Goal: Task Accomplishment & Management: Use online tool/utility

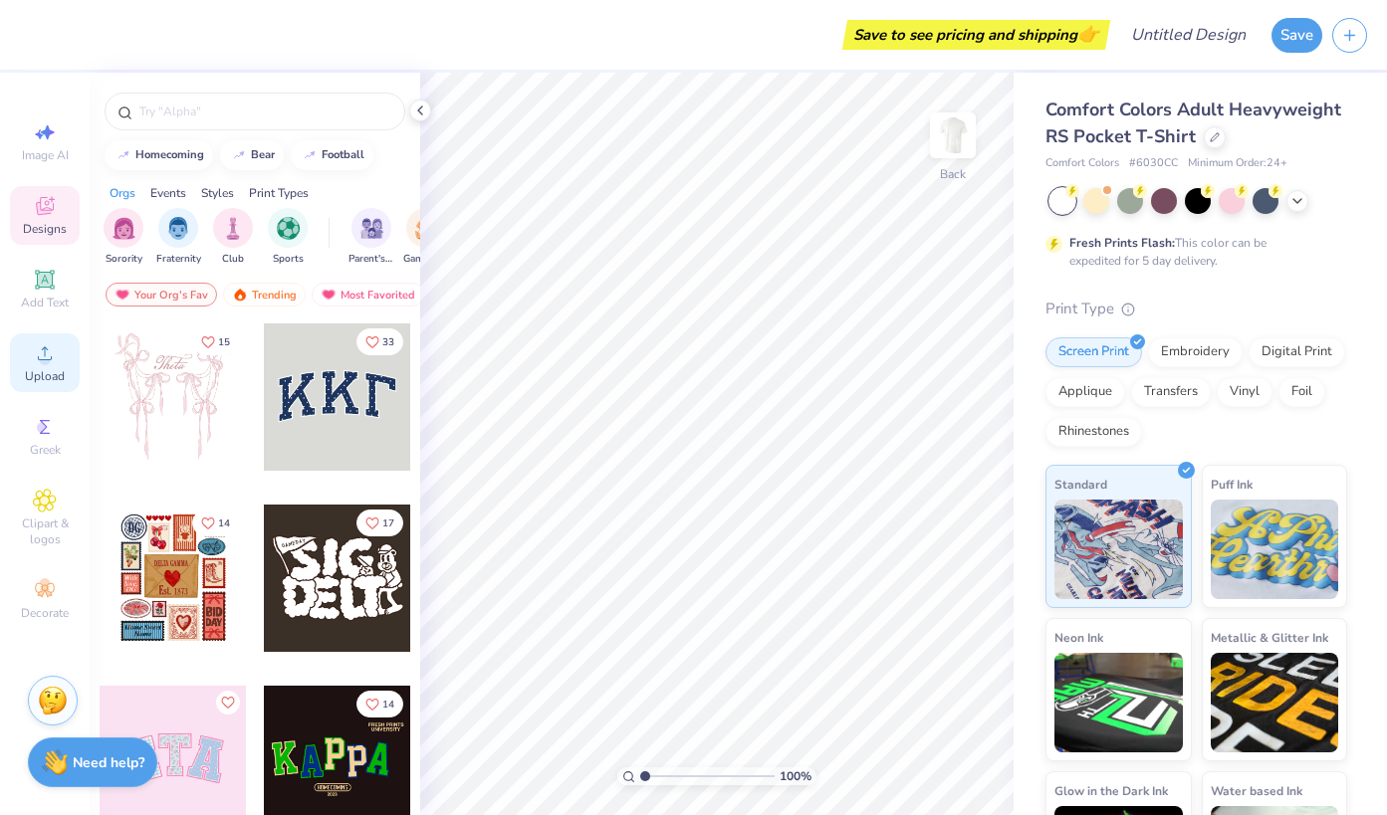
click at [37, 370] on span "Upload" at bounding box center [45, 376] width 40 height 16
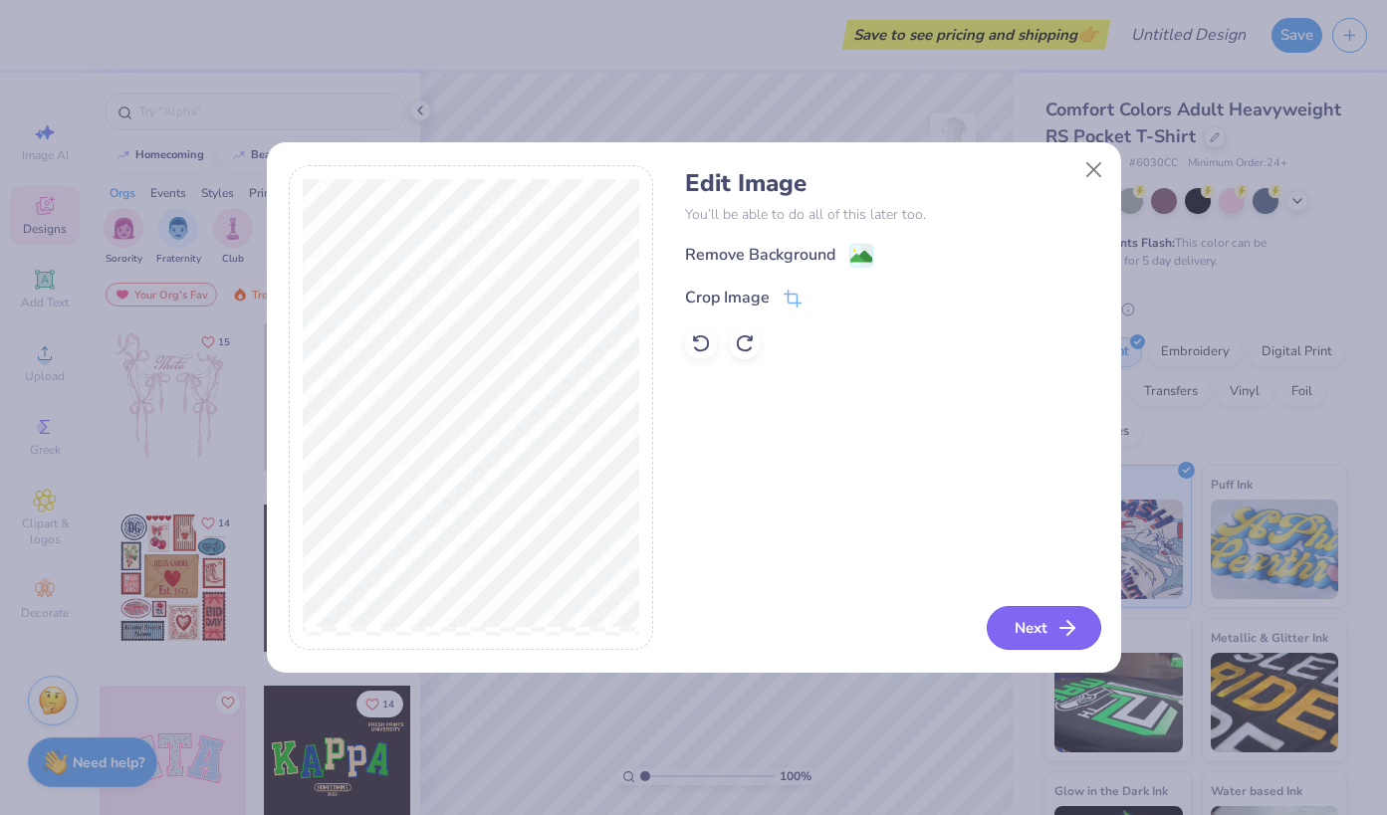
click at [1041, 622] on button "Next" at bounding box center [1044, 628] width 114 height 44
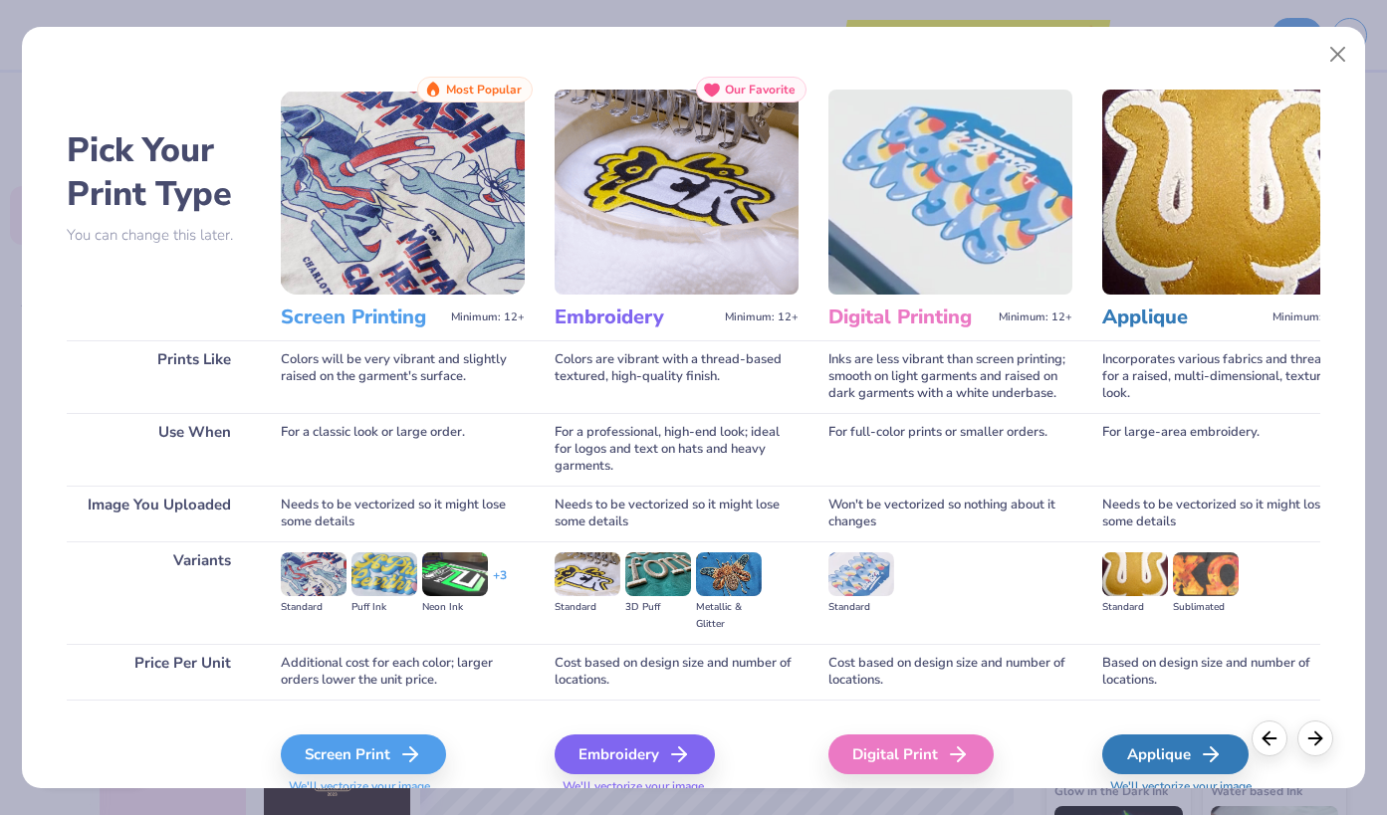
scroll to position [78, 0]
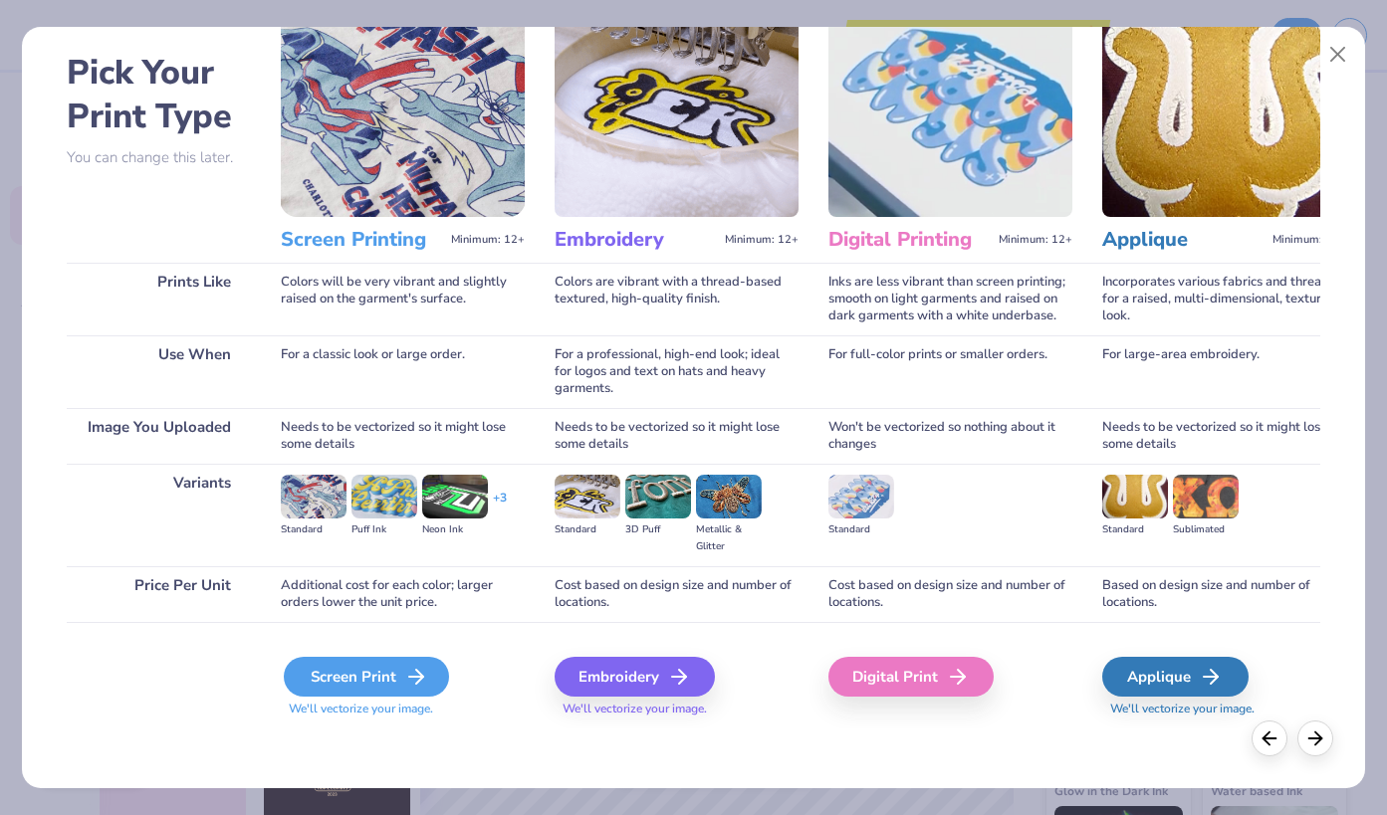
click at [389, 683] on div "Screen Print" at bounding box center [366, 677] width 165 height 40
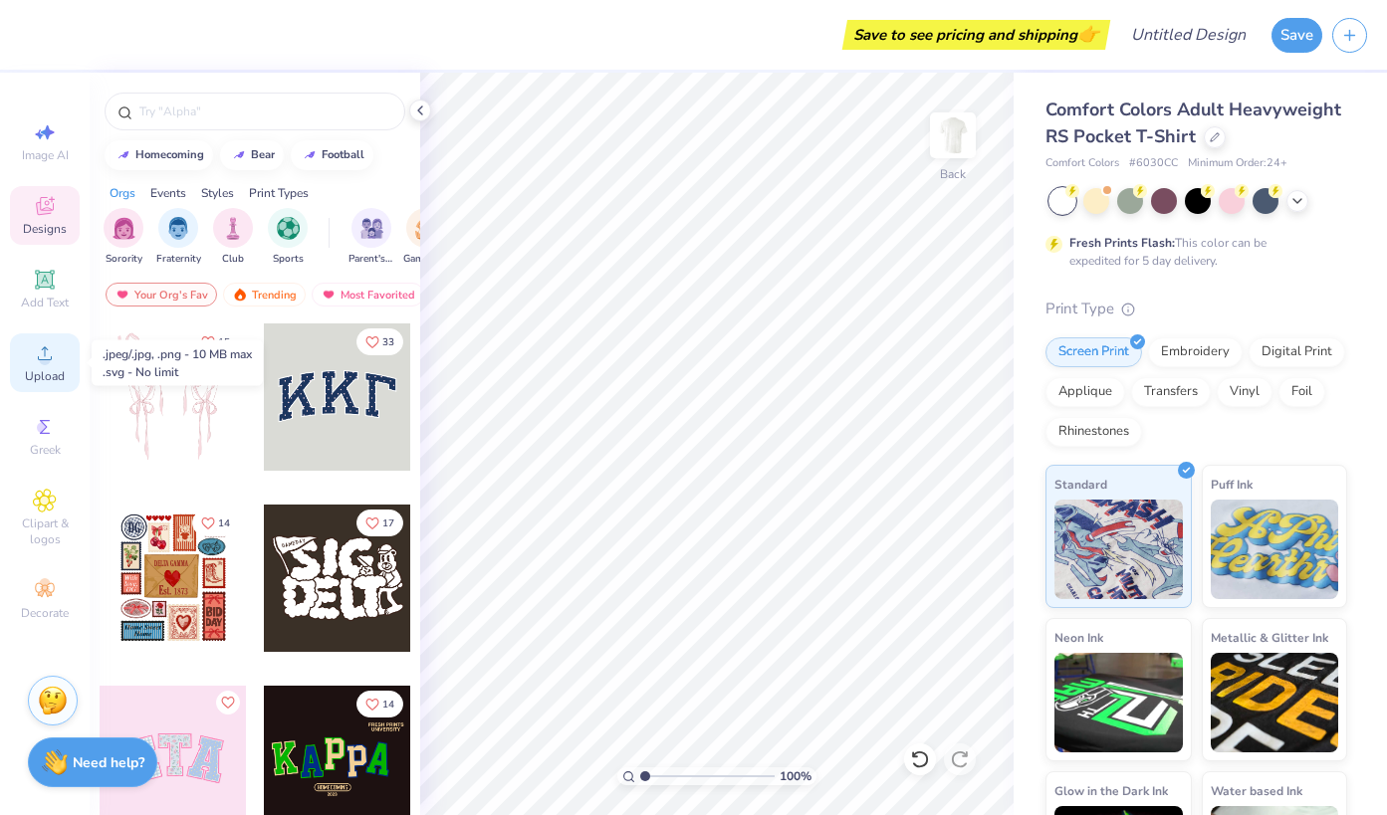
click at [59, 344] on div "Upload" at bounding box center [45, 363] width 70 height 59
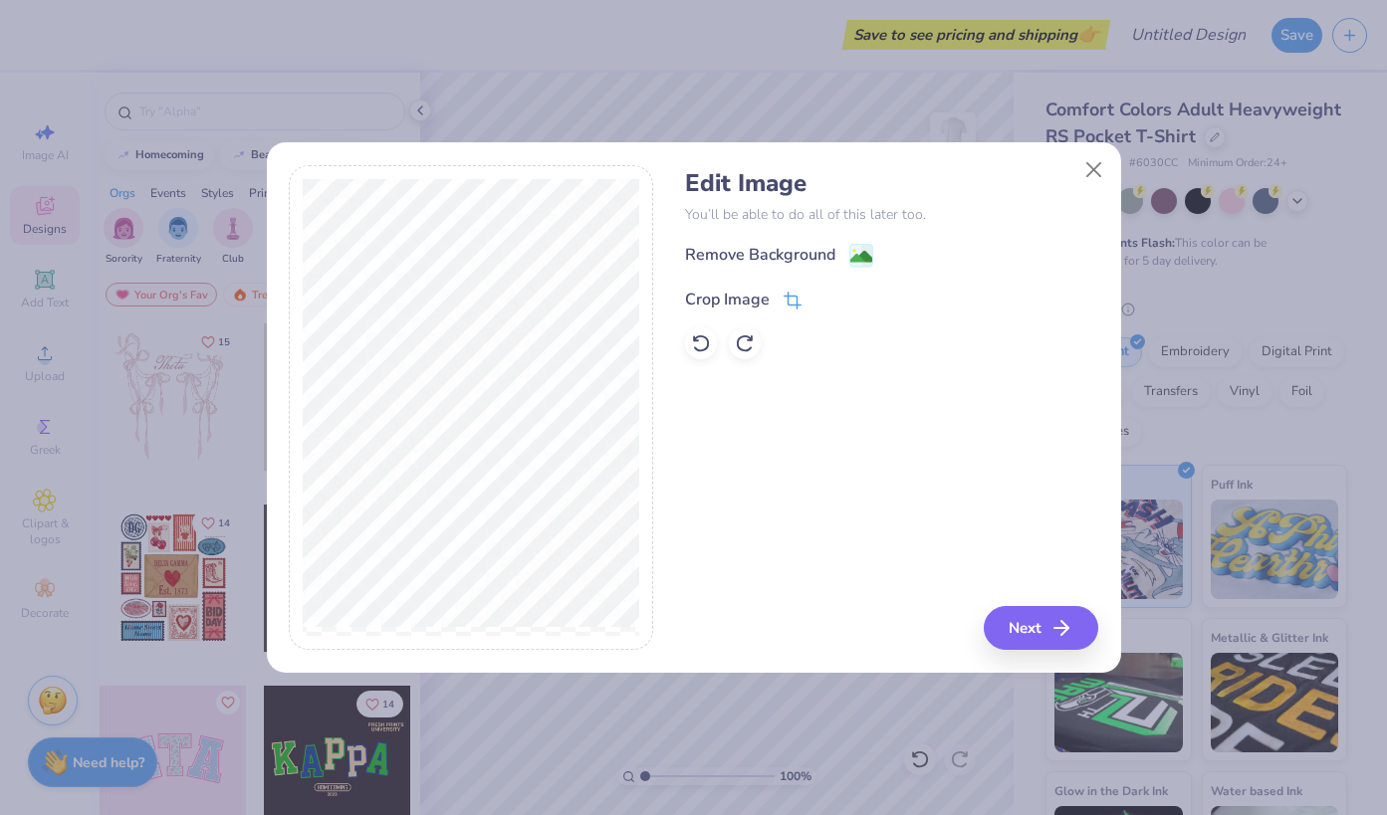
click at [794, 297] on icon at bounding box center [791, 303] width 13 height 13
click at [1028, 644] on div "Edit Image You’ll be able to do all of this later too. Remove Background Crop I…" at bounding box center [891, 408] width 413 height 486
click at [1039, 612] on div "Edit Image You’ll be able to do all of this later too. Remove Background Crop I…" at bounding box center [891, 408] width 413 height 486
click at [780, 430] on div "Edit Image You’ll be able to do all of this later too. Remove Background Crop I…" at bounding box center [891, 408] width 413 height 486
click at [1054, 631] on div "Edit Image You’ll be able to do all of this later too. Remove Background Crop I…" at bounding box center [891, 408] width 413 height 486
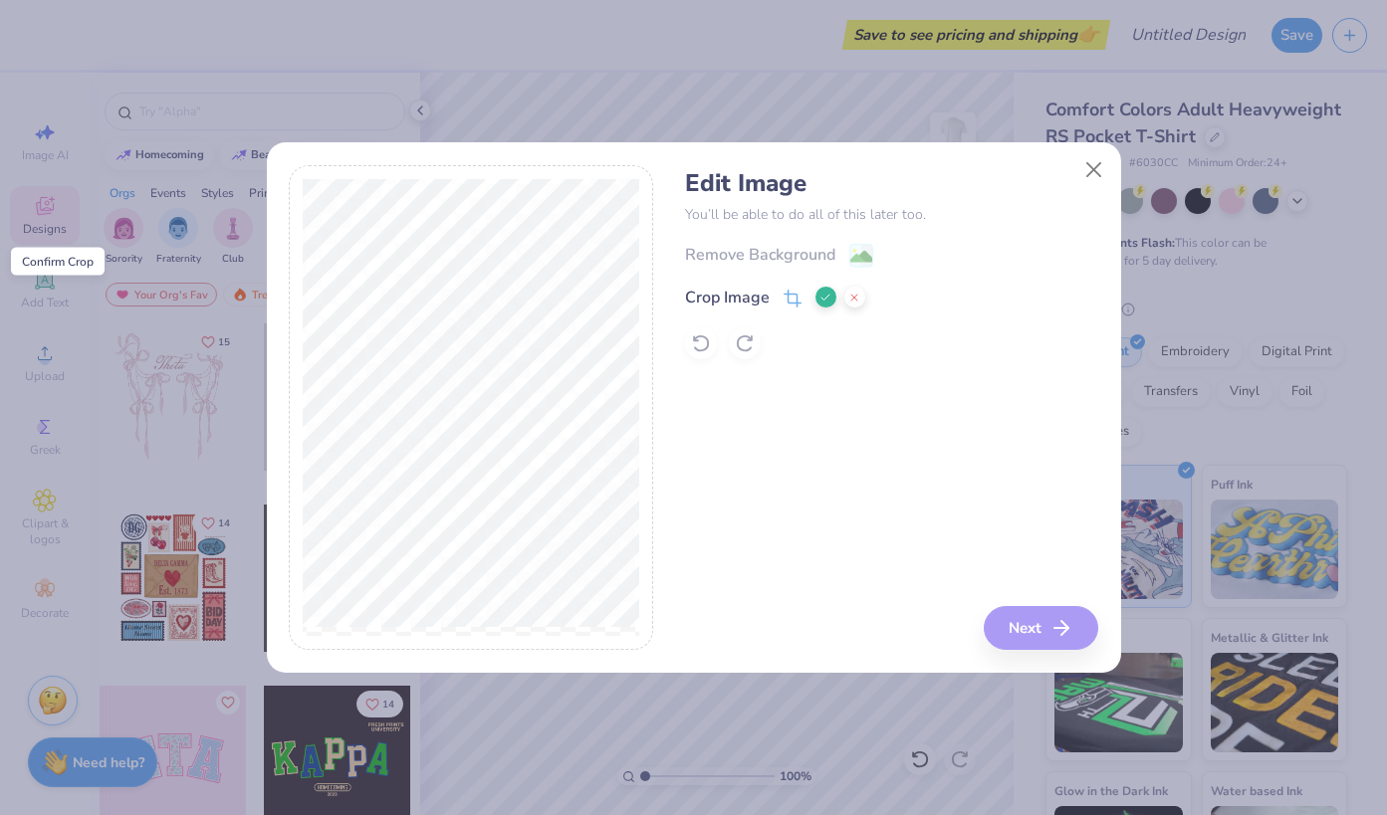
click at [821, 297] on polyline at bounding box center [825, 298] width 8 height 6
click at [1043, 632] on button "Next" at bounding box center [1044, 628] width 114 height 44
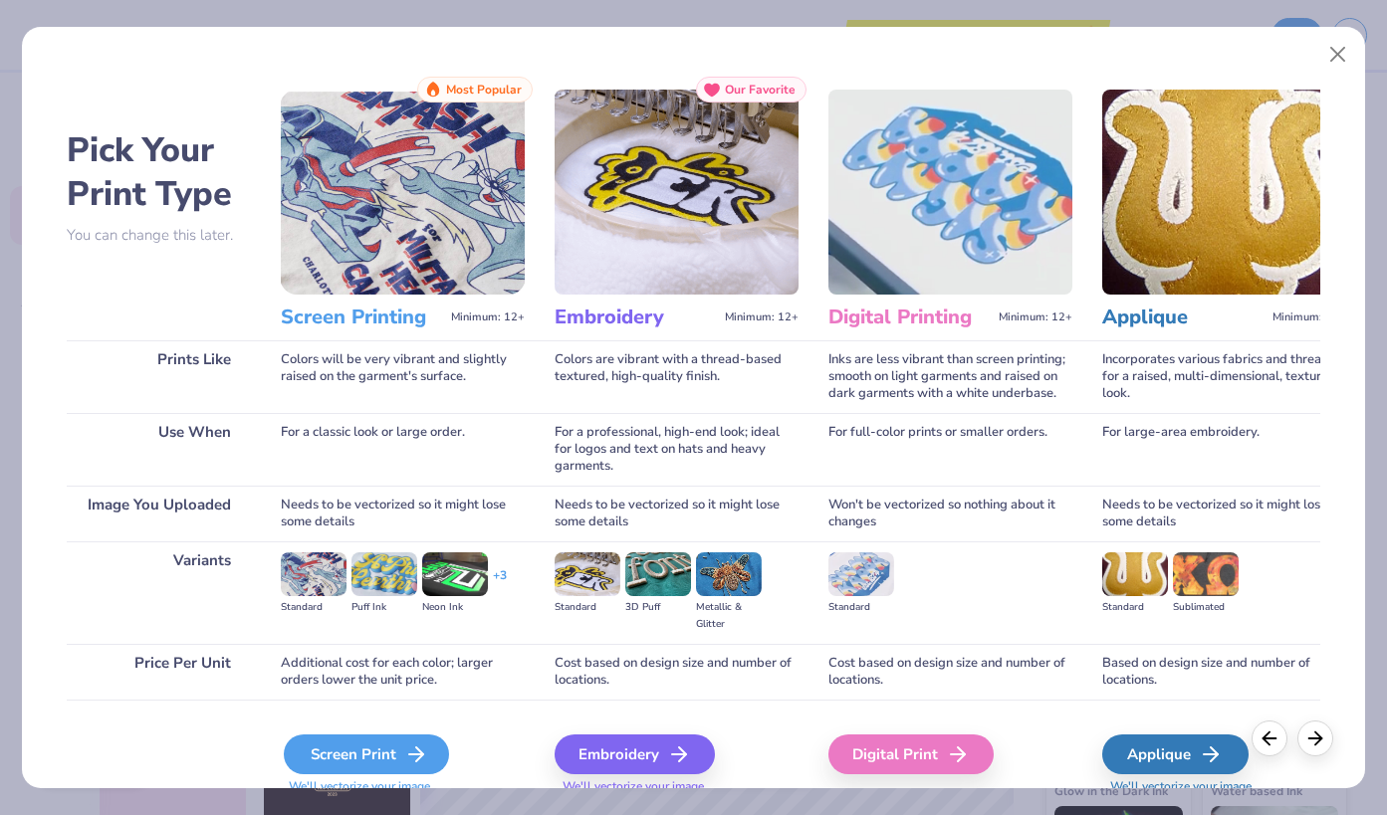
click at [396, 743] on div "Screen Print" at bounding box center [366, 755] width 165 height 40
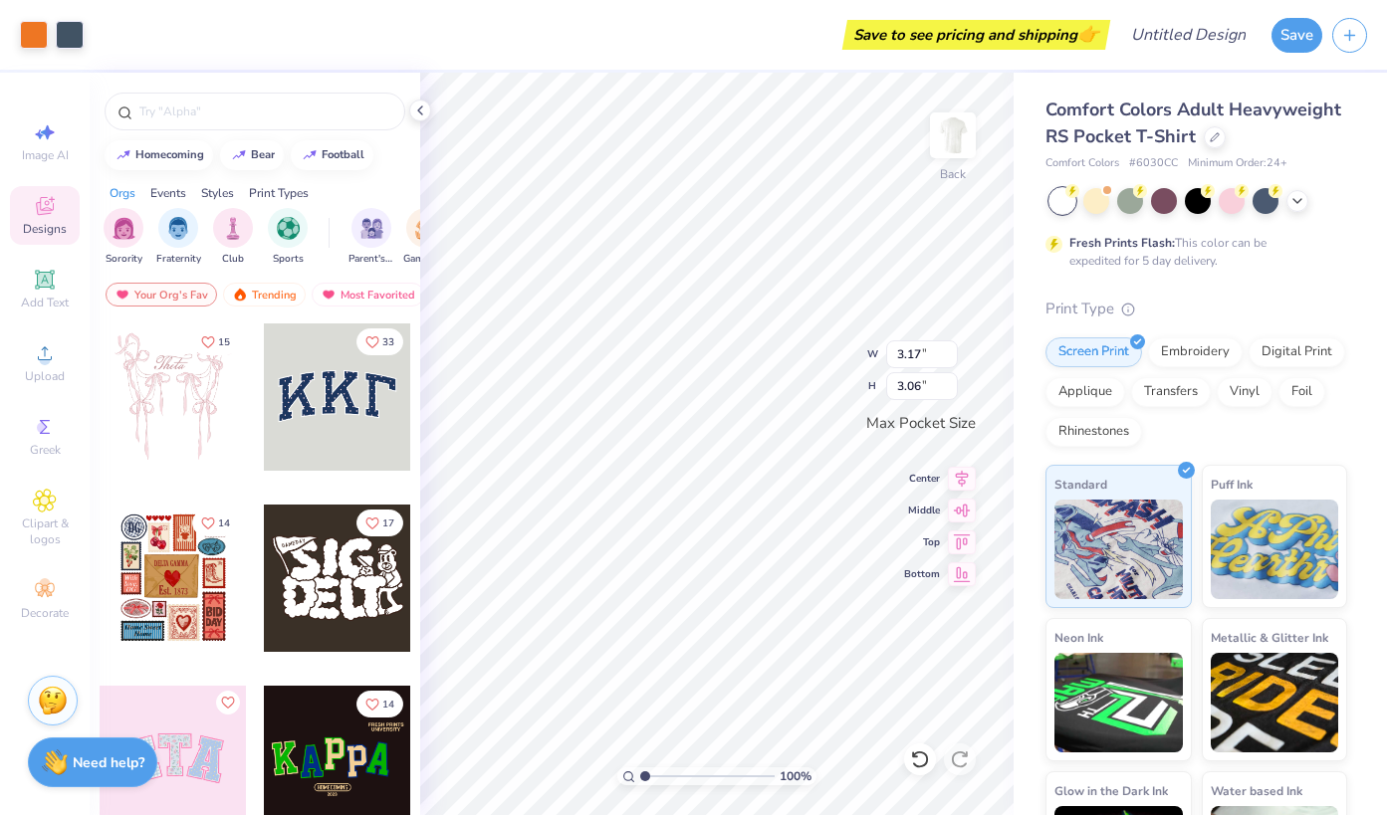
type input "2.50"
type input "2.41"
click at [960, 136] on img at bounding box center [953, 136] width 80 height 80
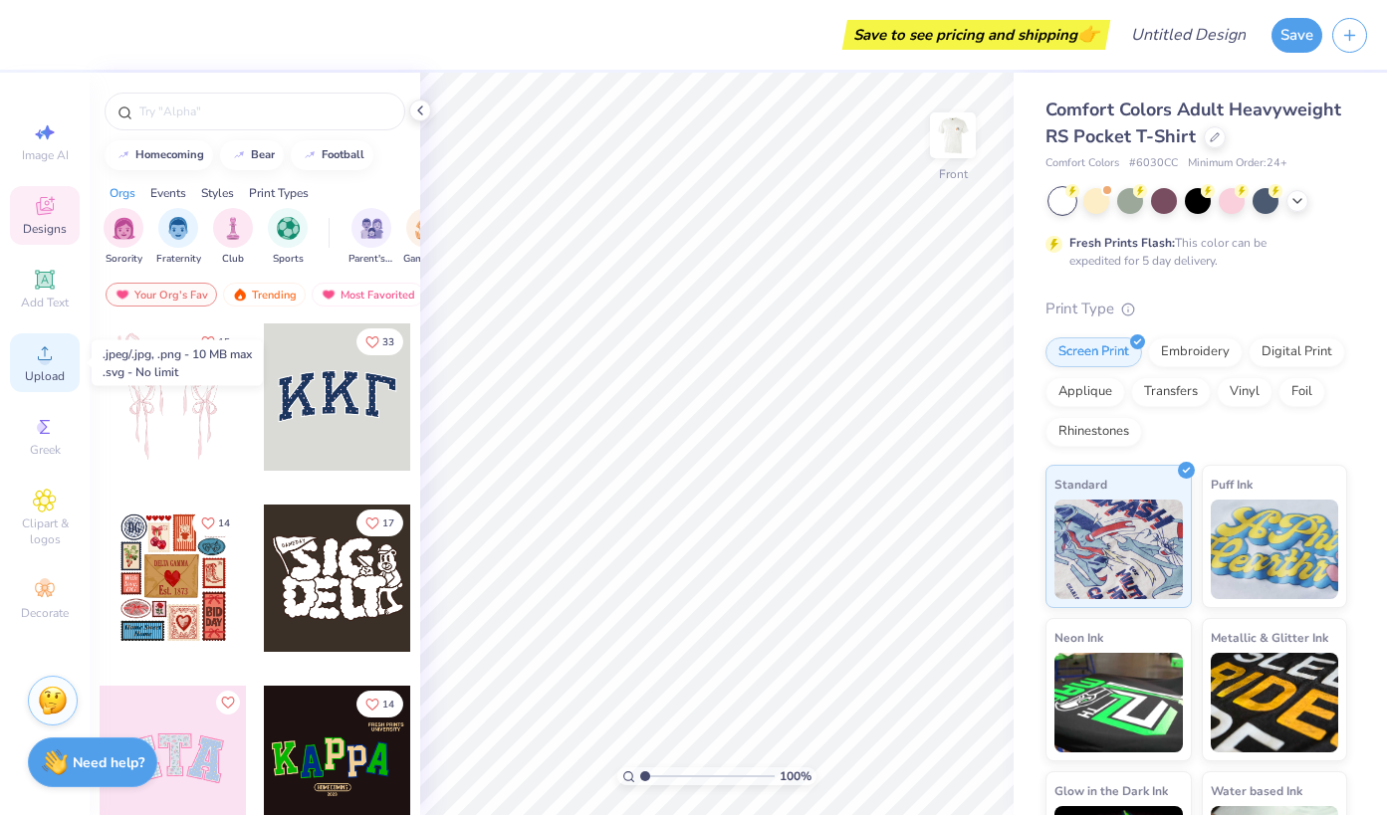
click at [52, 351] on icon at bounding box center [45, 354] width 24 height 24
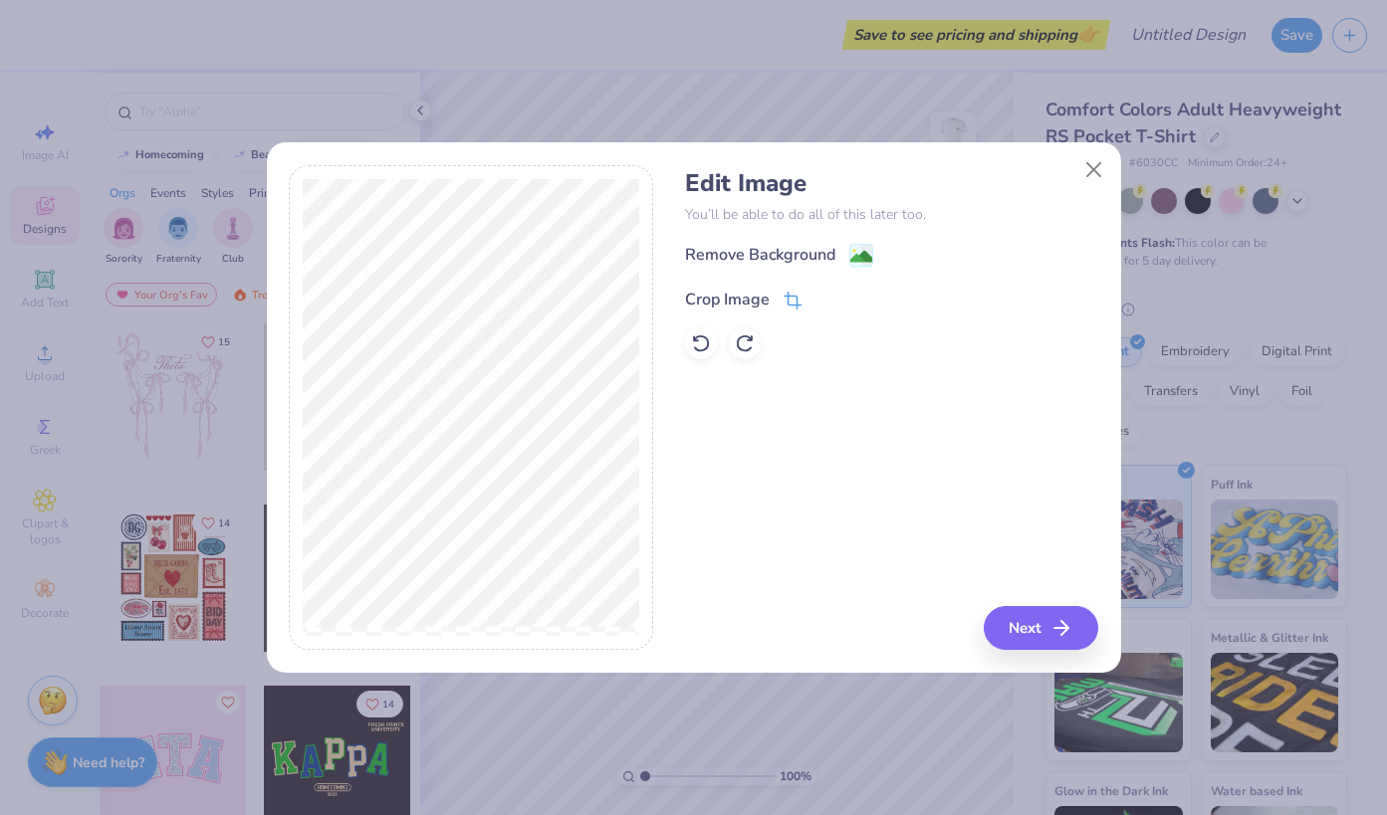
click at [794, 297] on icon at bounding box center [791, 303] width 13 height 13
click at [825, 291] on button at bounding box center [825, 297] width 21 height 21
click at [1036, 633] on button "Next" at bounding box center [1044, 628] width 114 height 44
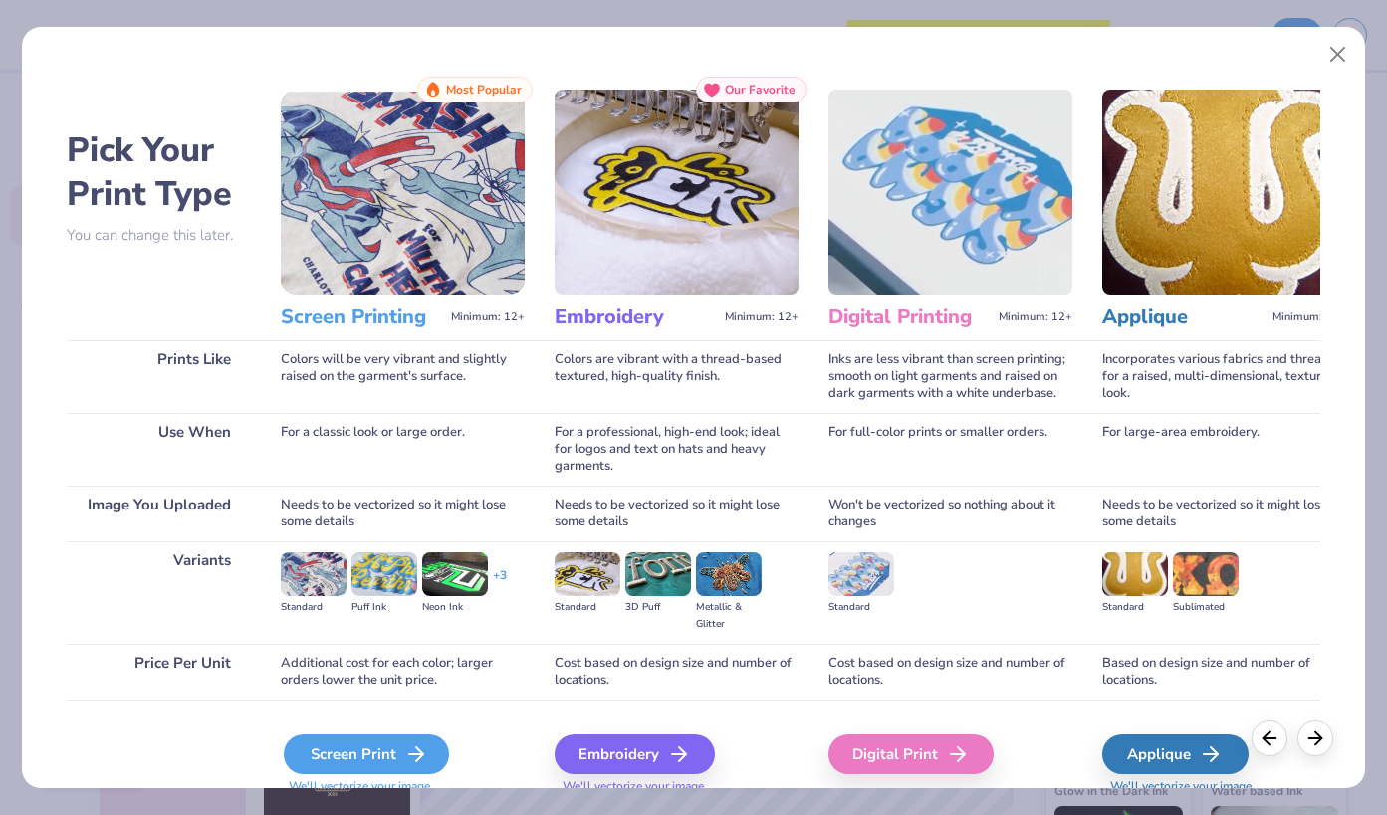
click at [359, 752] on div "Screen Print" at bounding box center [366, 755] width 165 height 40
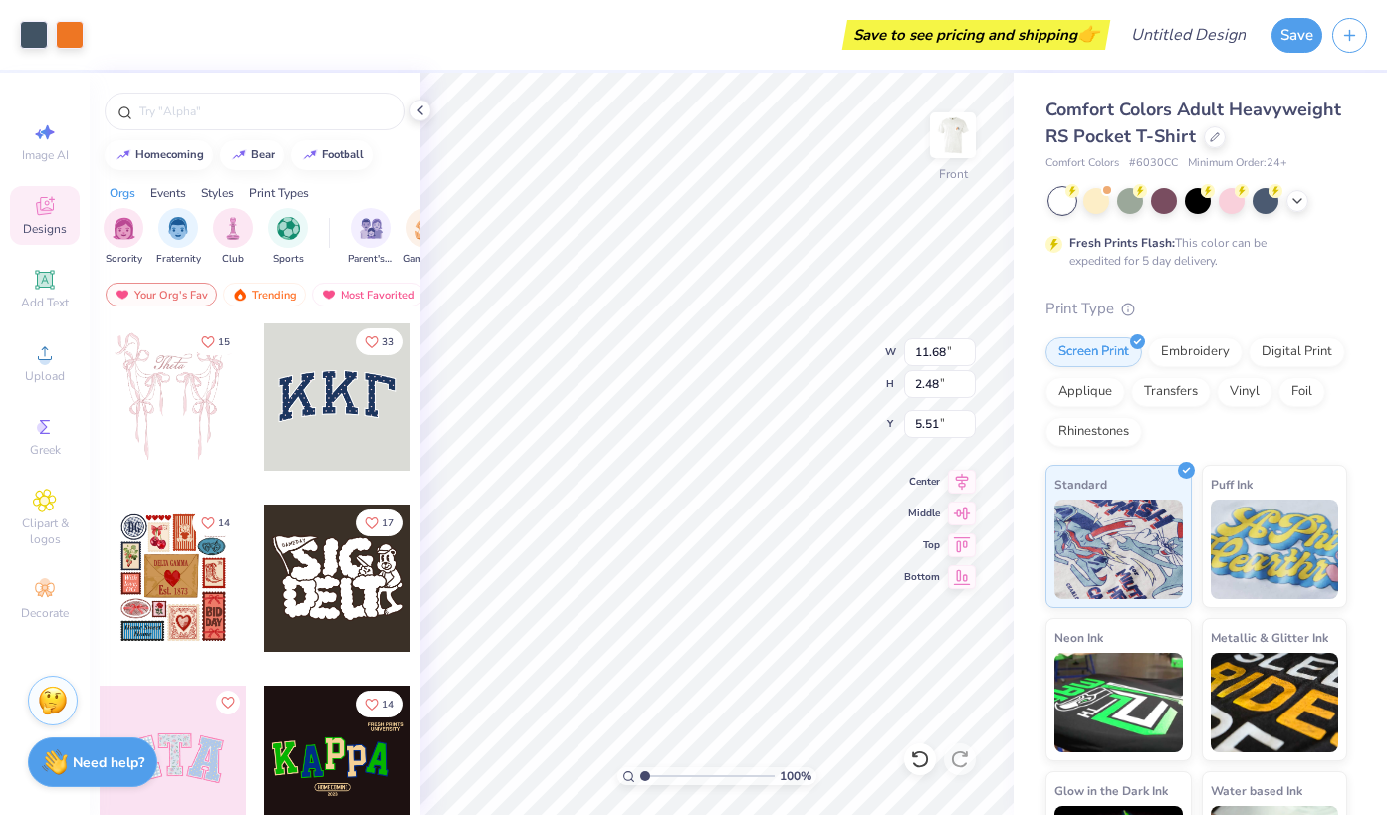
type input "5.51"
type input "12.72"
type input "2.70"
type input "5.29"
type input "13.24"
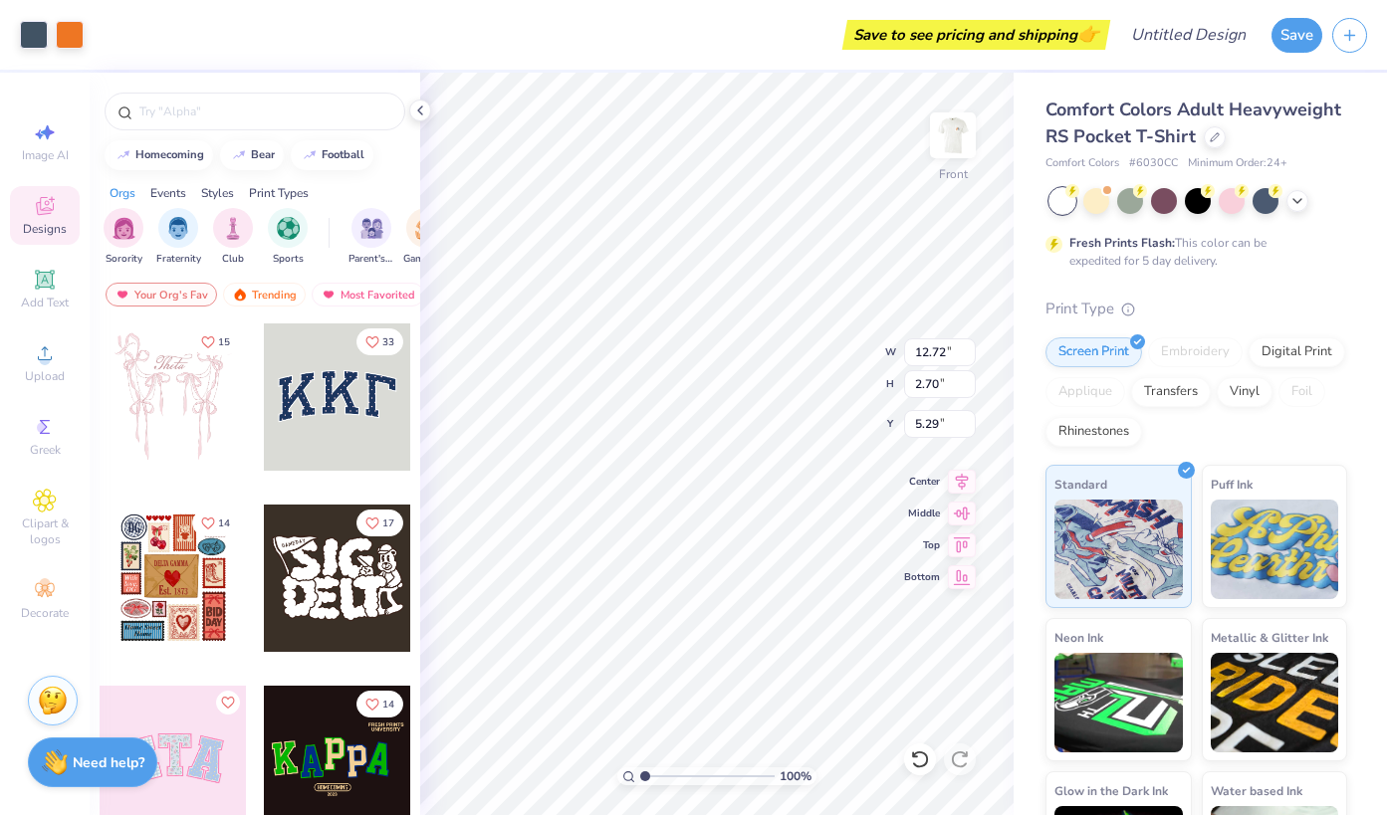
type input "2.81"
type input "13.71"
type input "2.91"
type input "4.68"
click at [950, 155] on img at bounding box center [953, 136] width 80 height 80
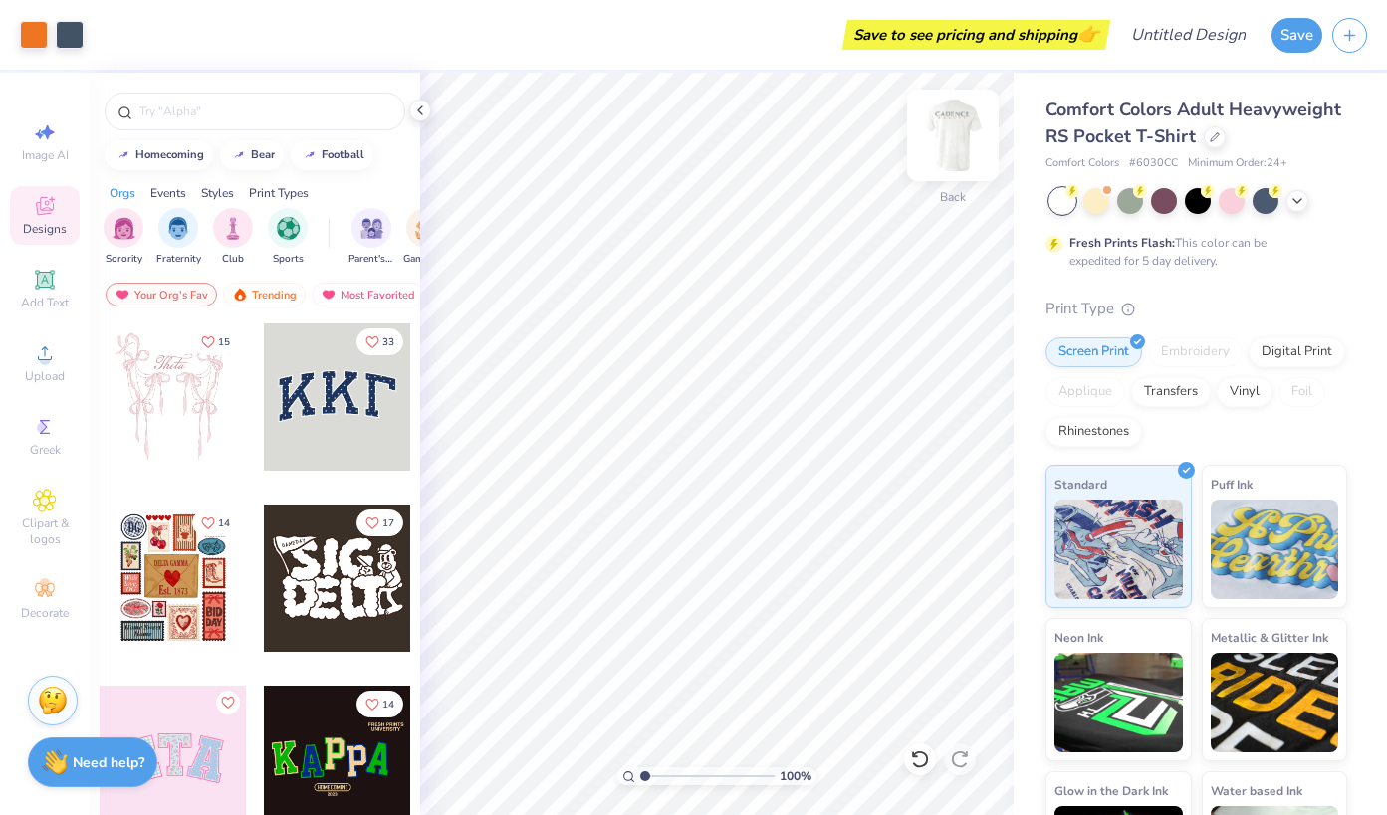
click at [960, 140] on img at bounding box center [953, 136] width 80 height 80
click at [1301, 34] on button "Save" at bounding box center [1296, 32] width 51 height 35
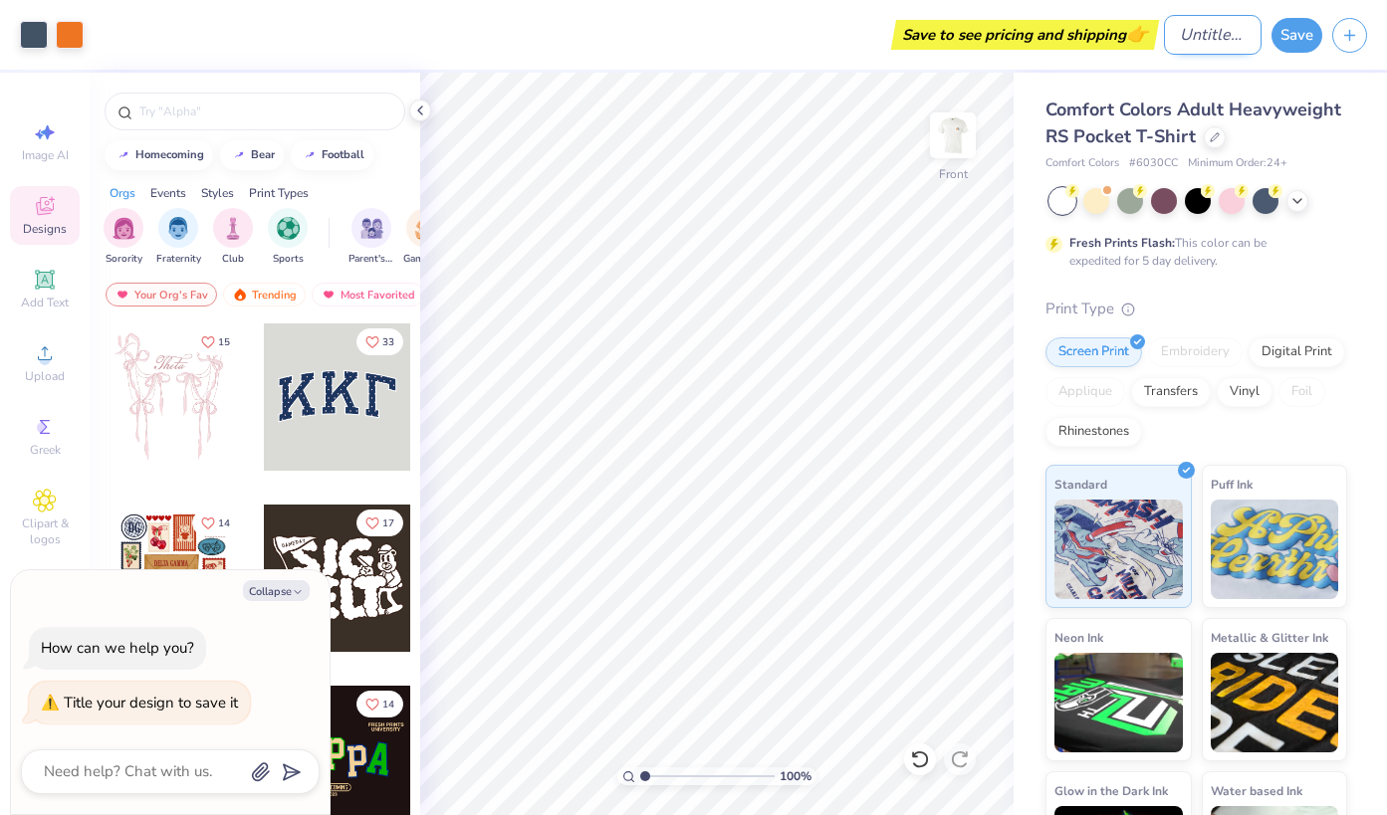
type textarea "x"
click at [1188, 37] on input "Design Title" at bounding box center [1213, 35] width 98 height 40
type input "C"
type textarea "x"
type input "Ca"
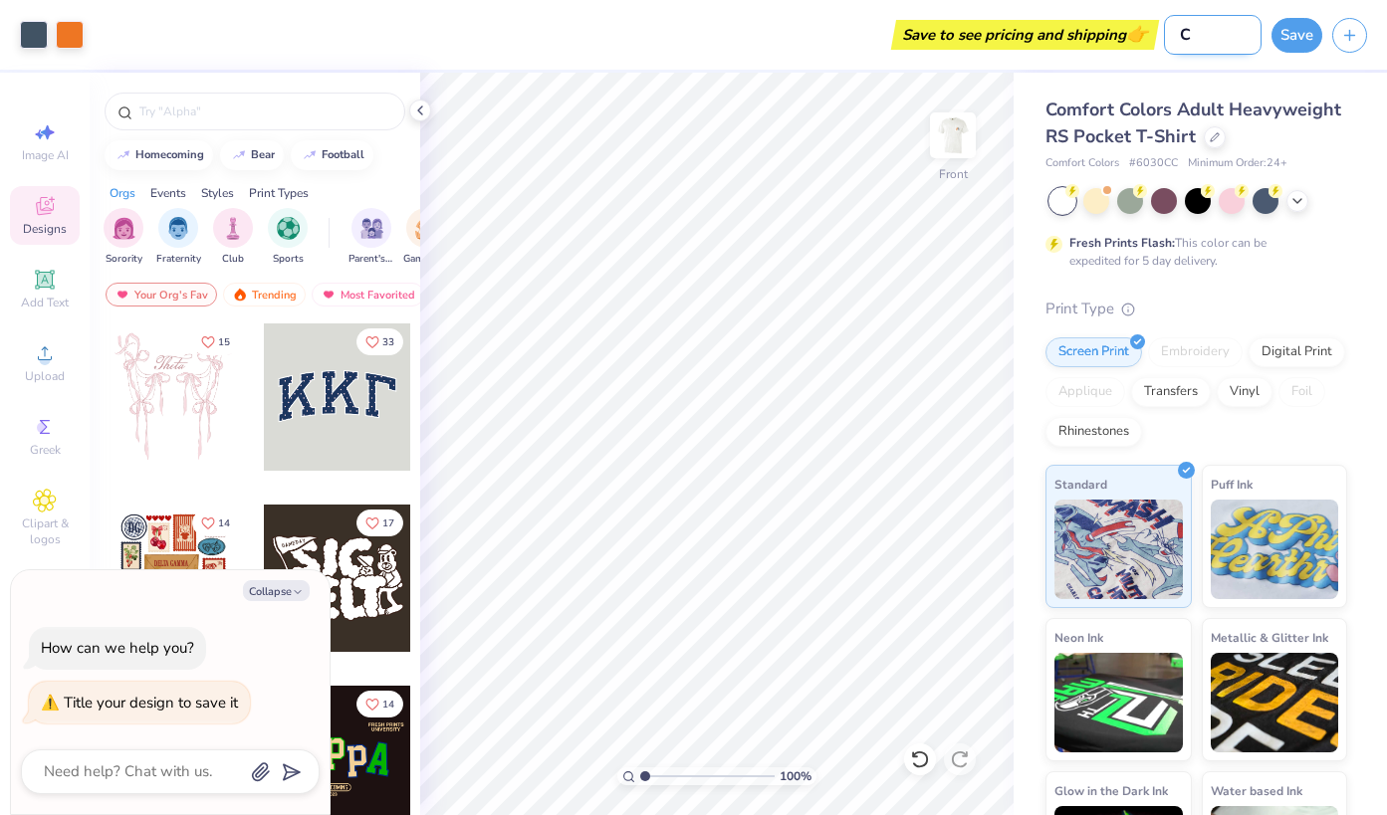
type textarea "x"
type input "Cad"
type textarea "x"
type input "Cade"
type textarea "x"
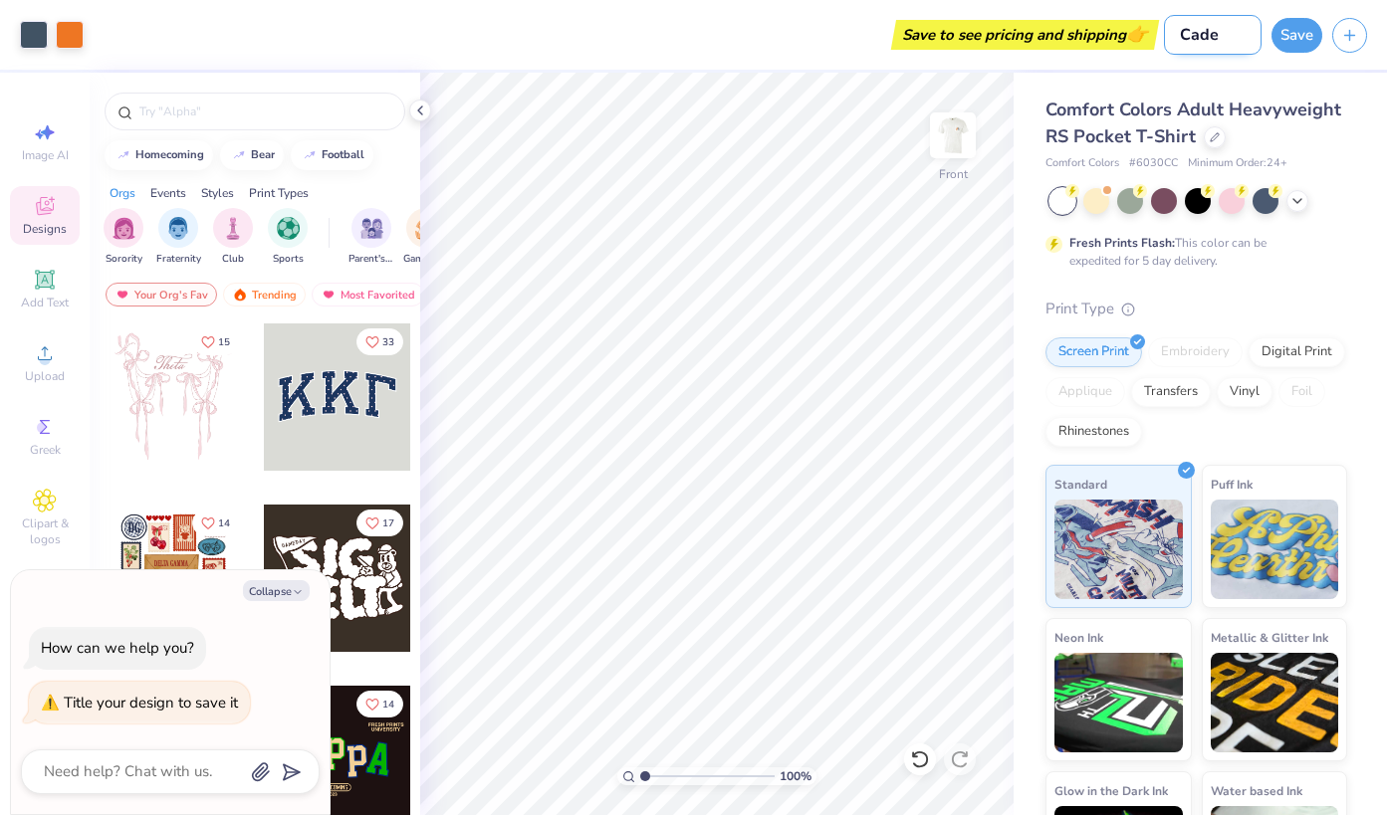
type input "Caden"
type textarea "x"
type input "Cadenc"
type textarea "x"
type input "Cadence"
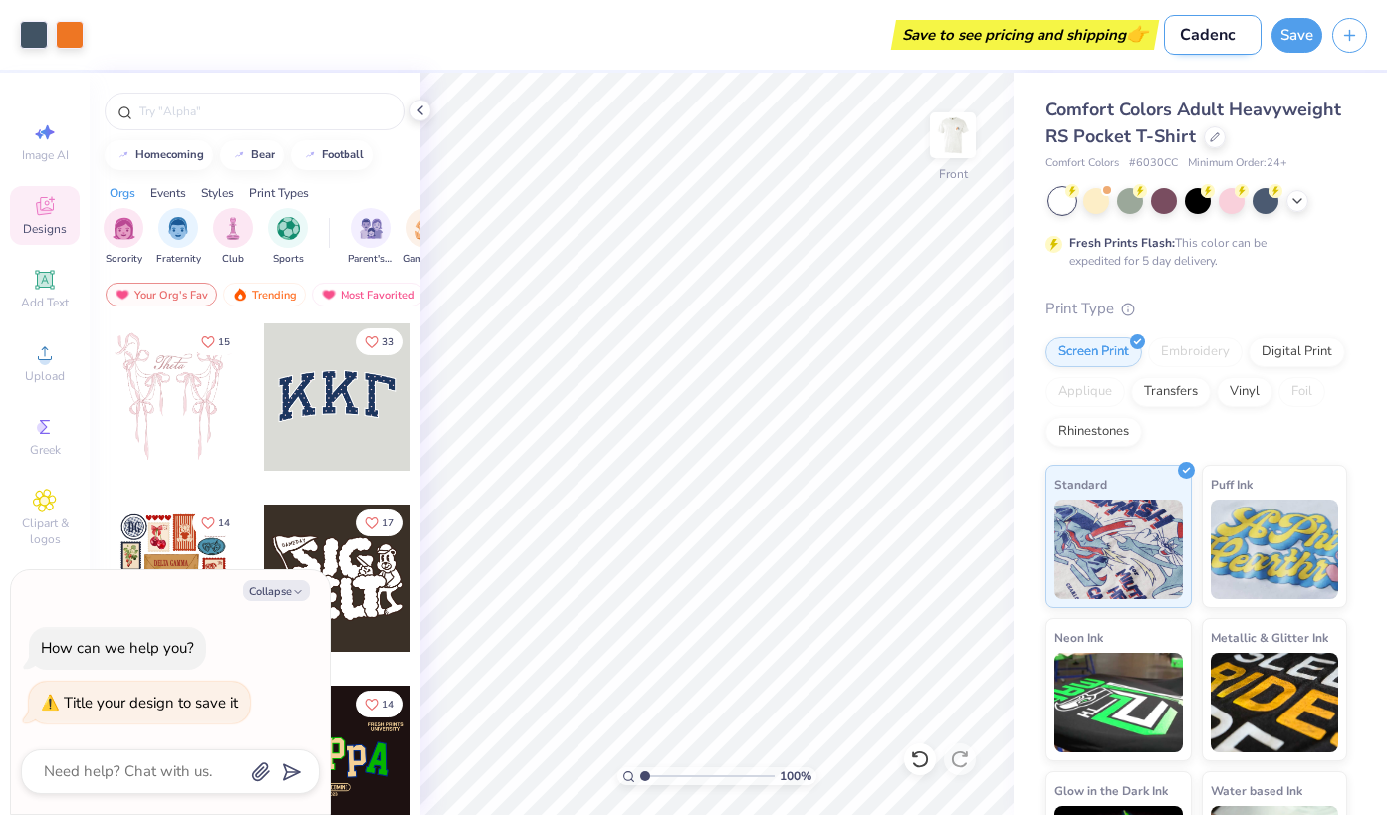
type textarea "x"
type input "CadenceS"
type textarea "x"
type input "CadenceSh"
type textarea "x"
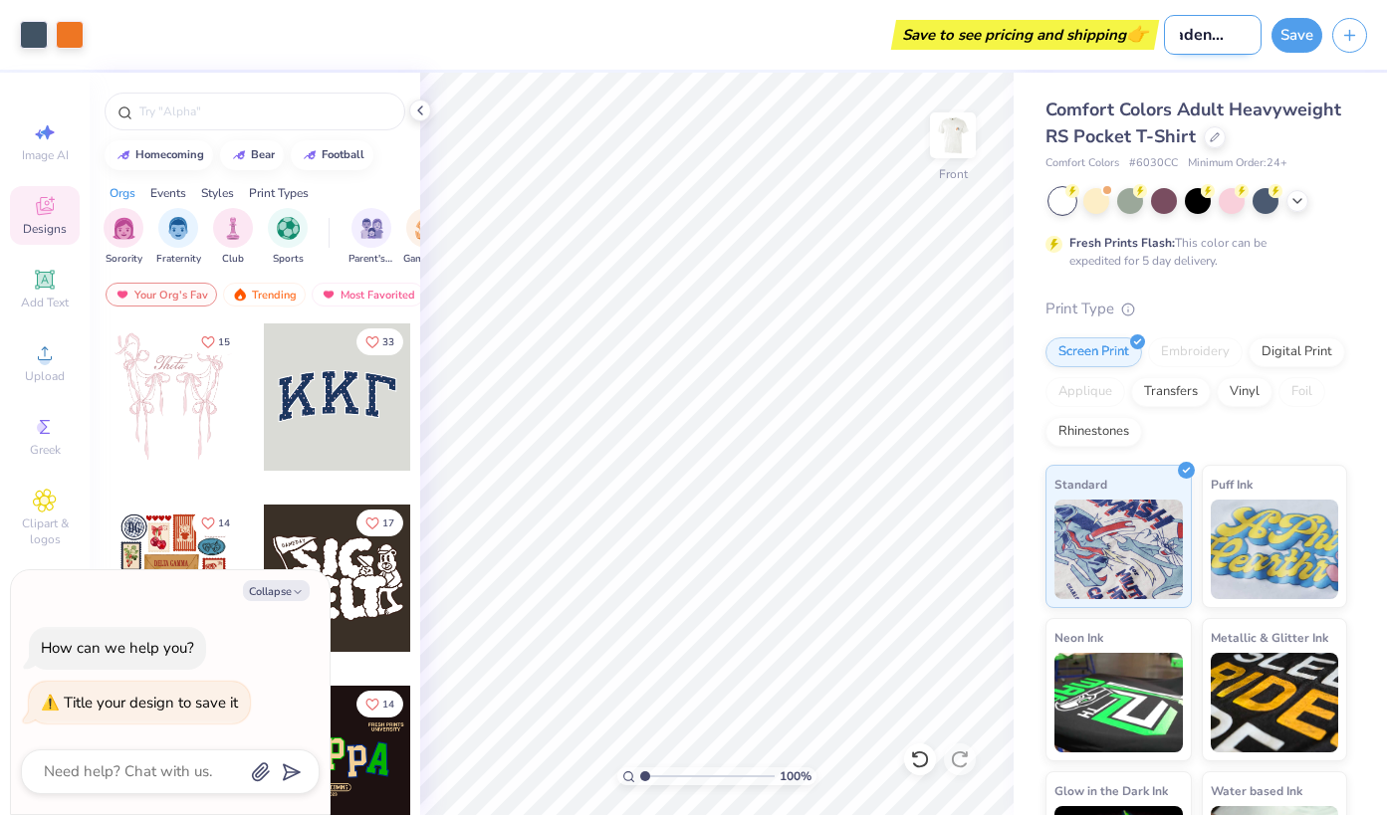
type input "CadenceShi"
type textarea "x"
type input "CadenceShir"
type textarea "x"
type input "CadenceShirt"
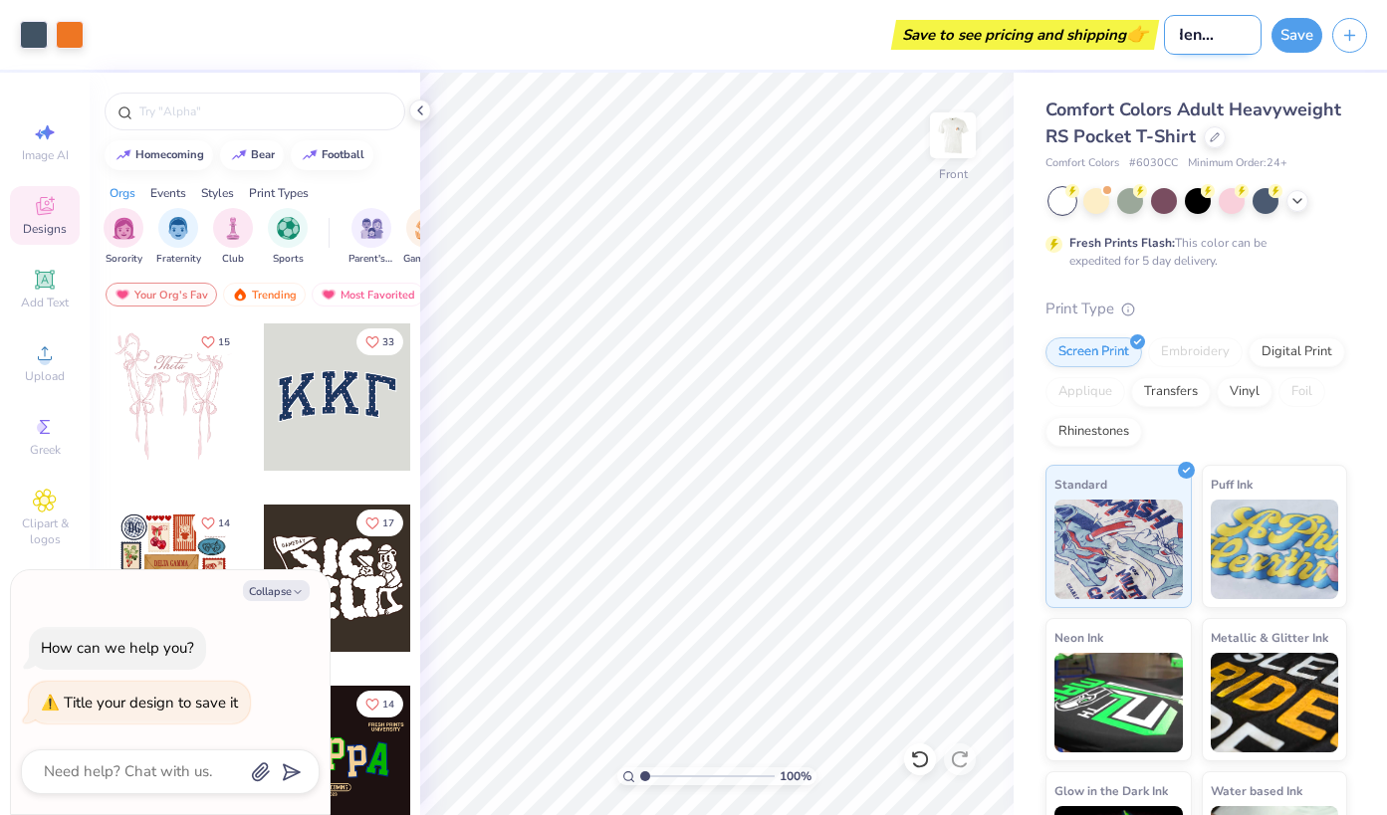
type textarea "x"
type input "CadenceShirt"
click at [1283, 30] on button "Save" at bounding box center [1296, 32] width 51 height 35
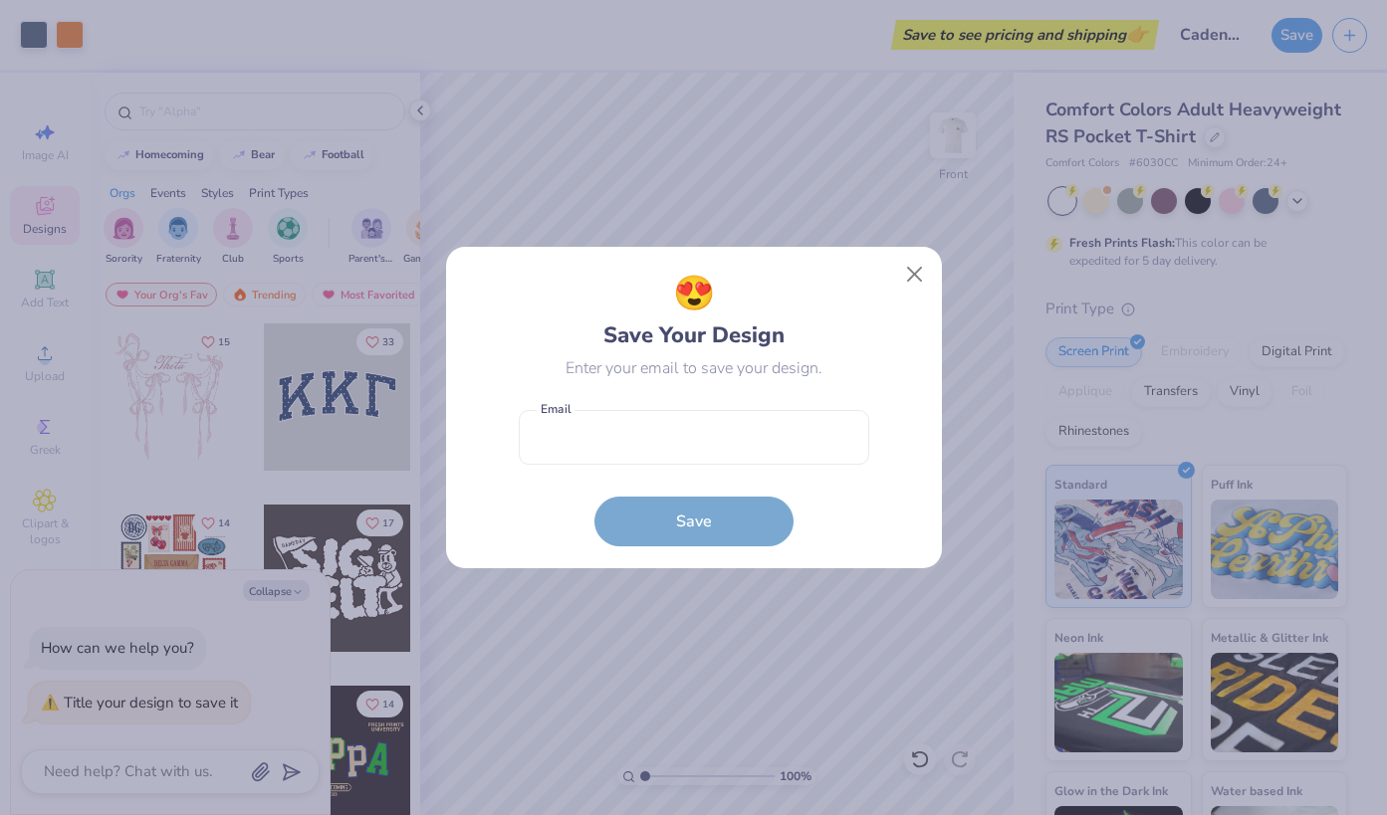
click at [756, 465] on form "Email is a required field Email Save" at bounding box center [694, 473] width 350 height 146
click at [754, 441] on input "email" at bounding box center [694, 437] width 350 height 55
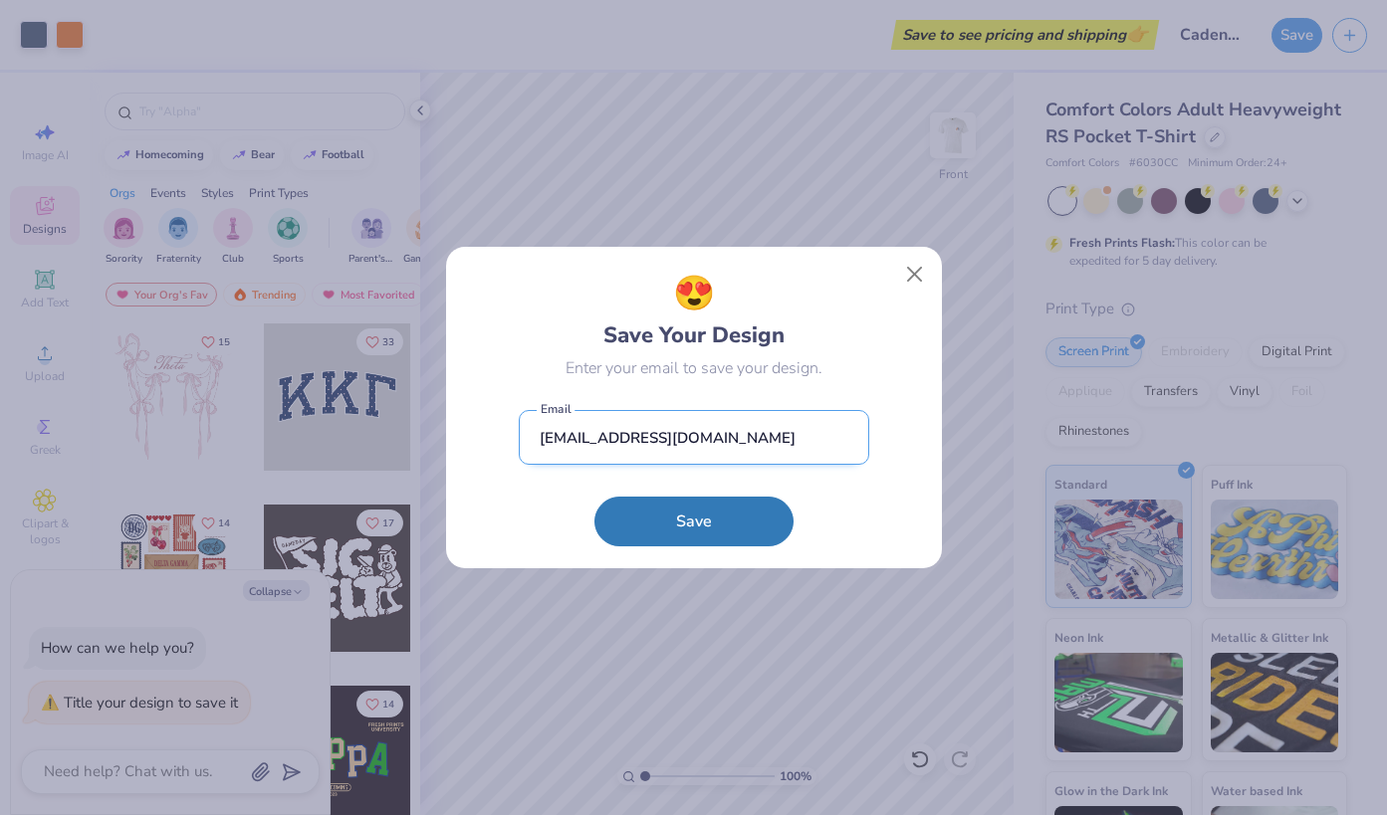
type input "rmfrater@gmail.com"
click at [594, 497] on button "Save" at bounding box center [693, 522] width 199 height 50
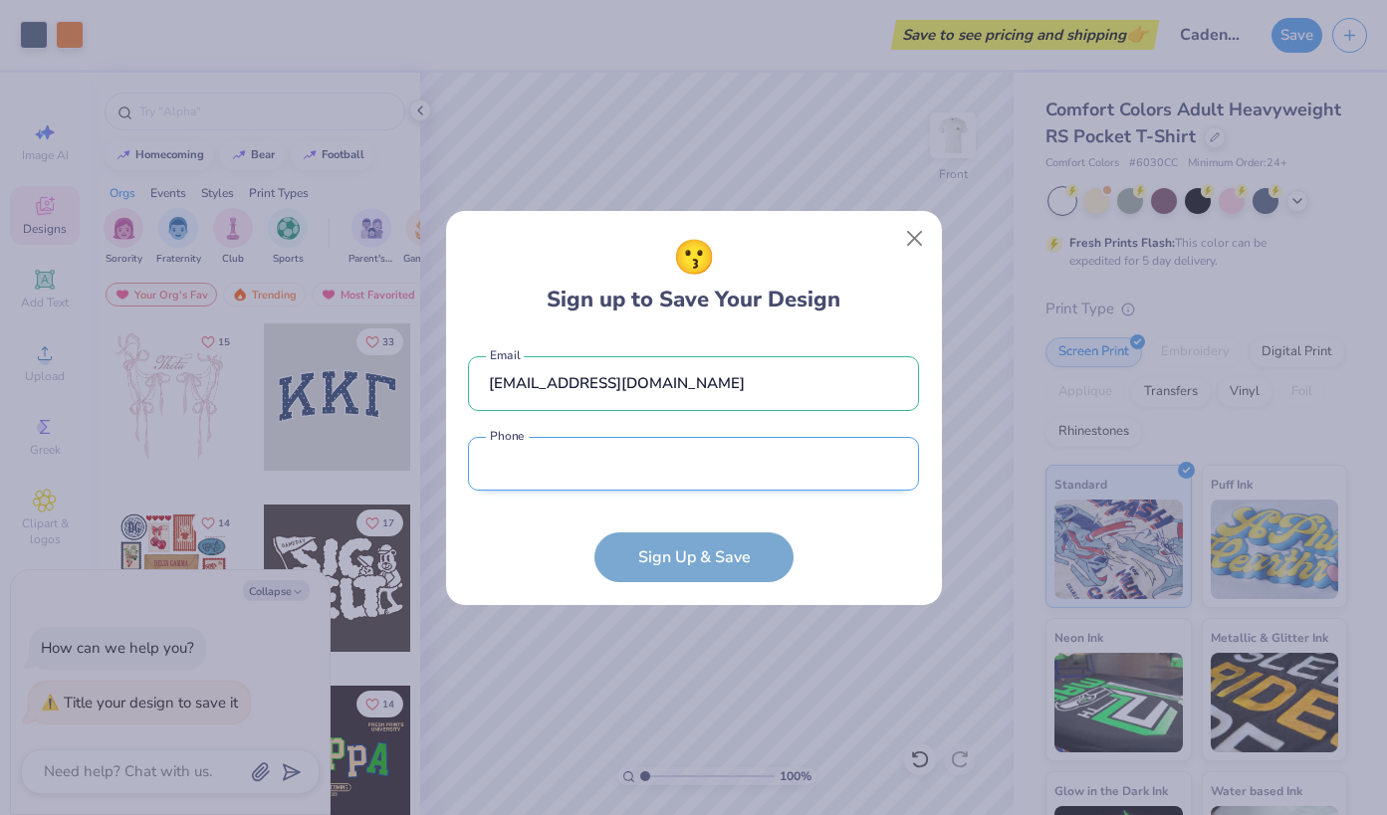
click at [728, 484] on input "tel" at bounding box center [693, 464] width 451 height 55
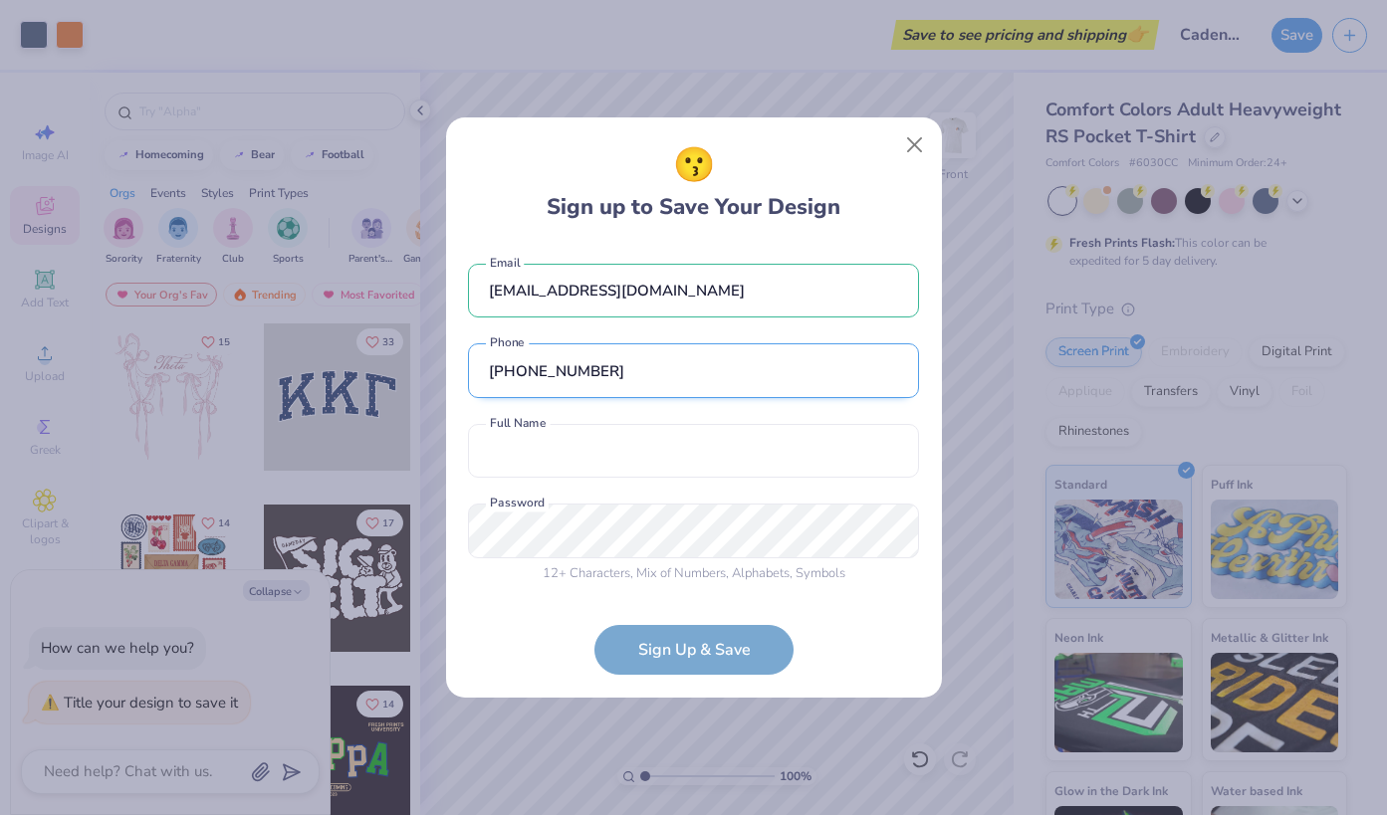
type input "(919) 917-5588"
type input "Ryan Frater"
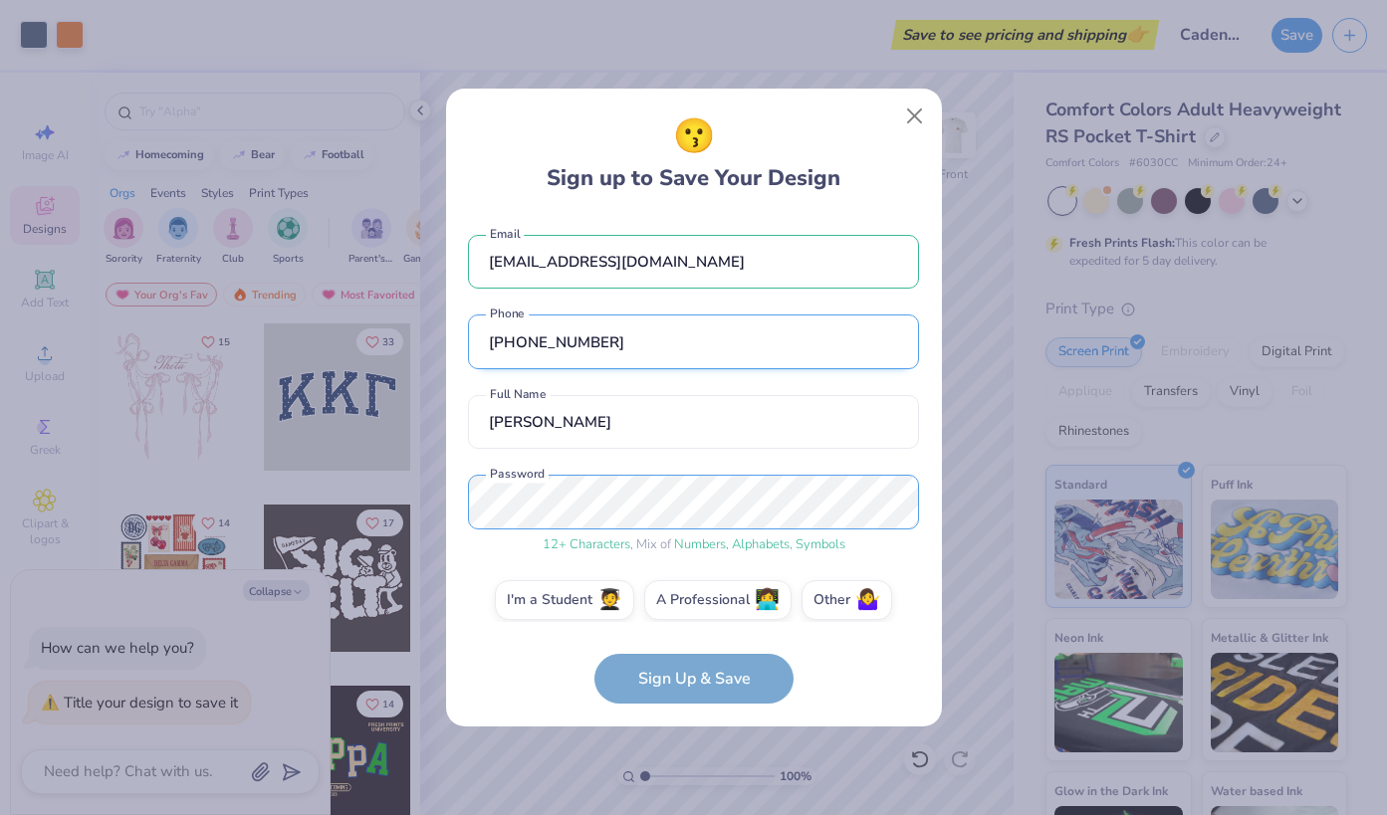
scroll to position [18, 0]
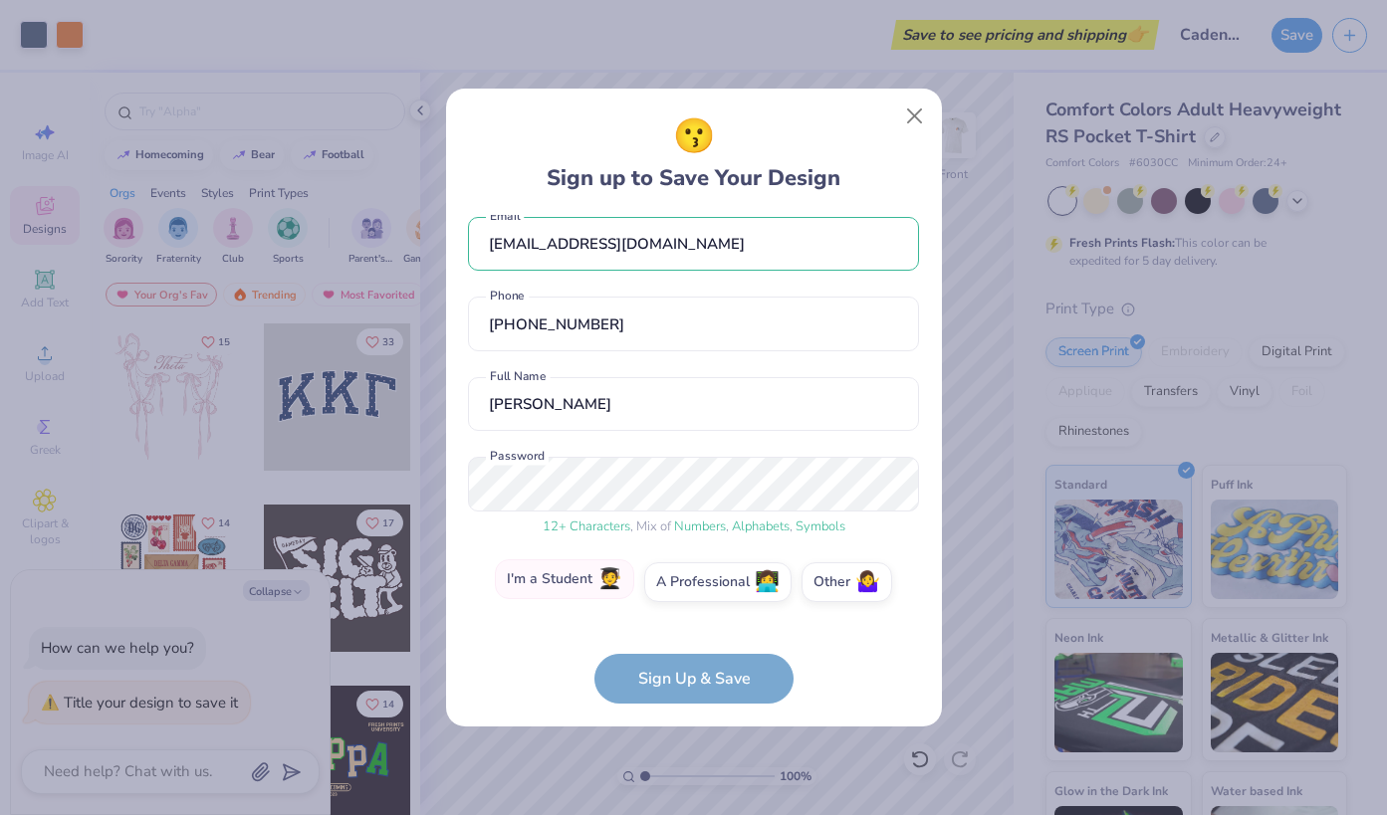
click at [587, 579] on label "I'm a Student 🧑‍🎓" at bounding box center [564, 580] width 139 height 40
click at [687, 599] on input "I'm a Student 🧑‍🎓" at bounding box center [693, 605] width 13 height 13
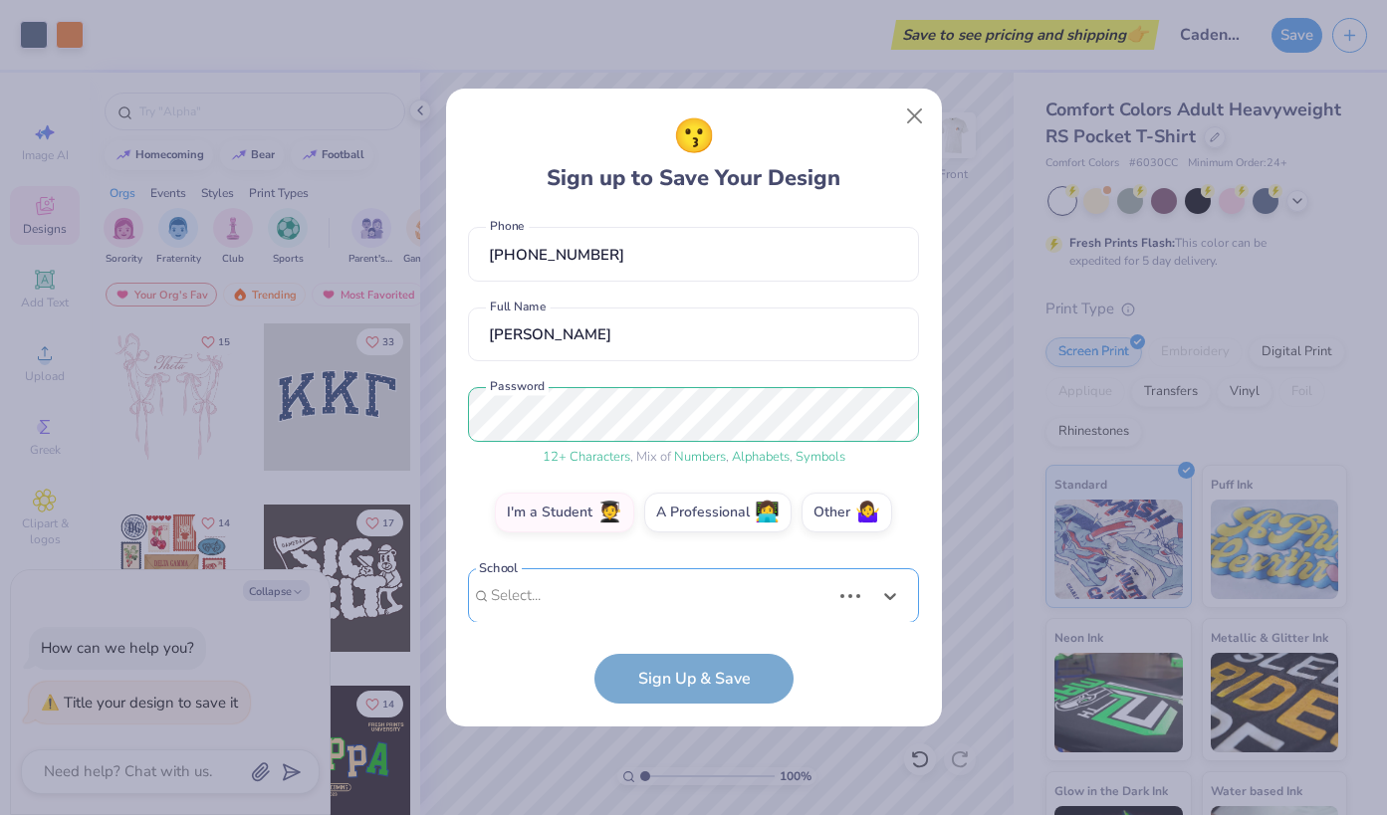
click at [649, 597] on div "Use Up and Down to choose options, press Enter to select the currently focused …" at bounding box center [693, 626] width 451 height 114
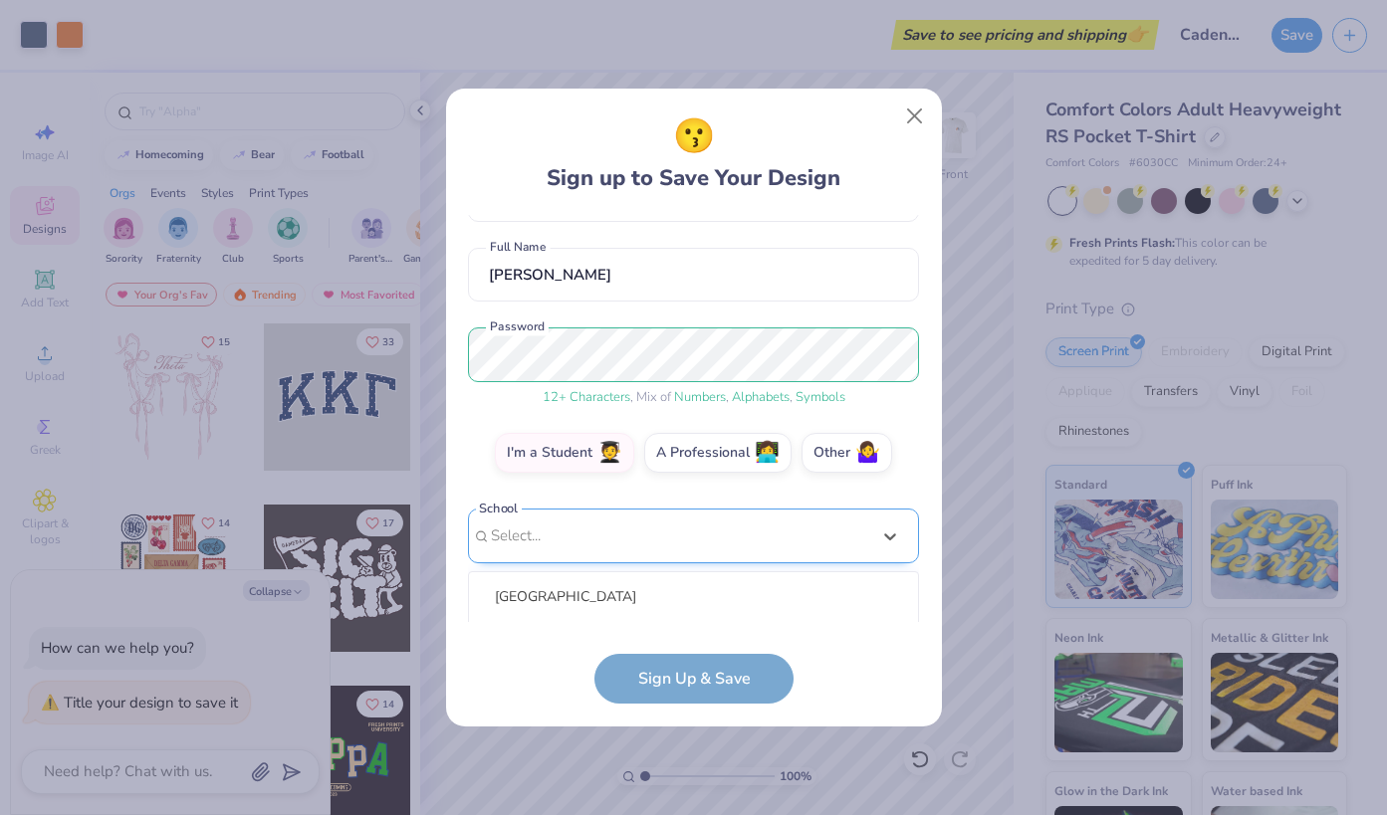
scroll to position [396, 0]
type input "wilmington"
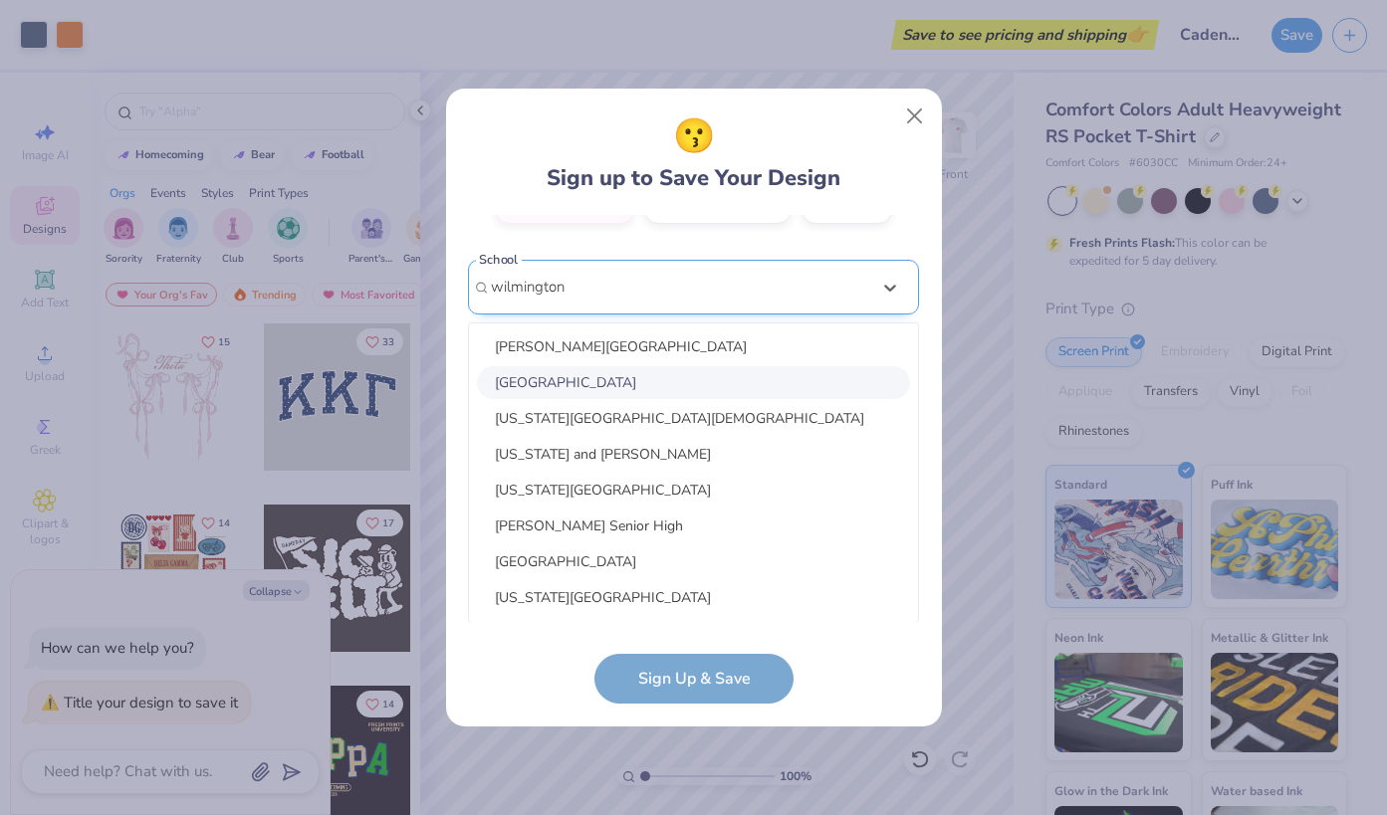
scroll to position [825, 0]
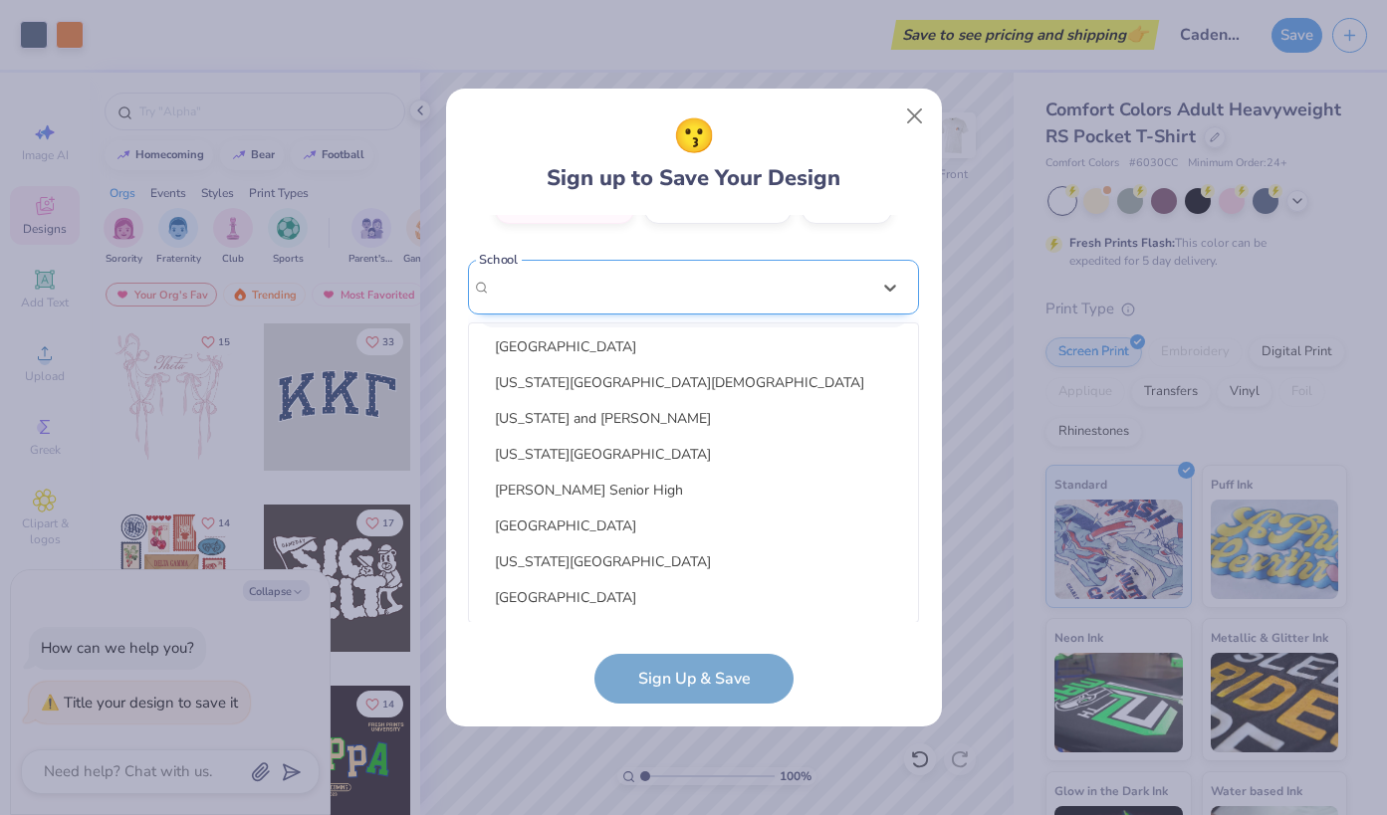
click at [645, 293] on div "rmfrater@gmail.com Email (919) 917-5588 Phone Ryan Frater Full Name 12 + Charac…" at bounding box center [693, 419] width 451 height 408
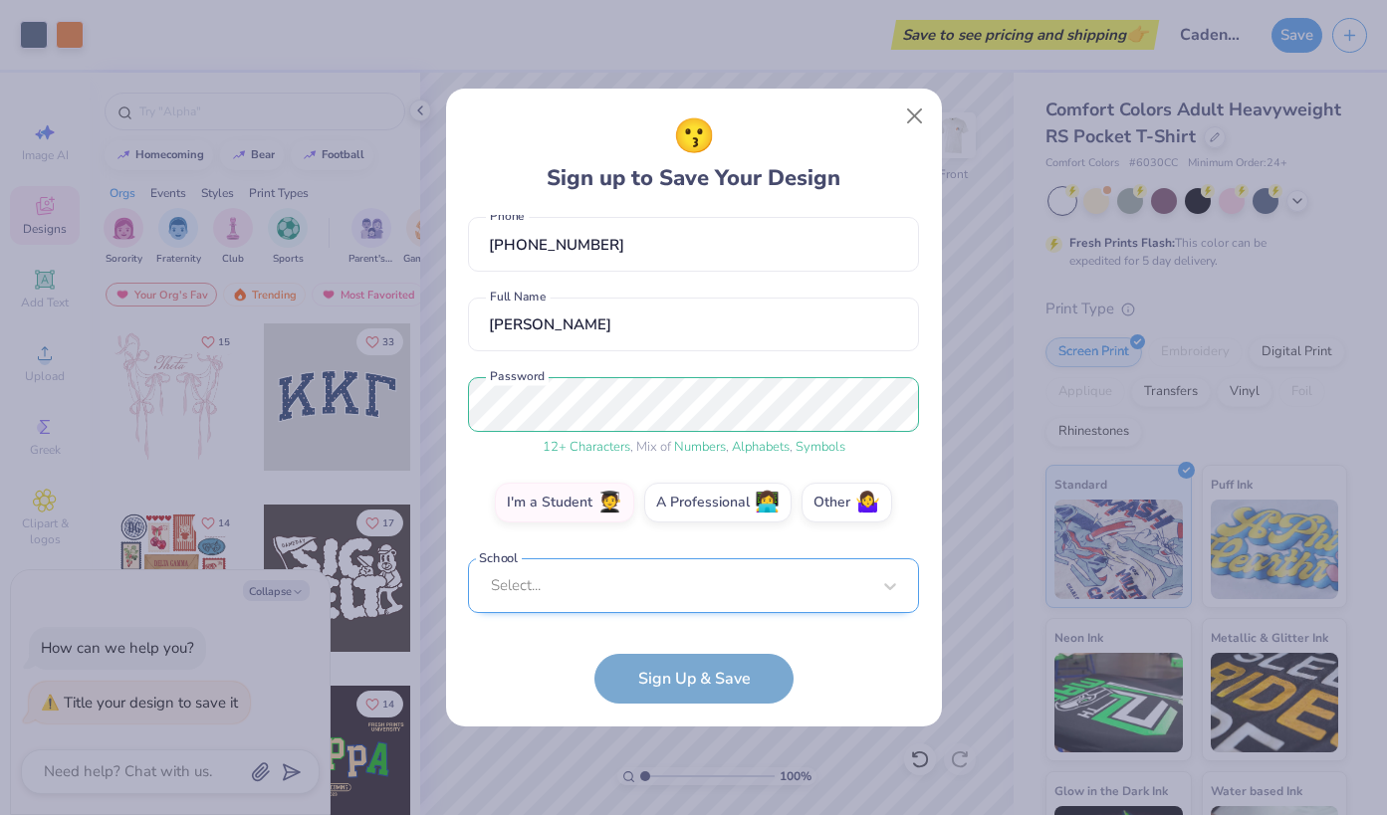
click at [645, 293] on div "rmfrater@gmail.com Email (919) 917-5588 Phone Ryan Frater Full Name 12 + Charac…" at bounding box center [693, 419] width 451 height 408
click at [593, 575] on div "option focused, 8 of 30. 30 results available. Use Up and Down to choose option…" at bounding box center [693, 740] width 451 height 363
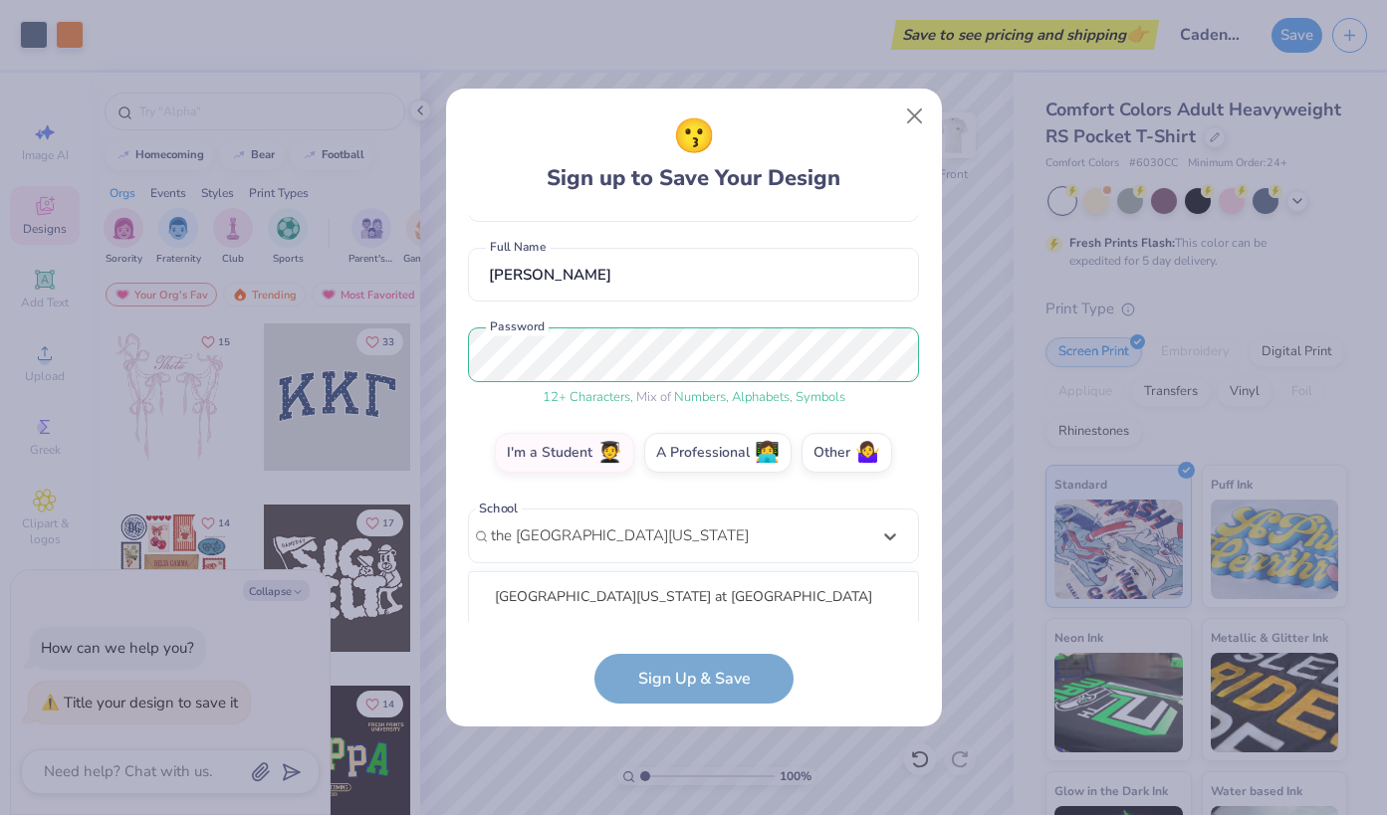
scroll to position [396, 0]
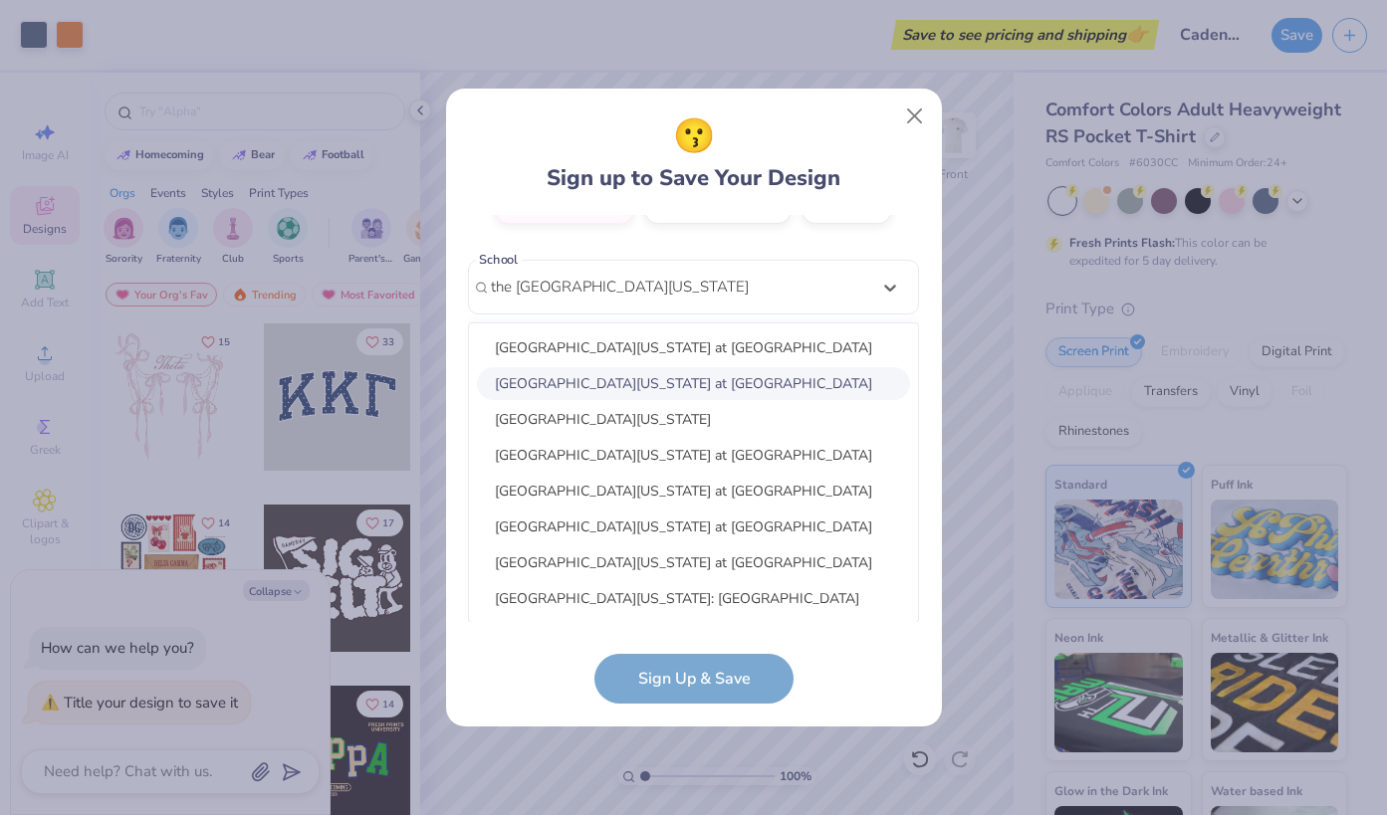
click at [806, 382] on div "University of North Carolina at Wilmington" at bounding box center [693, 383] width 433 height 33
type input "the university of north carolina wilmington"
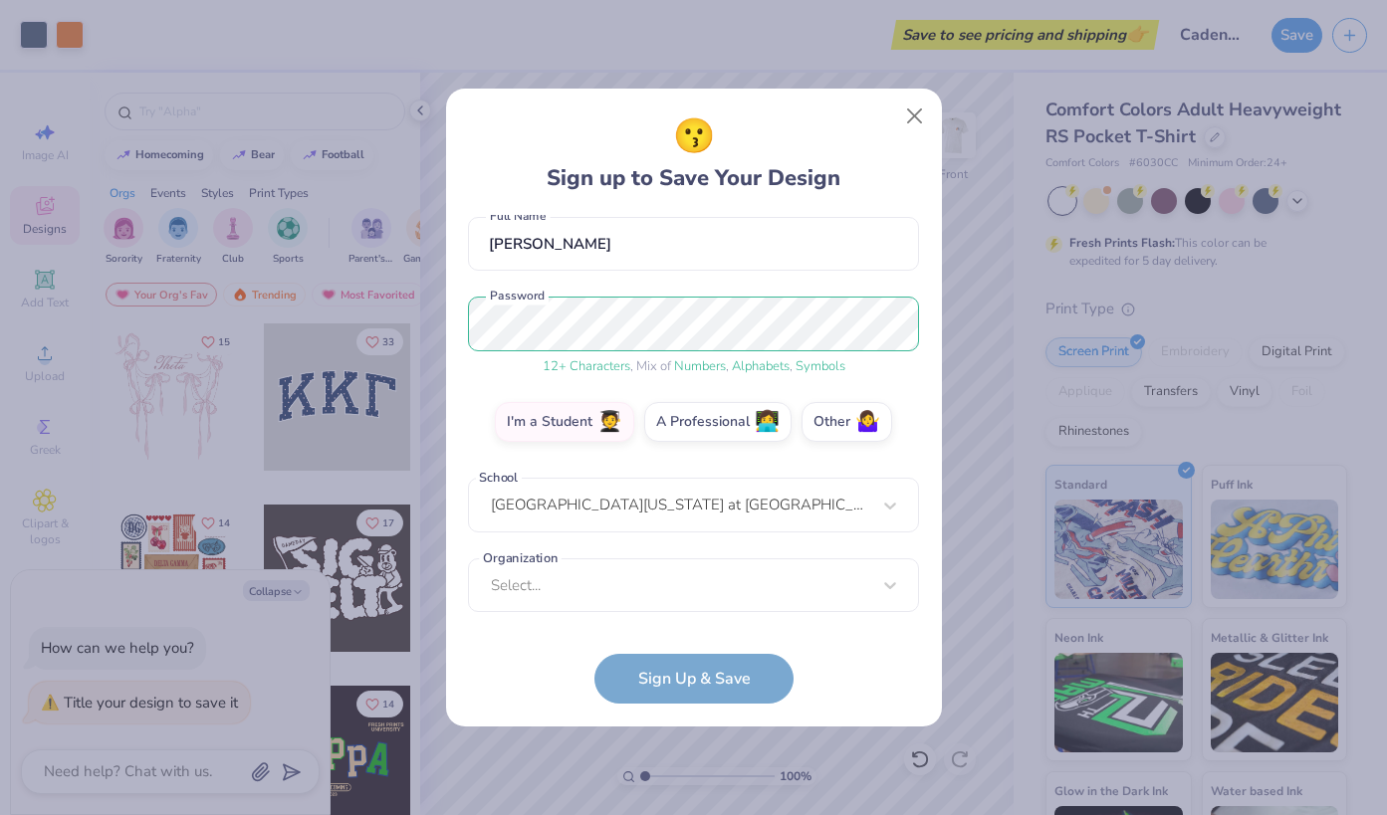
scroll to position [178, 0]
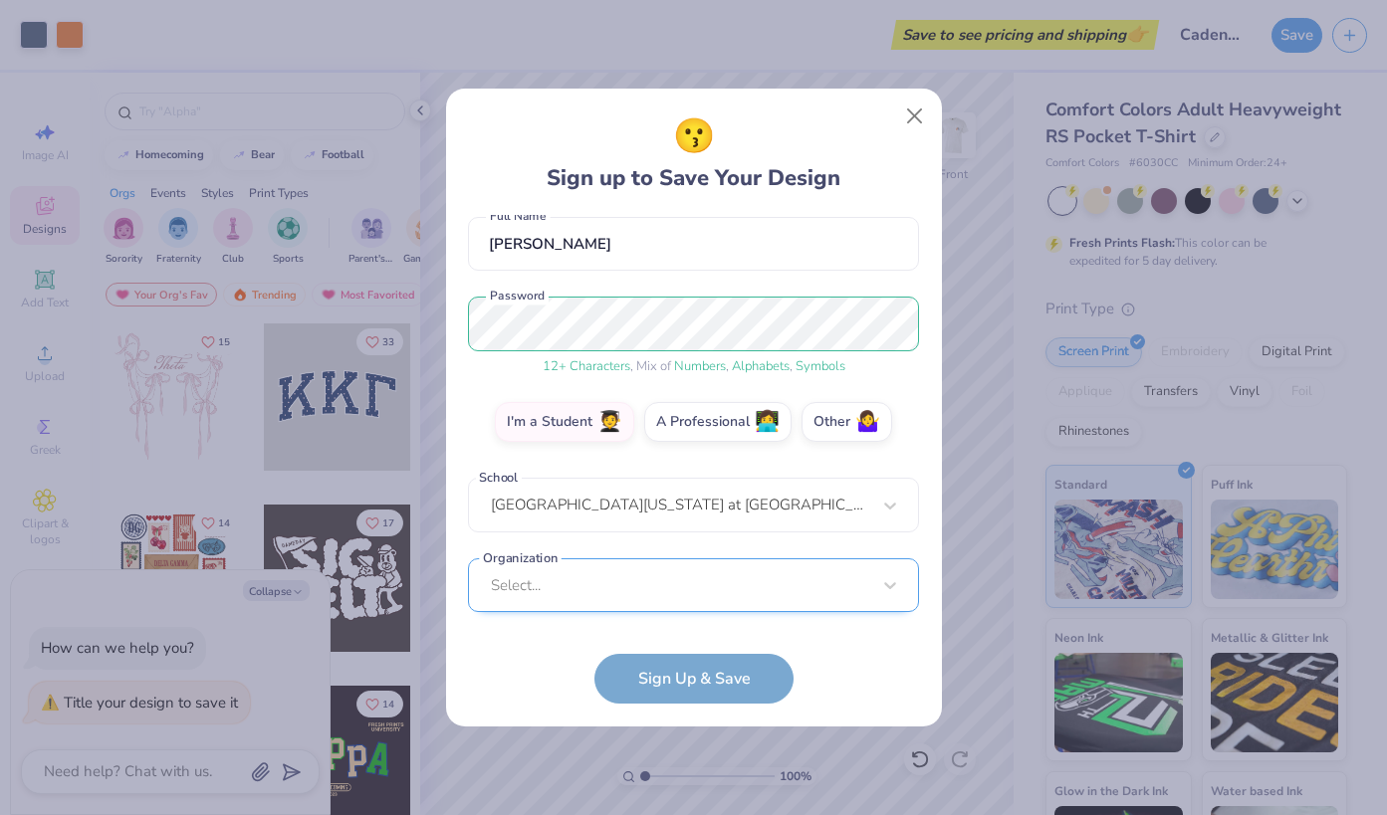
click at [735, 576] on div "Select..." at bounding box center [693, 586] width 451 height 55
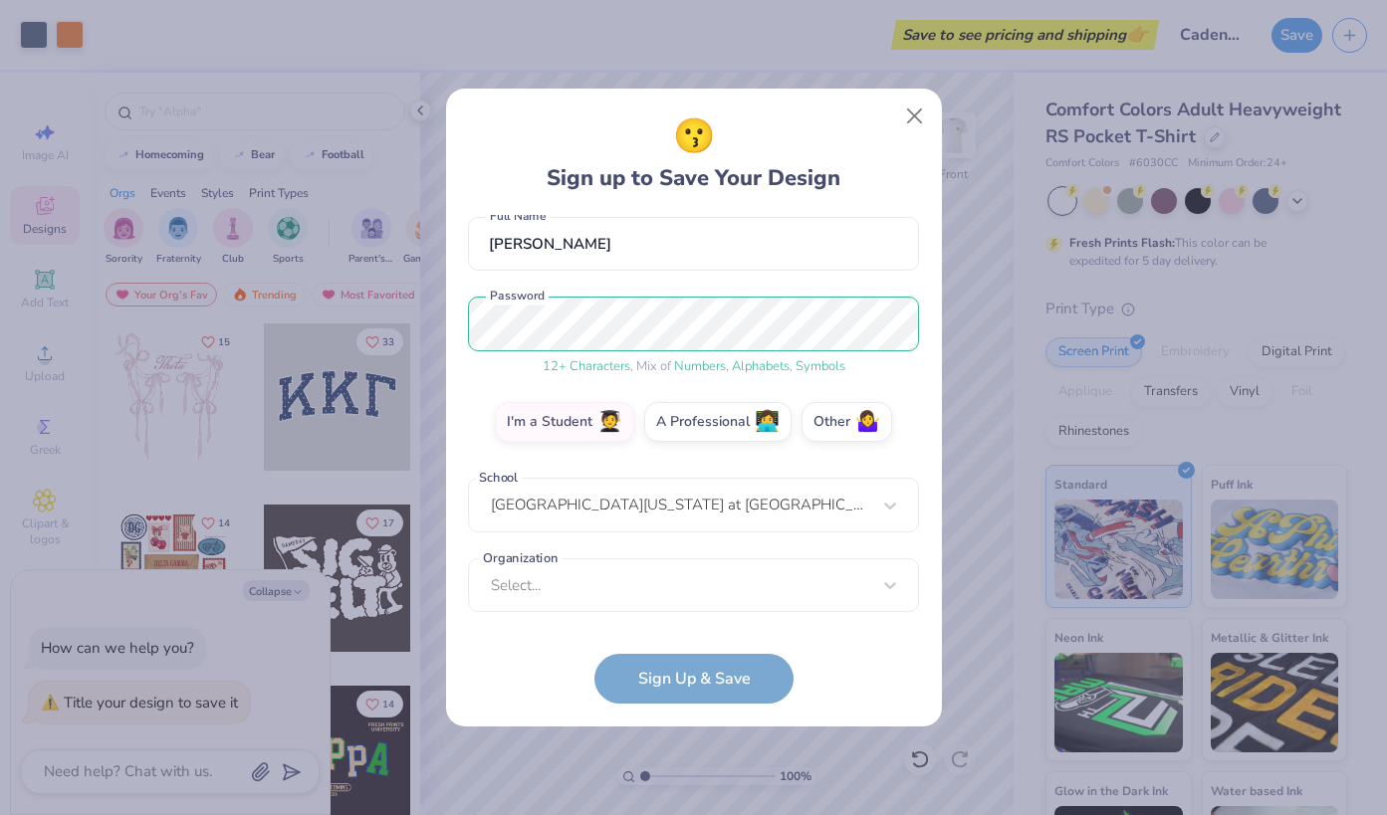
click at [873, 666] on form "rmfrater@gmail.com Email (919) 917-5588 Phone Ryan Frater Full Name 12 + Charac…" at bounding box center [693, 460] width 451 height 490
click at [750, 679] on form "rmfrater@gmail.com Email (919) 917-5588 Phone Ryan Frater Full Name 12 + Charac…" at bounding box center [693, 460] width 451 height 490
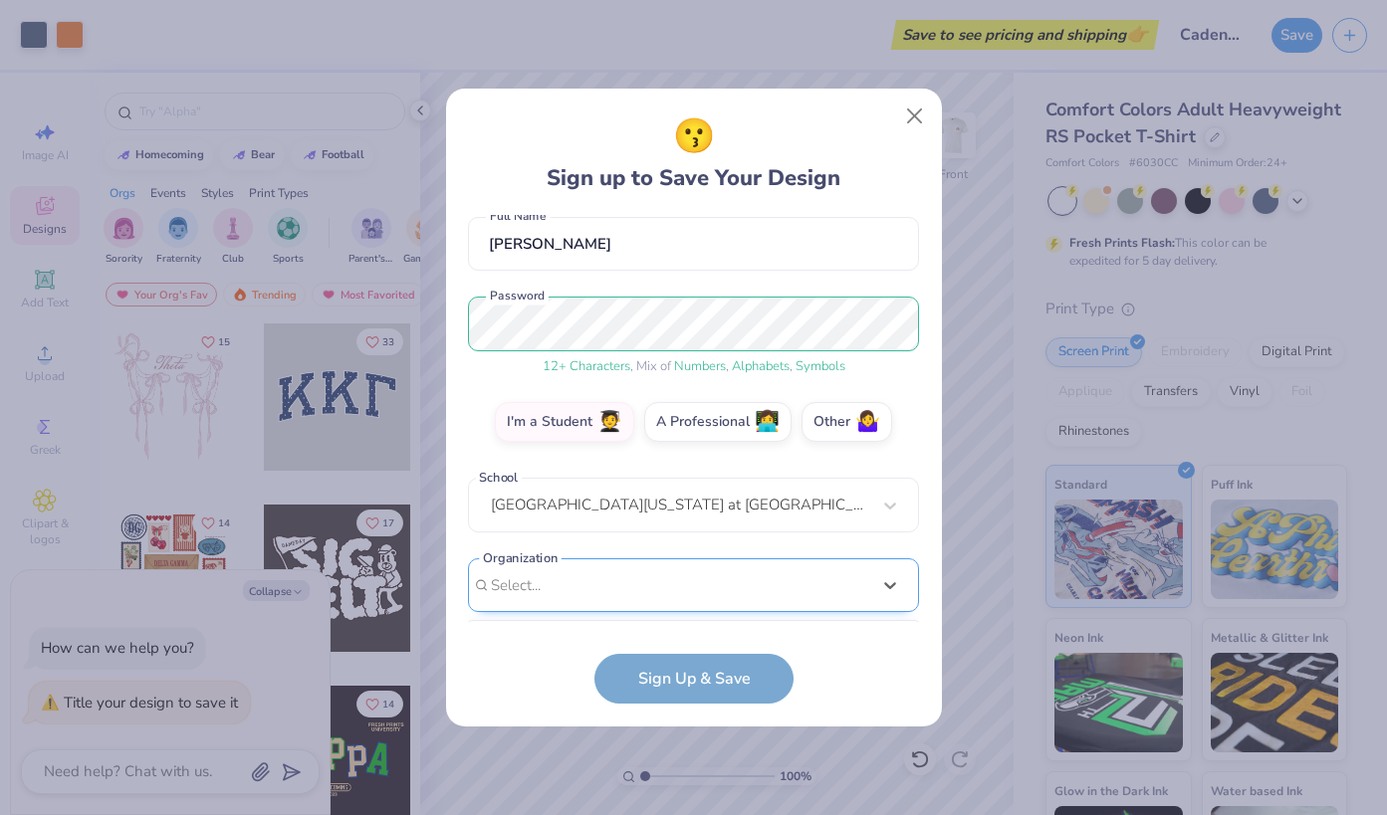
click at [805, 580] on div "option focused, 8 of 30. 30 results available. Use Up and Down to choose option…" at bounding box center [693, 740] width 451 height 363
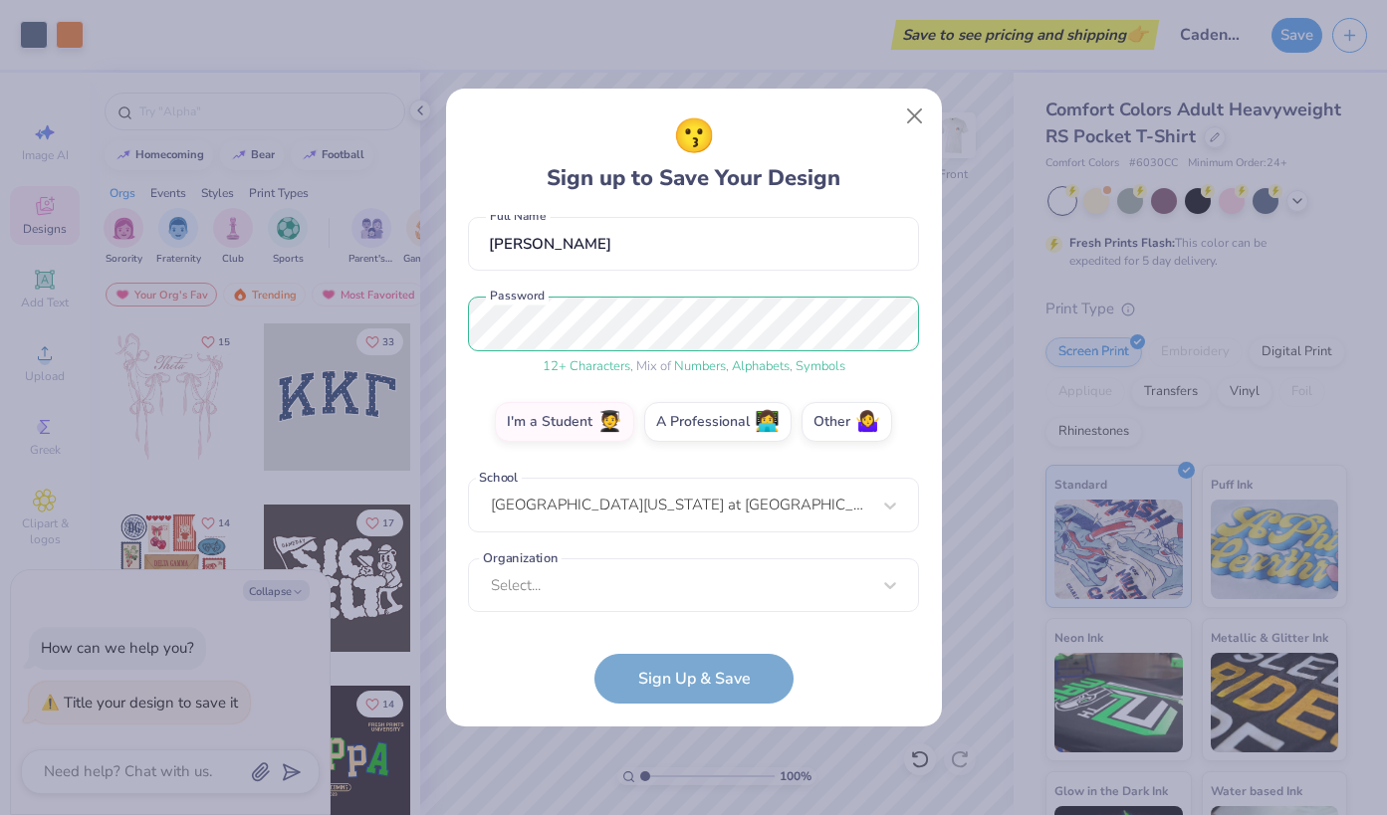
click at [906, 179] on div "😗 Sign up to Save Your Design" at bounding box center [693, 154] width 451 height 84
click at [819, 501] on div "University of North Carolina at Wilmington" at bounding box center [693, 505] width 451 height 55
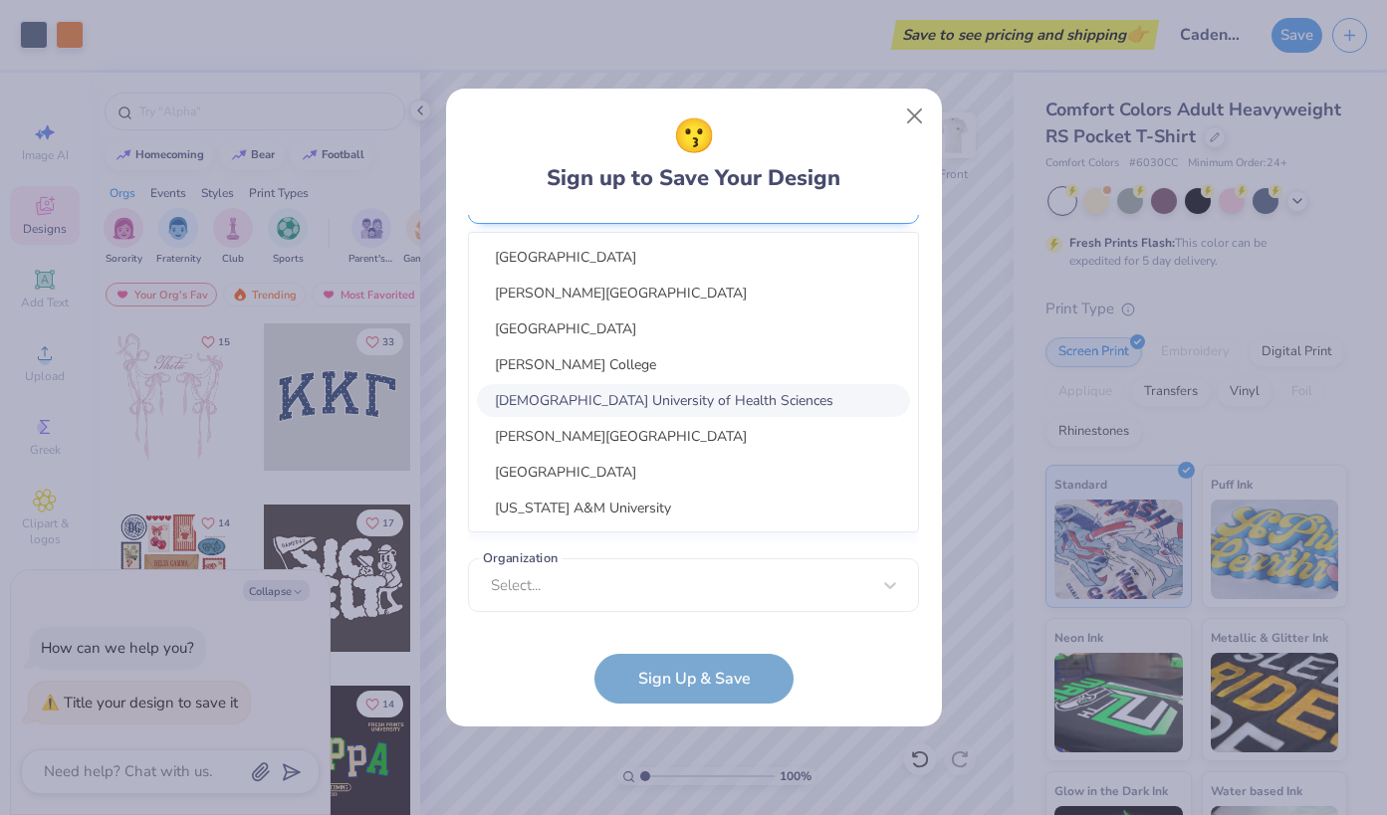
scroll to position [396, 0]
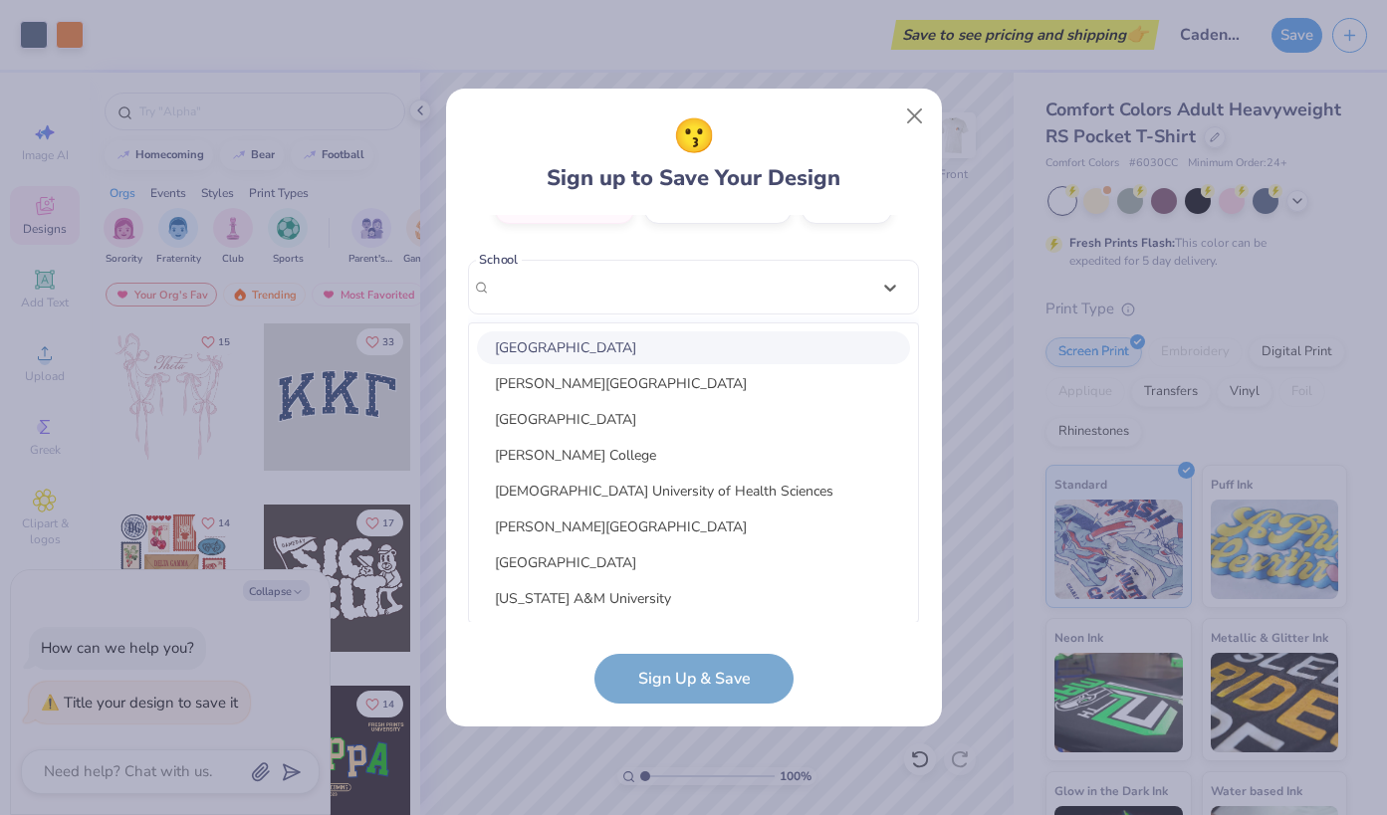
click at [909, 243] on div "rmfrater@gmail.com Email (919) 917-5588 Phone Ryan Frater Full Name 12 + Charac…" at bounding box center [693, 419] width 451 height 408
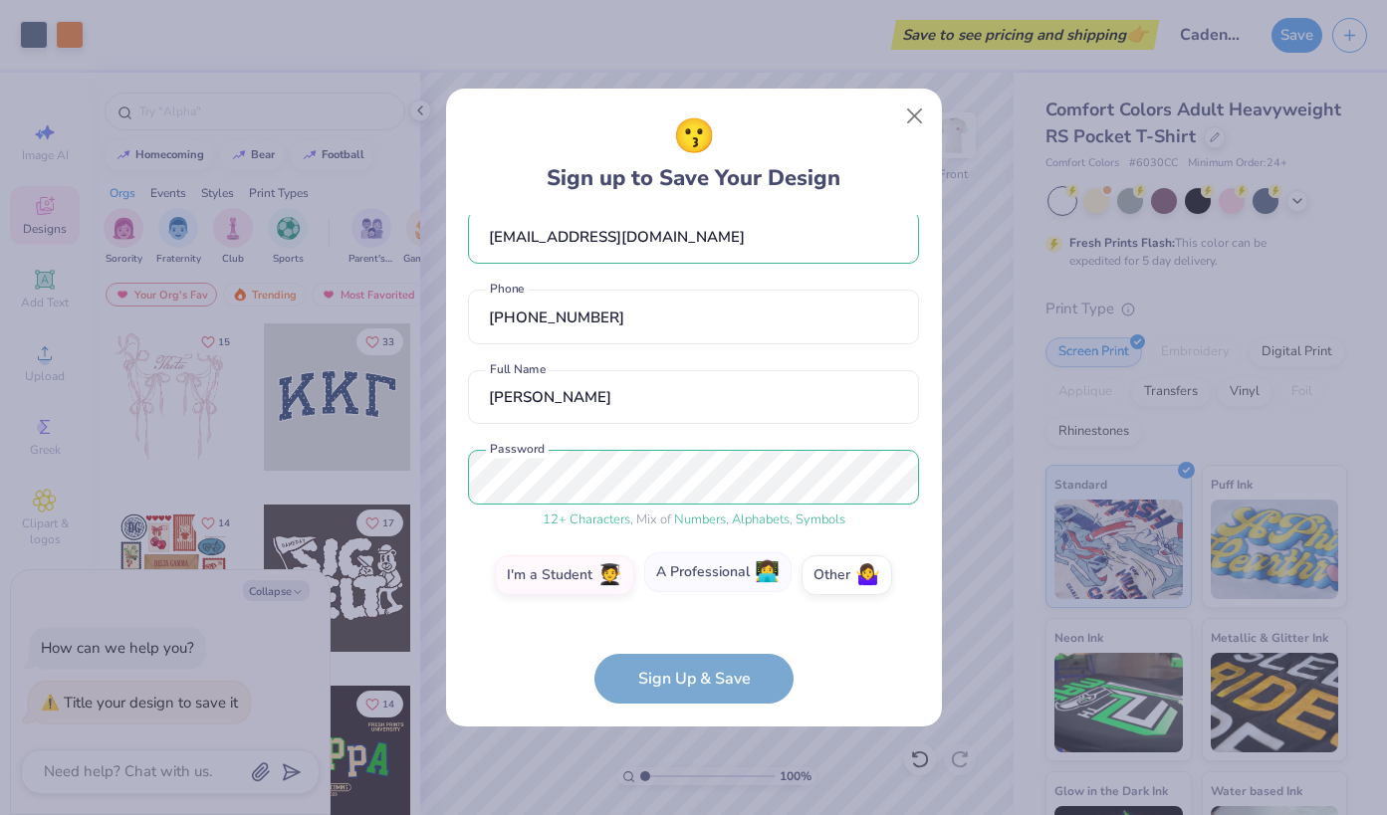
click at [758, 572] on span "👩‍💻" at bounding box center [767, 573] width 25 height 23
click at [700, 599] on input "A Professional 👩‍💻" at bounding box center [693, 605] width 13 height 13
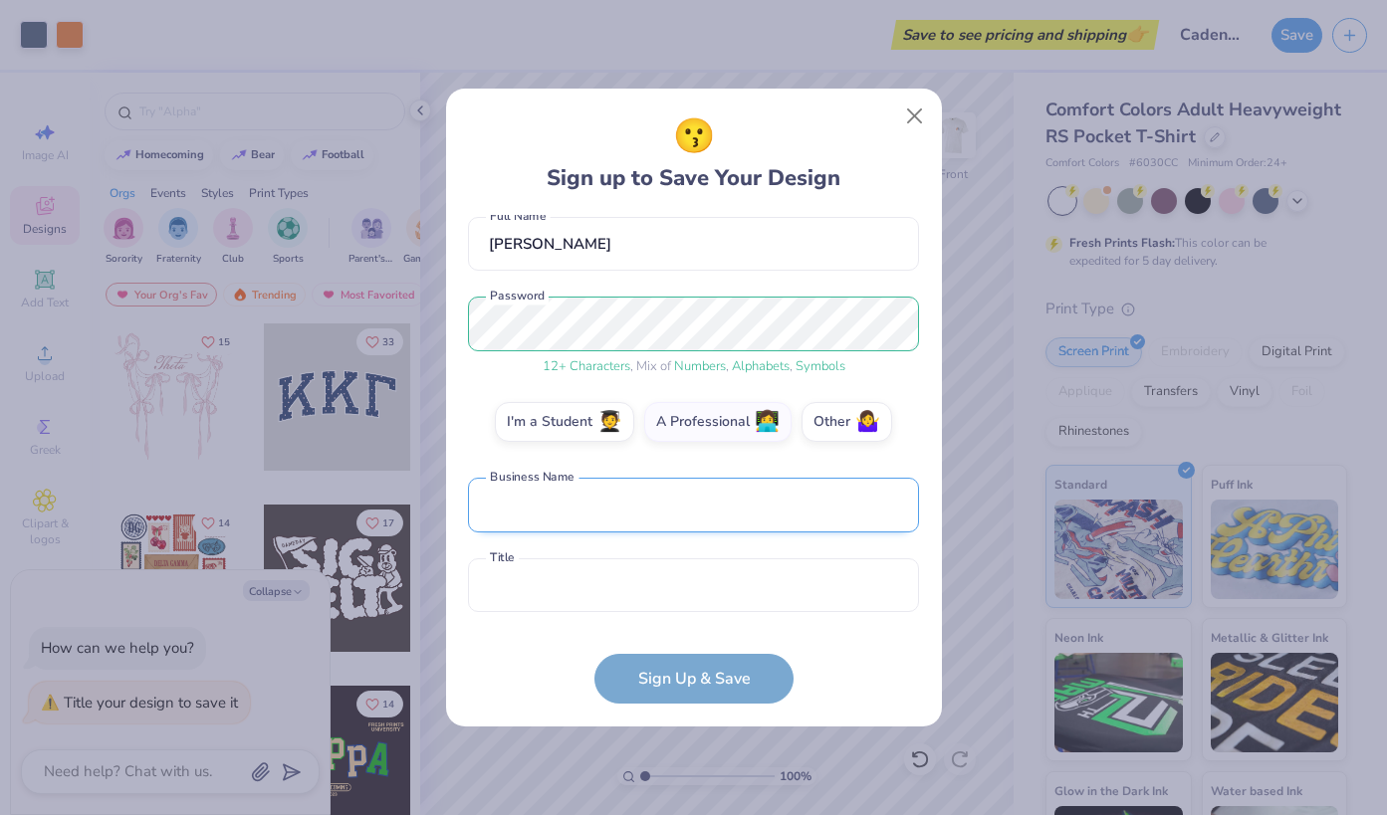
click at [774, 495] on input "text" at bounding box center [693, 505] width 451 height 55
type input "Cadence"
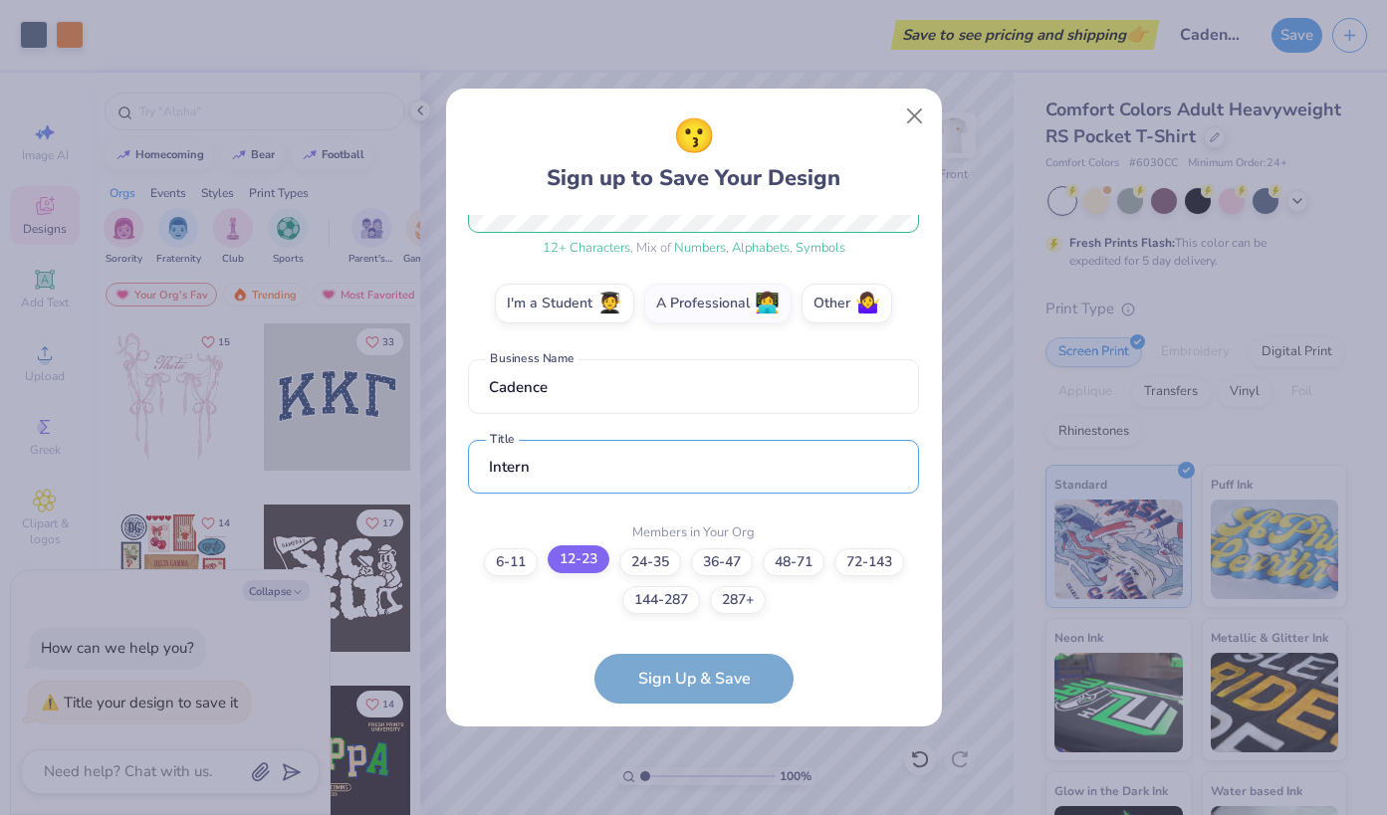
type input "Intern"
click at [585, 556] on label "12-23" at bounding box center [579, 560] width 62 height 28
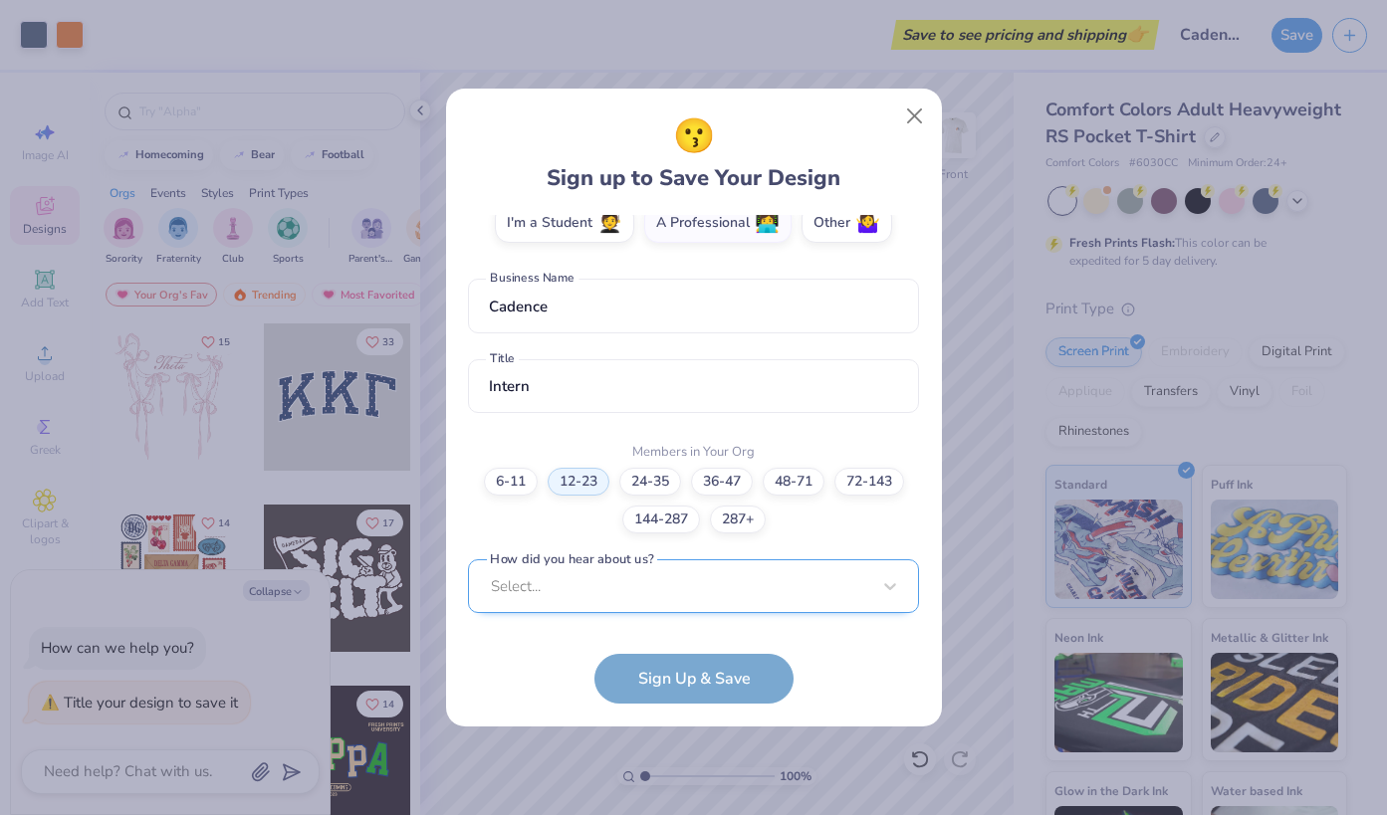
scroll to position [676, 0]
click at [643, 600] on div "Select..." at bounding box center [693, 586] width 451 height 55
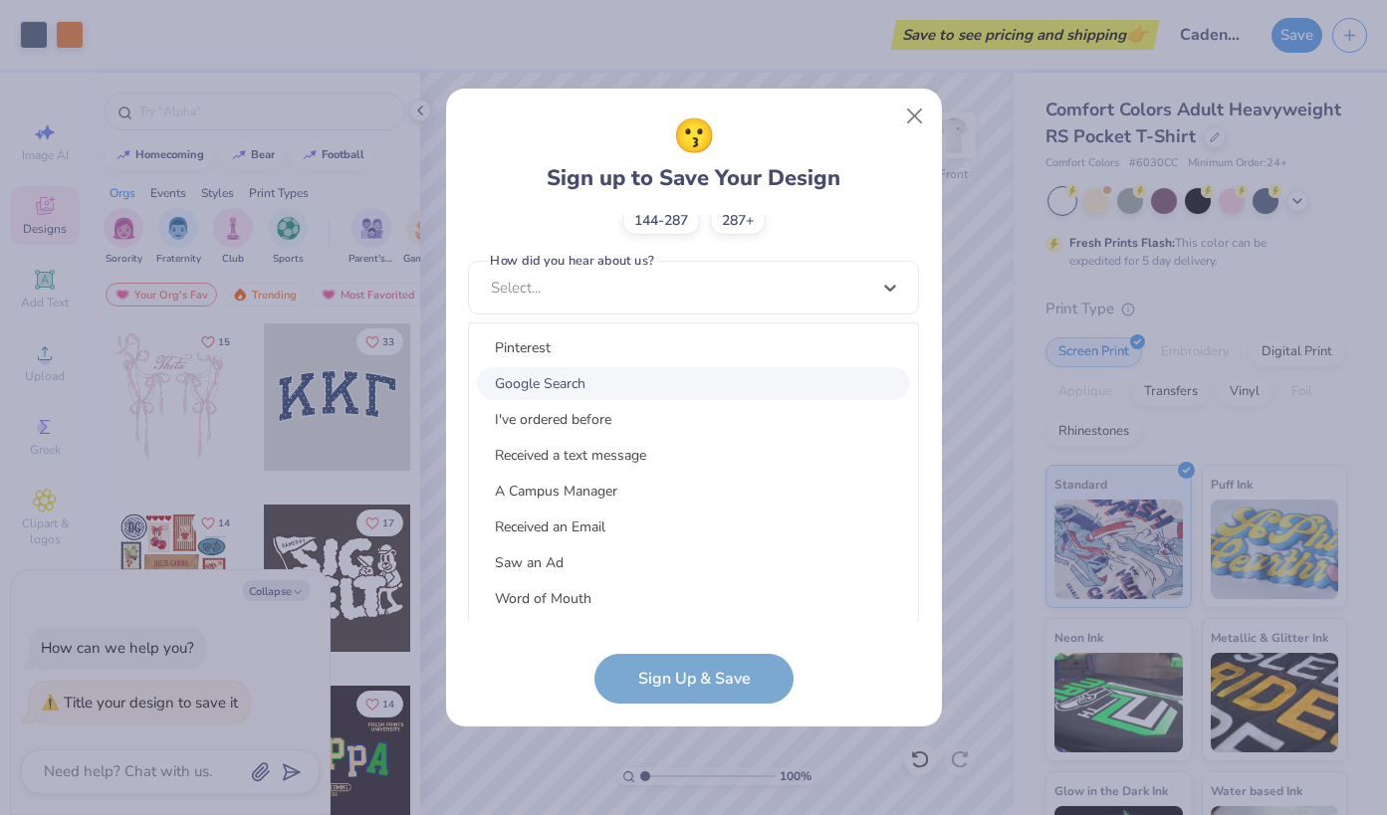
click at [692, 371] on div "Google Search" at bounding box center [693, 383] width 433 height 33
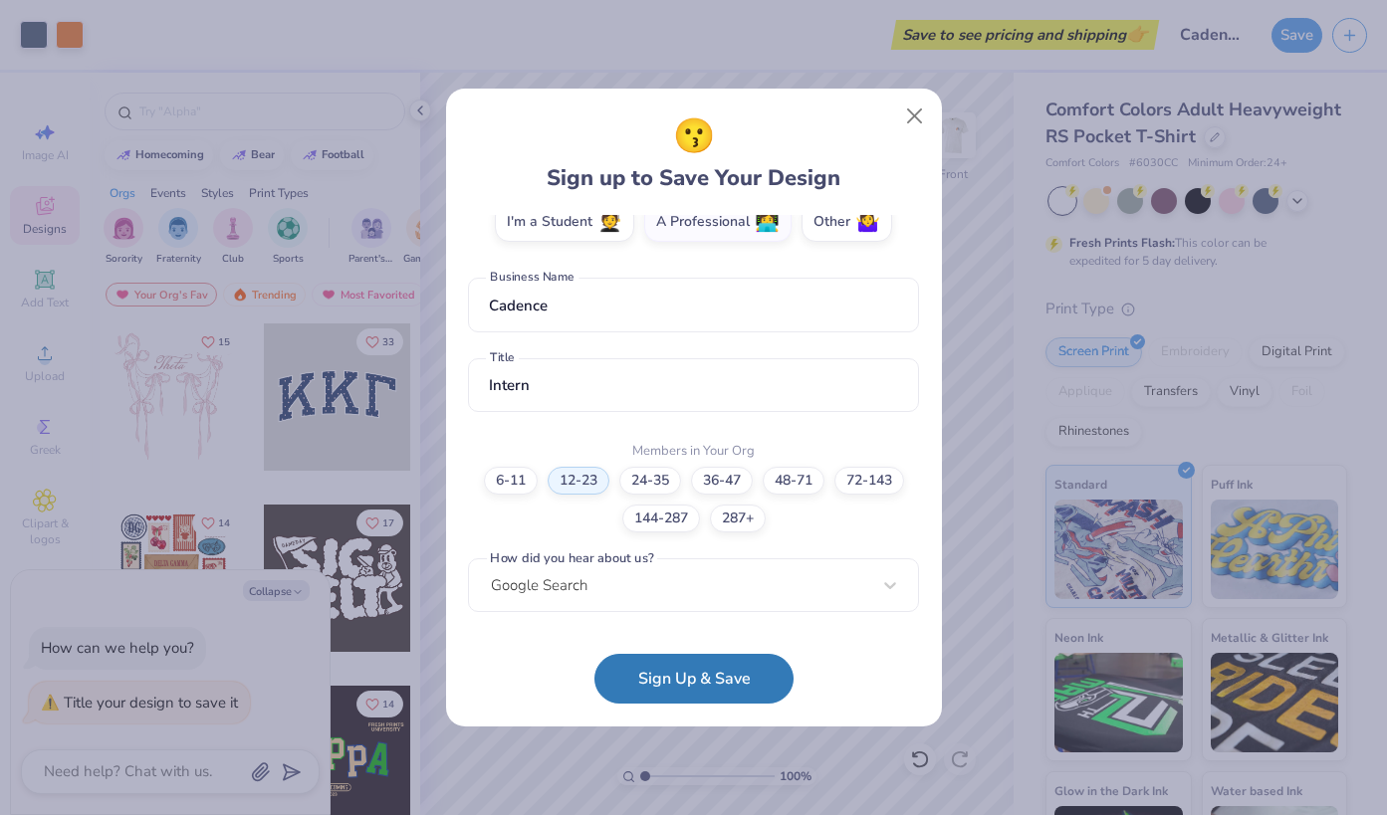
scroll to position [377, 0]
click at [680, 672] on button "Sign Up & Save" at bounding box center [693, 674] width 199 height 50
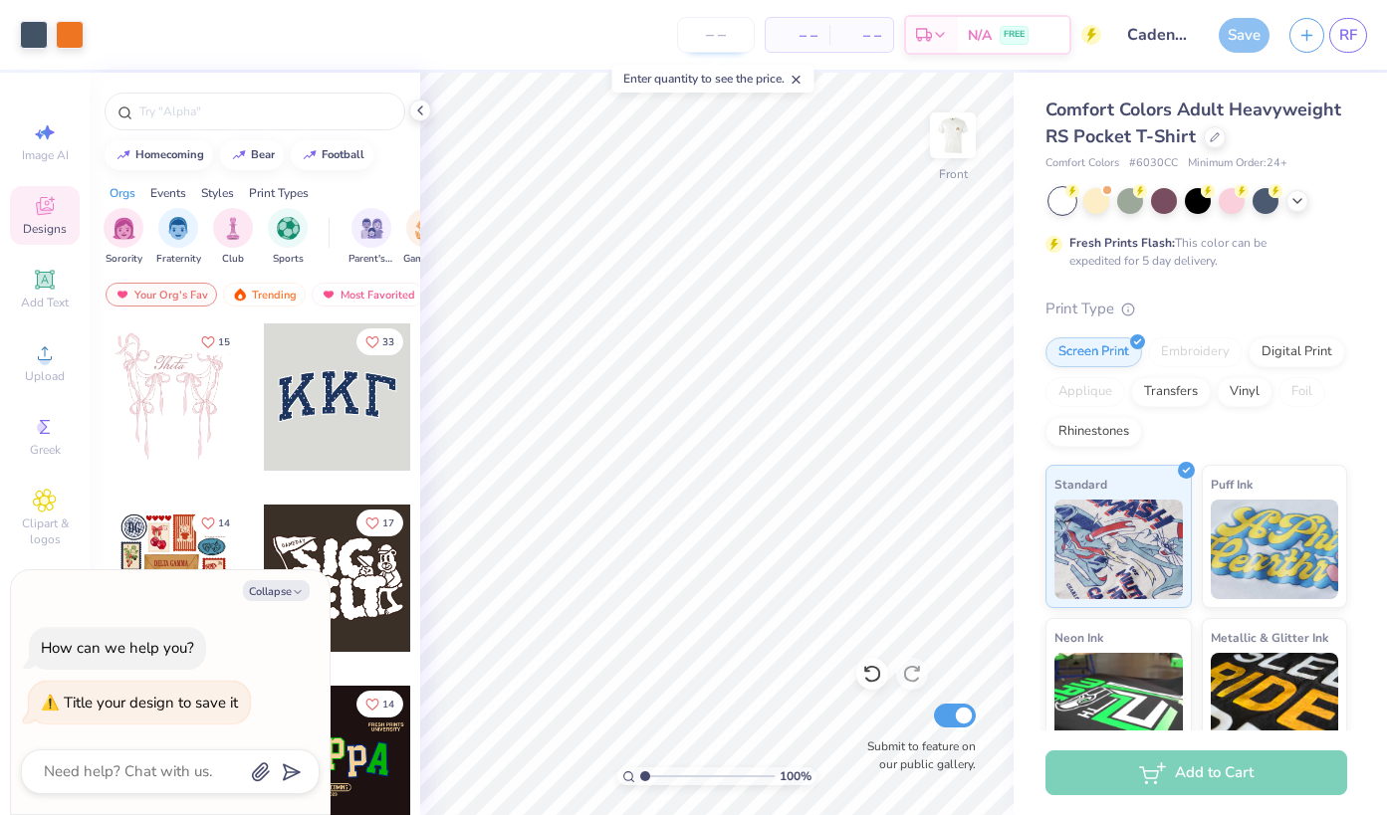
click at [729, 35] on input "number" at bounding box center [716, 35] width 78 height 36
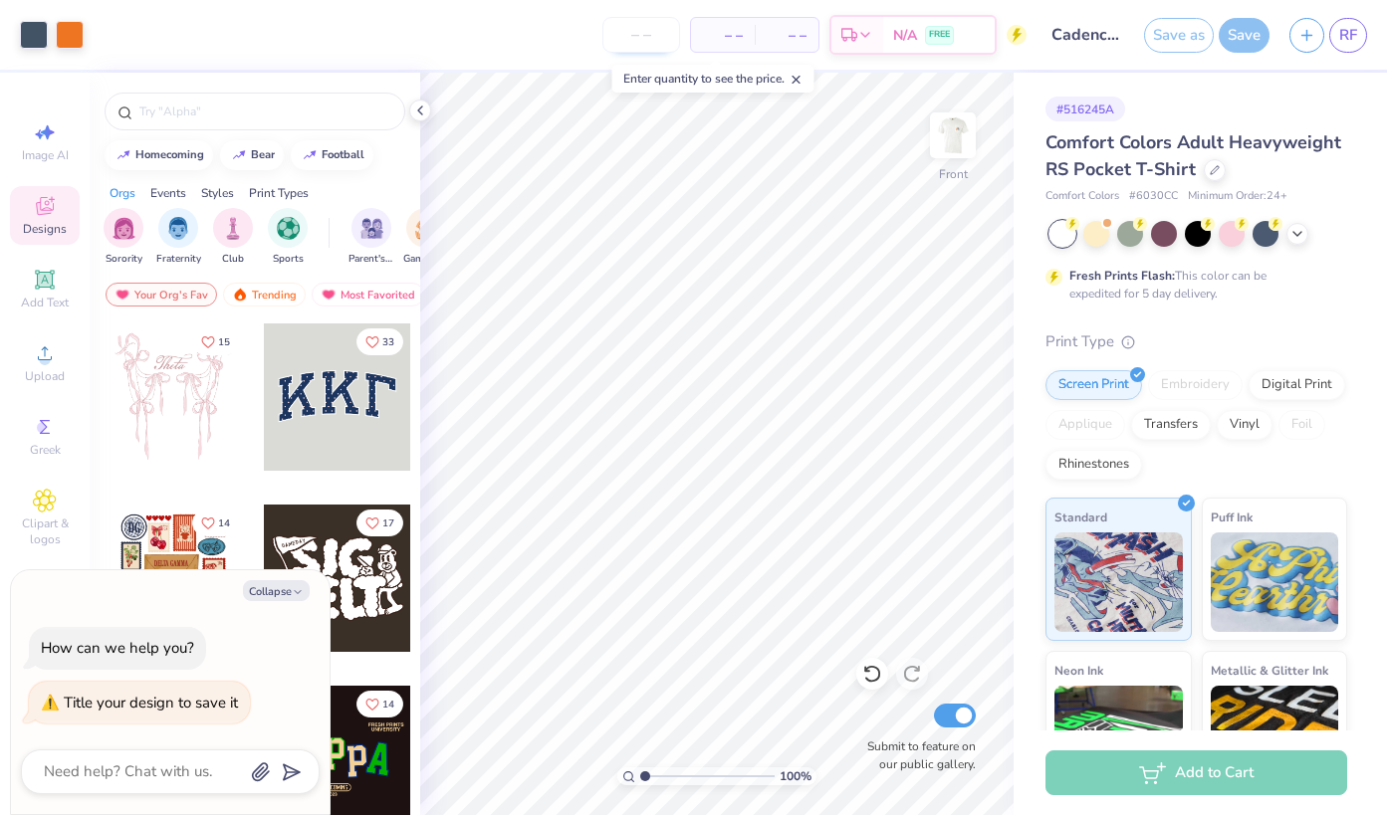
type textarea "x"
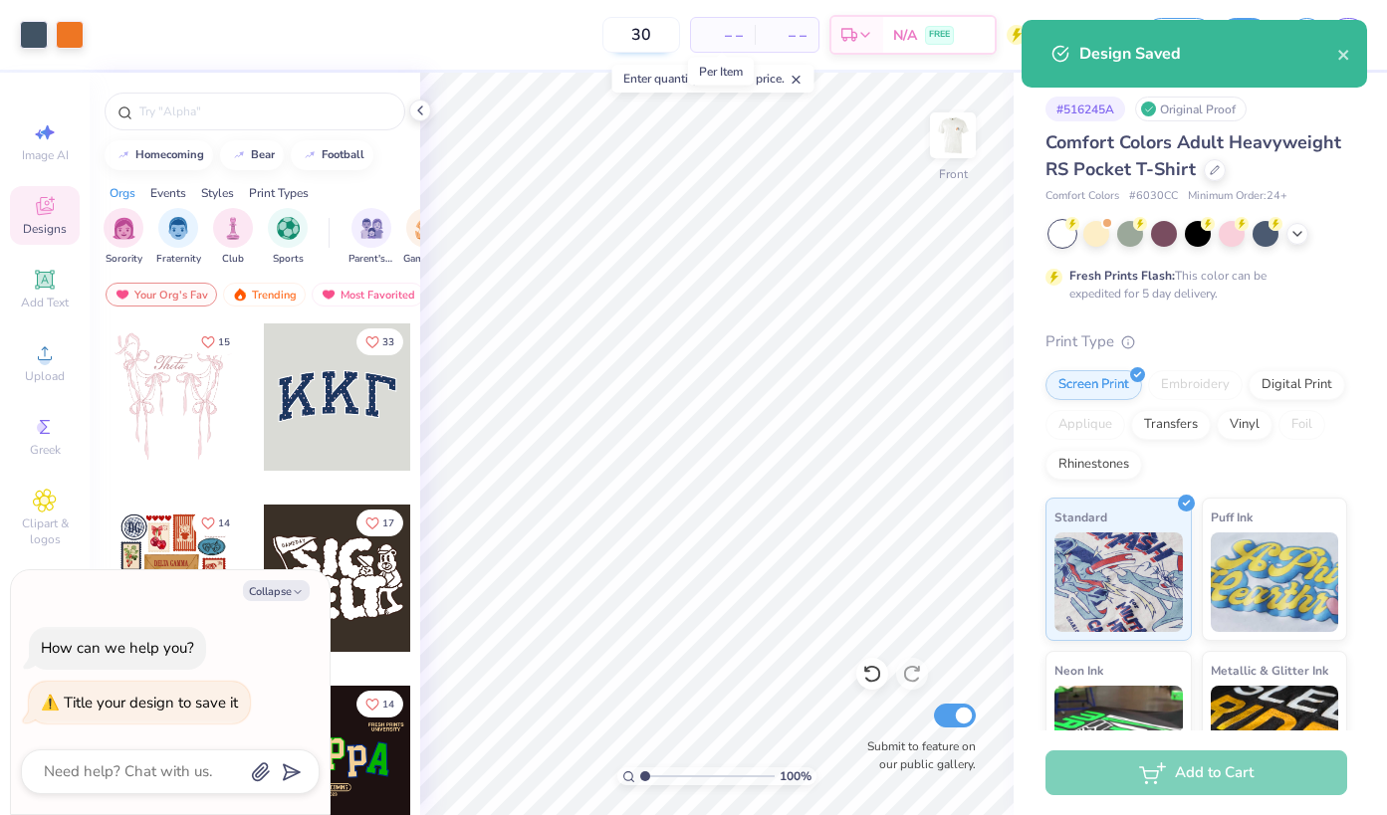
type input "30"
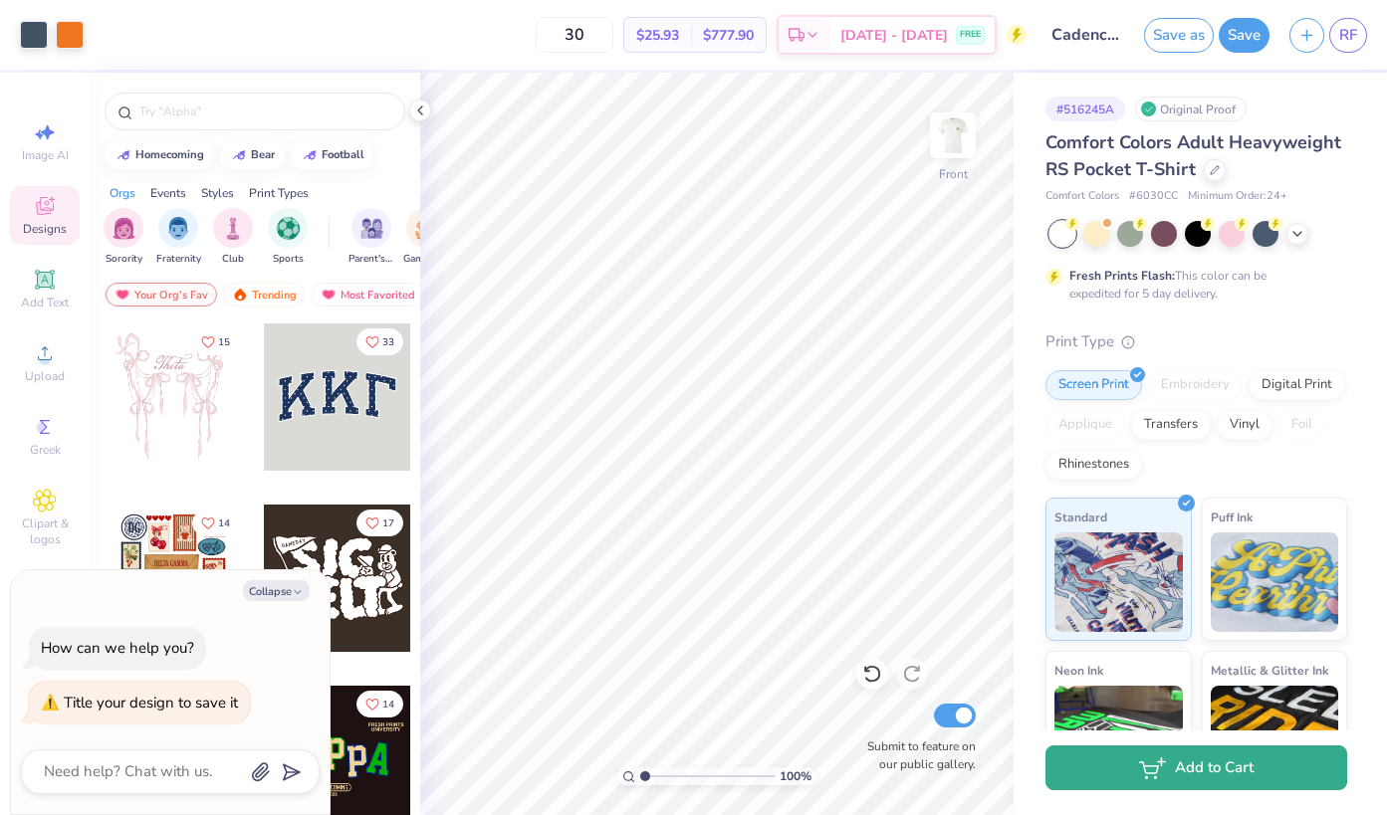
click at [1155, 786] on button "Add to Cart" at bounding box center [1196, 768] width 302 height 45
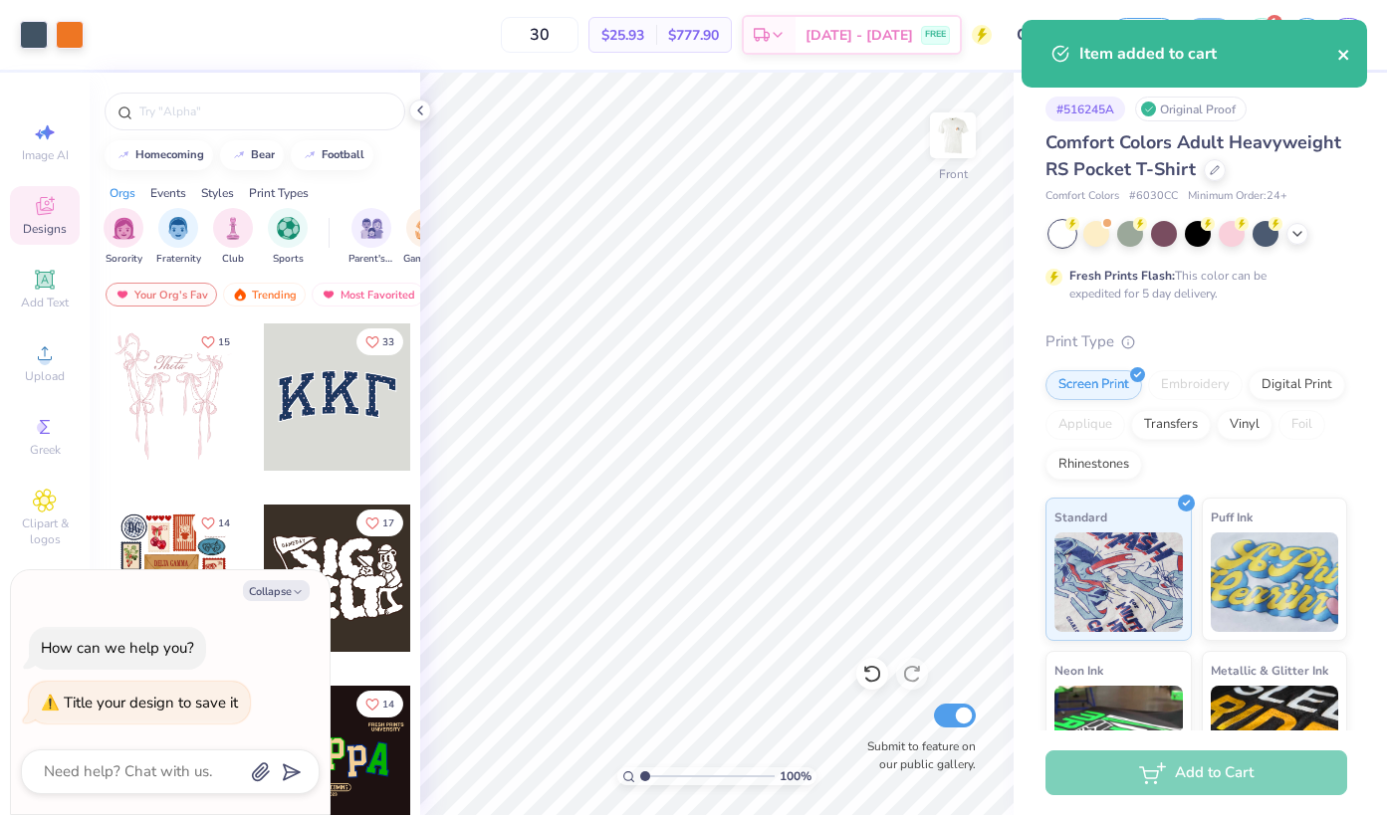
click at [1344, 56] on icon "close" at bounding box center [1343, 55] width 10 height 10
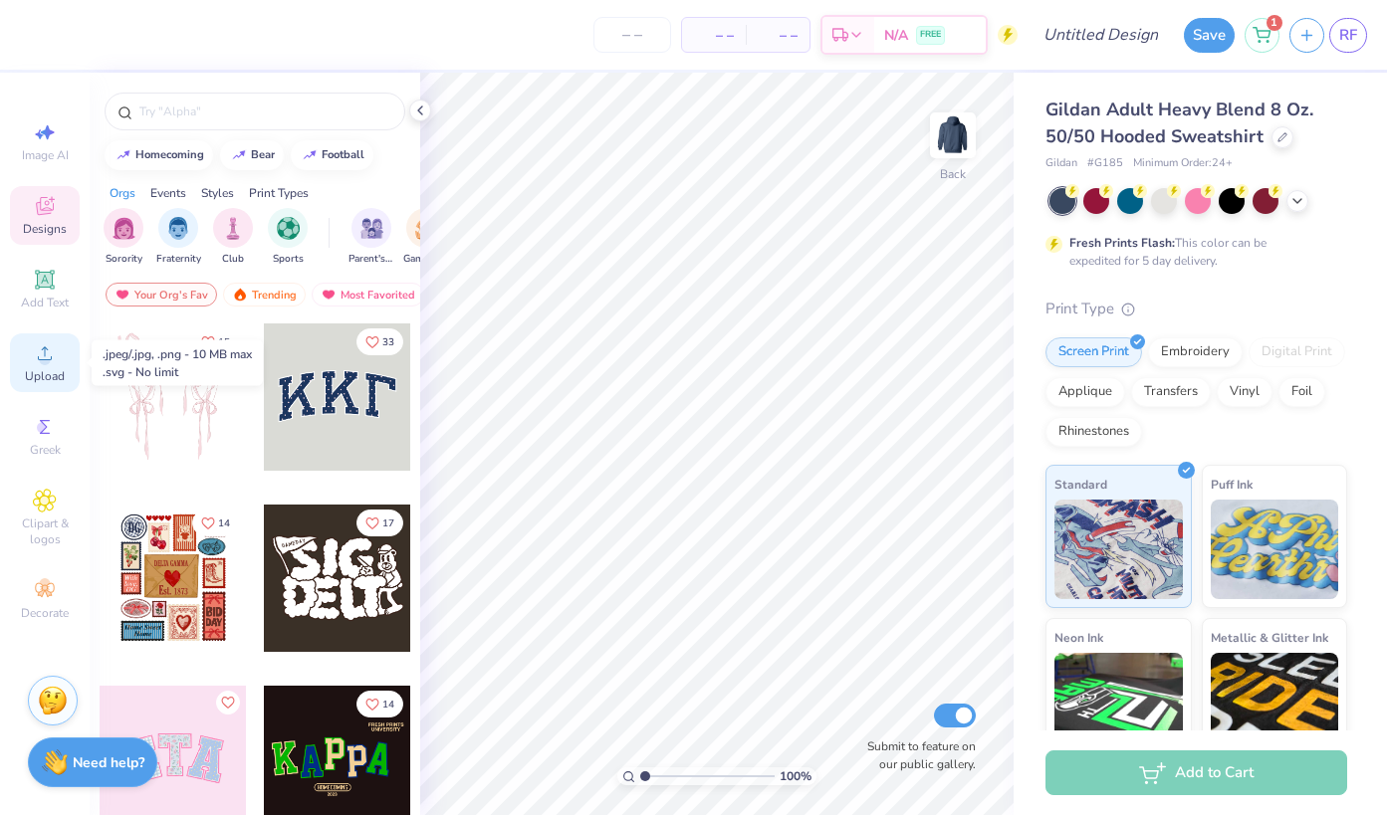
click at [47, 374] on span "Upload" at bounding box center [45, 376] width 40 height 16
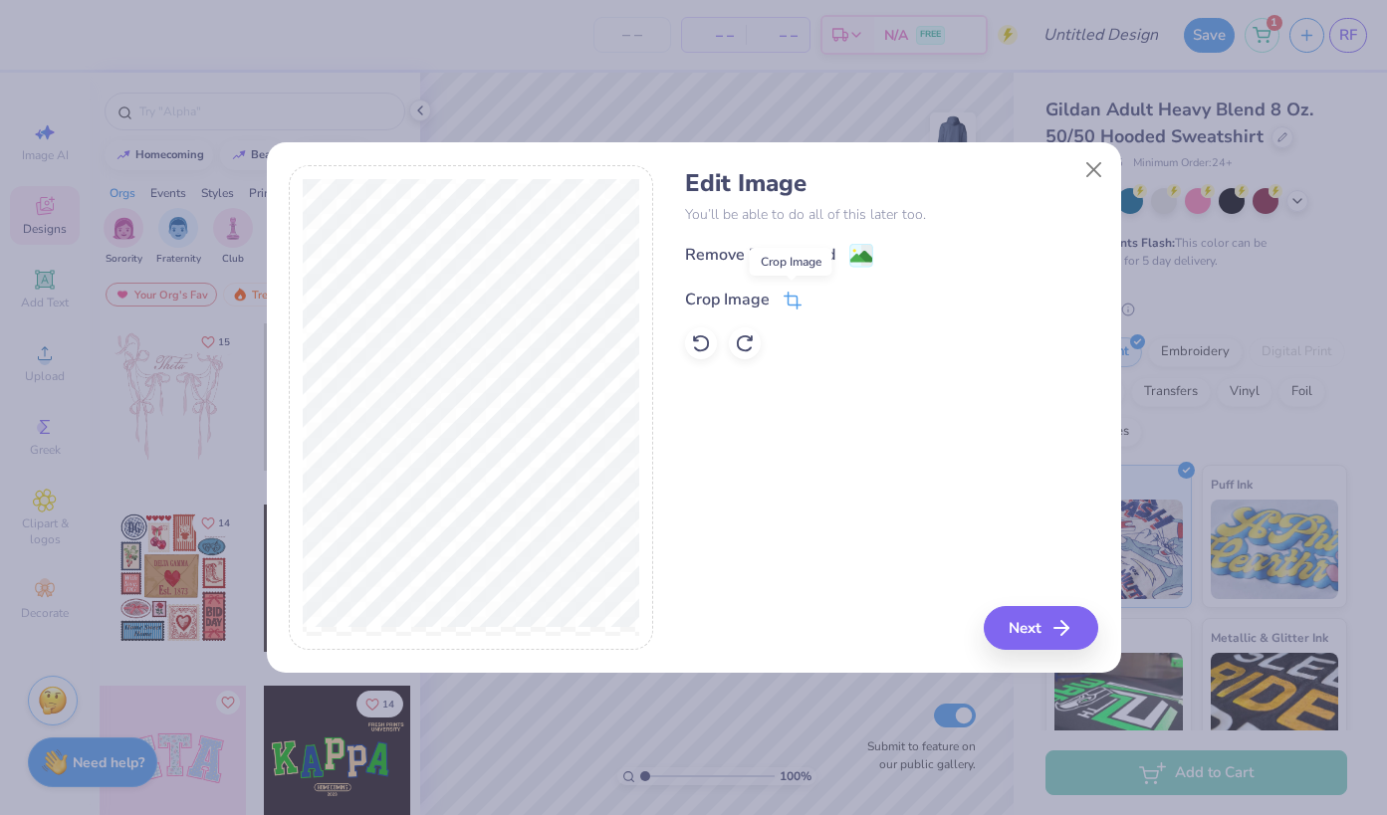
click at [792, 297] on icon at bounding box center [791, 303] width 13 height 13
click at [821, 301] on icon at bounding box center [825, 298] width 12 height 12
click at [1080, 612] on button "Next" at bounding box center [1044, 628] width 114 height 44
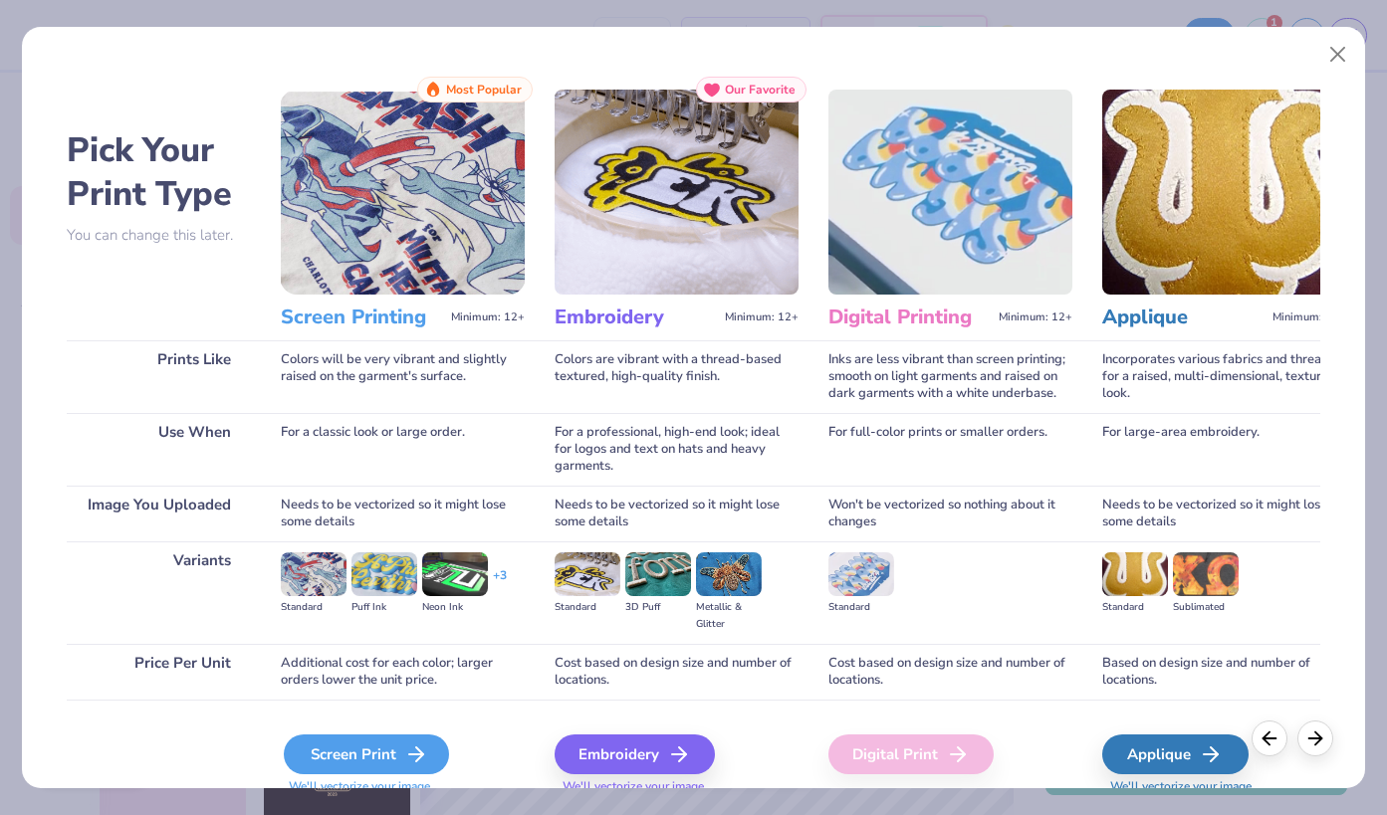
click at [397, 736] on div "Screen Print" at bounding box center [366, 755] width 165 height 40
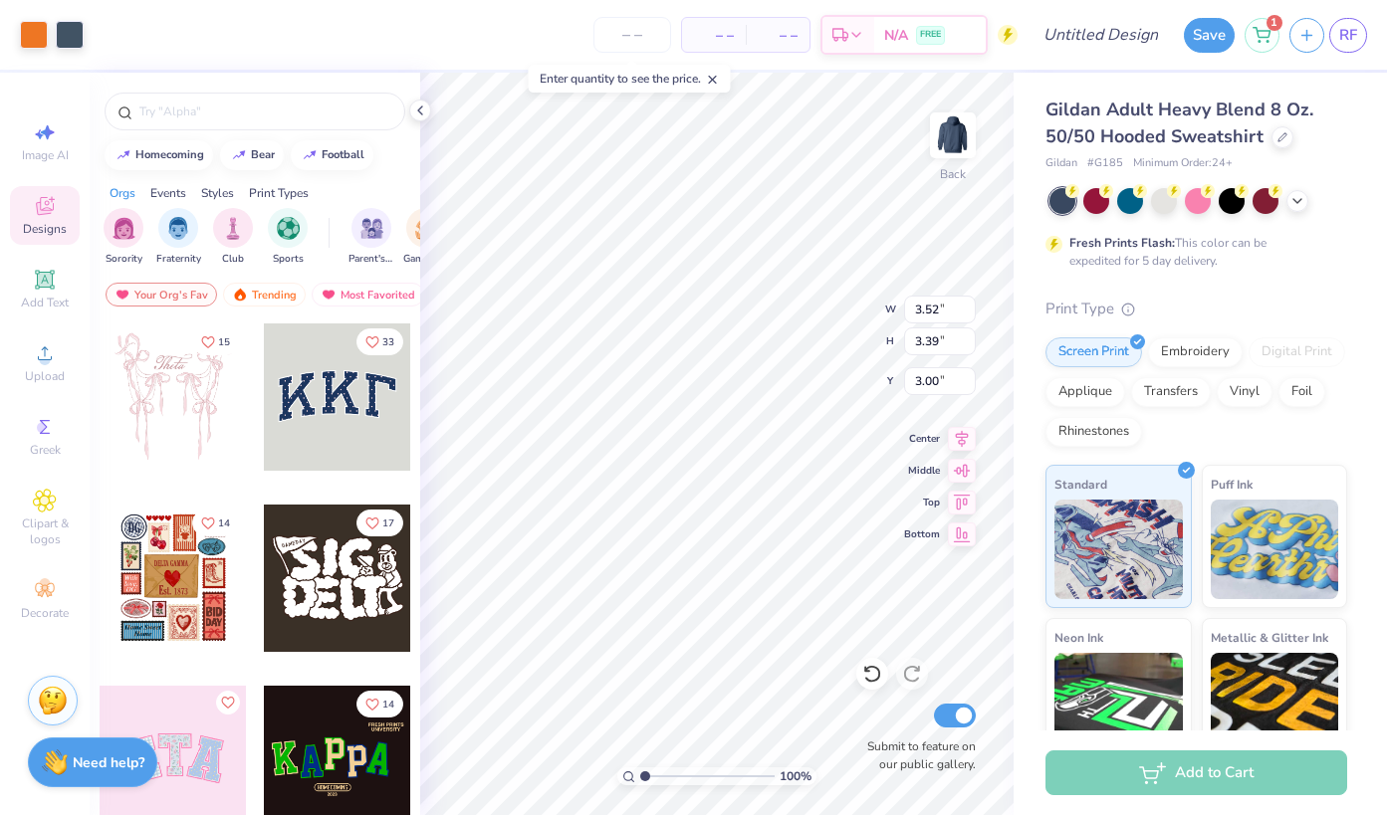
type input "3.00"
click at [73, 40] on div at bounding box center [70, 33] width 28 height 28
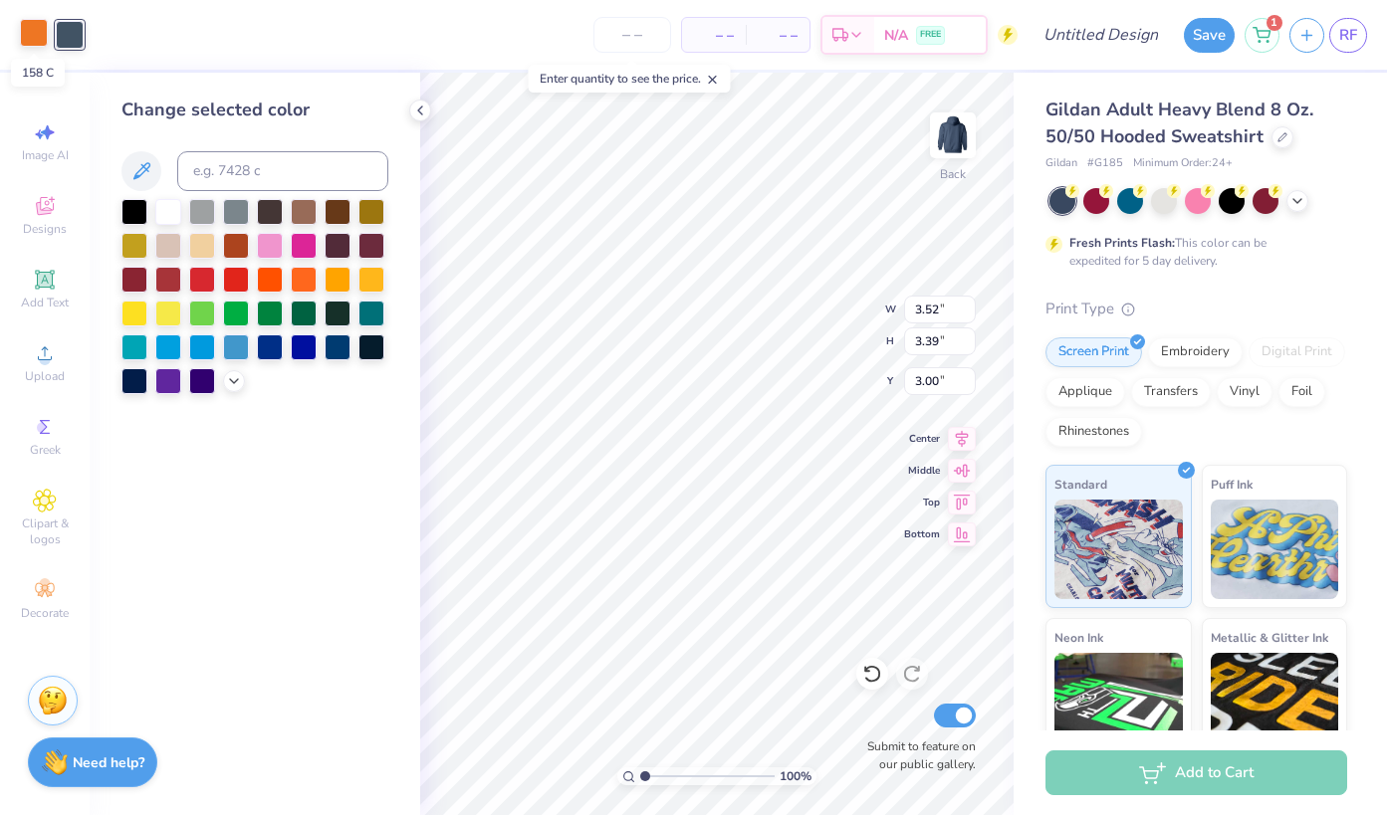
click at [32, 34] on div at bounding box center [34, 33] width 28 height 28
click at [74, 36] on div at bounding box center [70, 33] width 28 height 28
click at [296, 170] on input at bounding box center [282, 171] width 211 height 40
paste input "#e4711c"
type input "#e4711c"
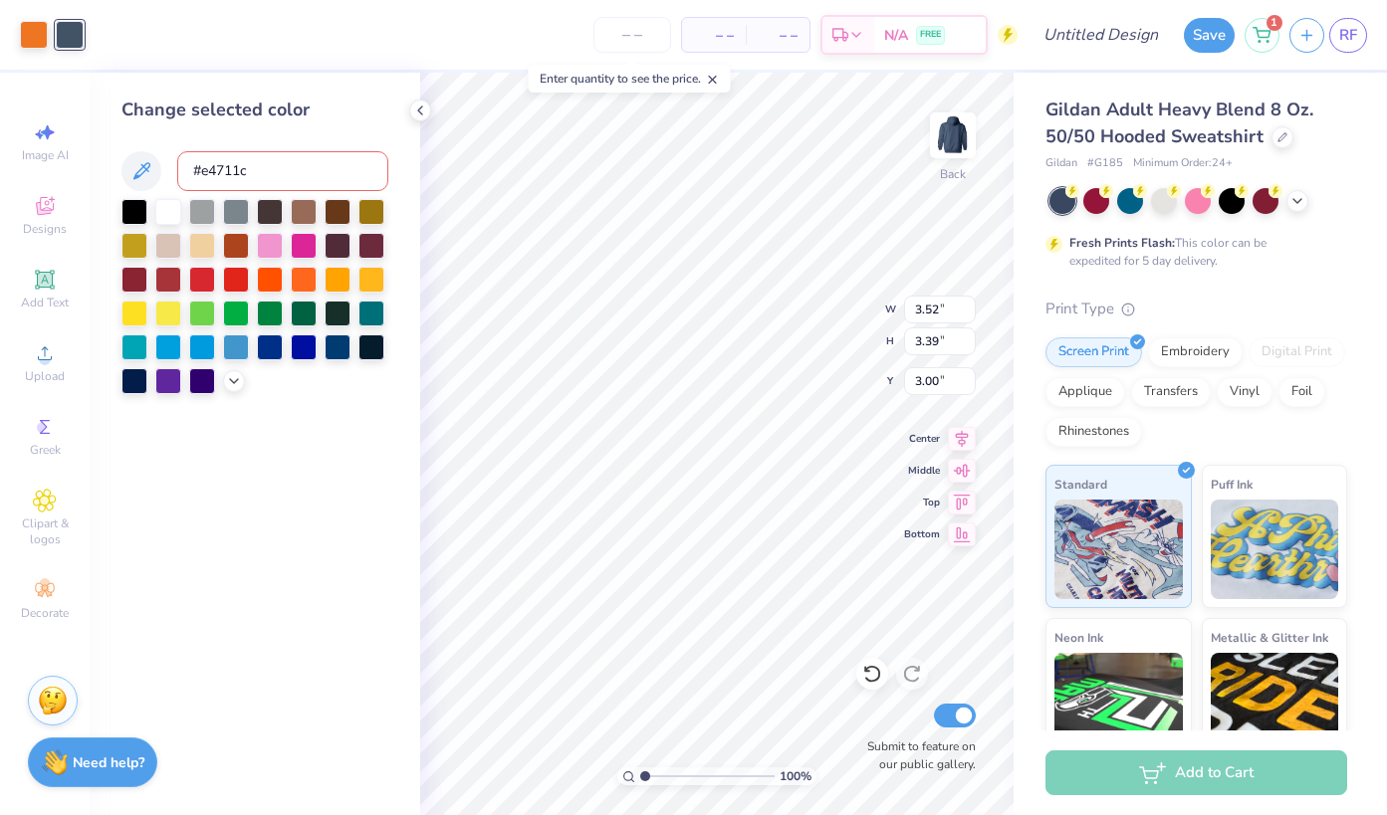
click at [314, 463] on div "Change selected color #e4711c" at bounding box center [255, 444] width 331 height 743
click at [148, 162] on icon at bounding box center [141, 171] width 24 height 24
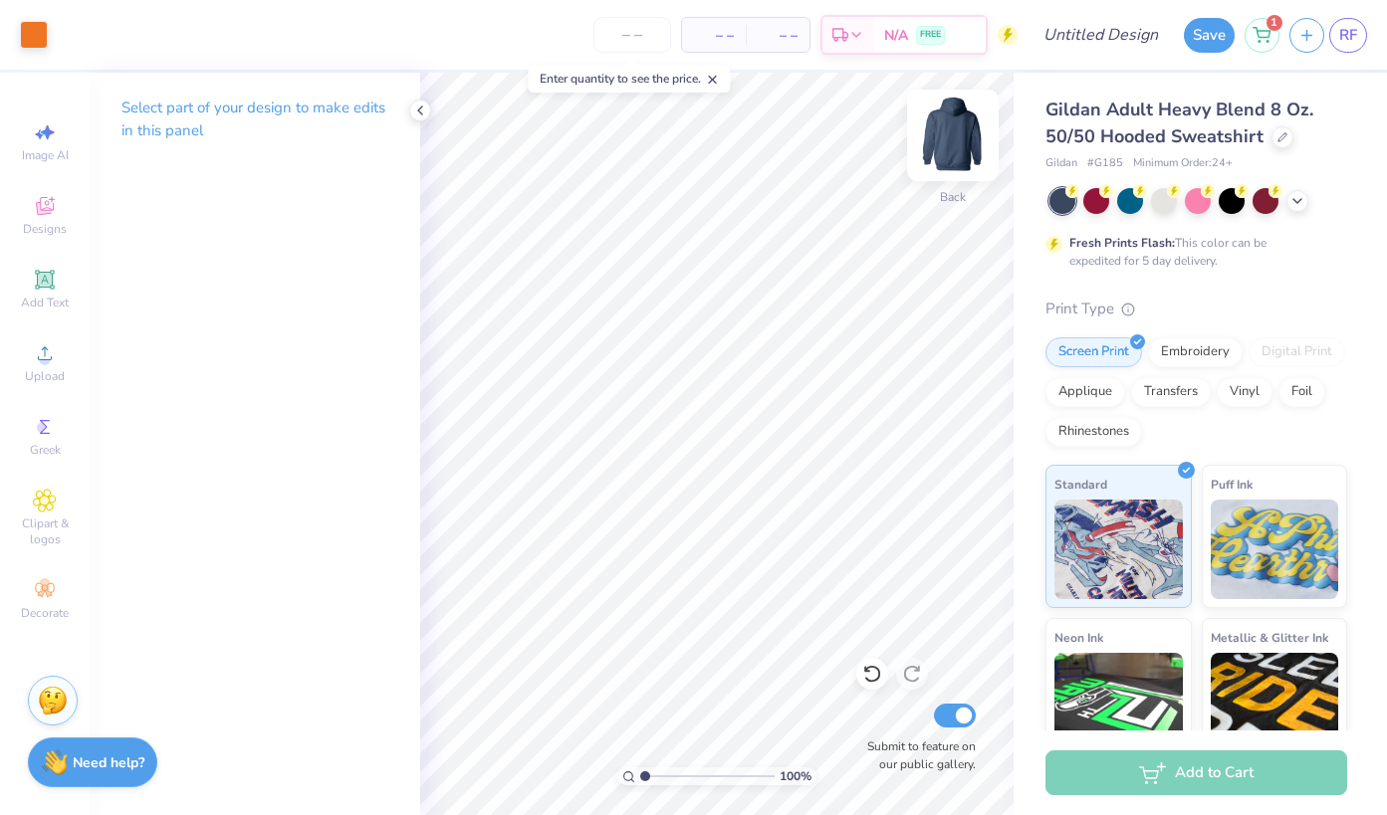
click at [951, 149] on img at bounding box center [953, 136] width 80 height 80
click at [52, 342] on icon at bounding box center [45, 354] width 24 height 24
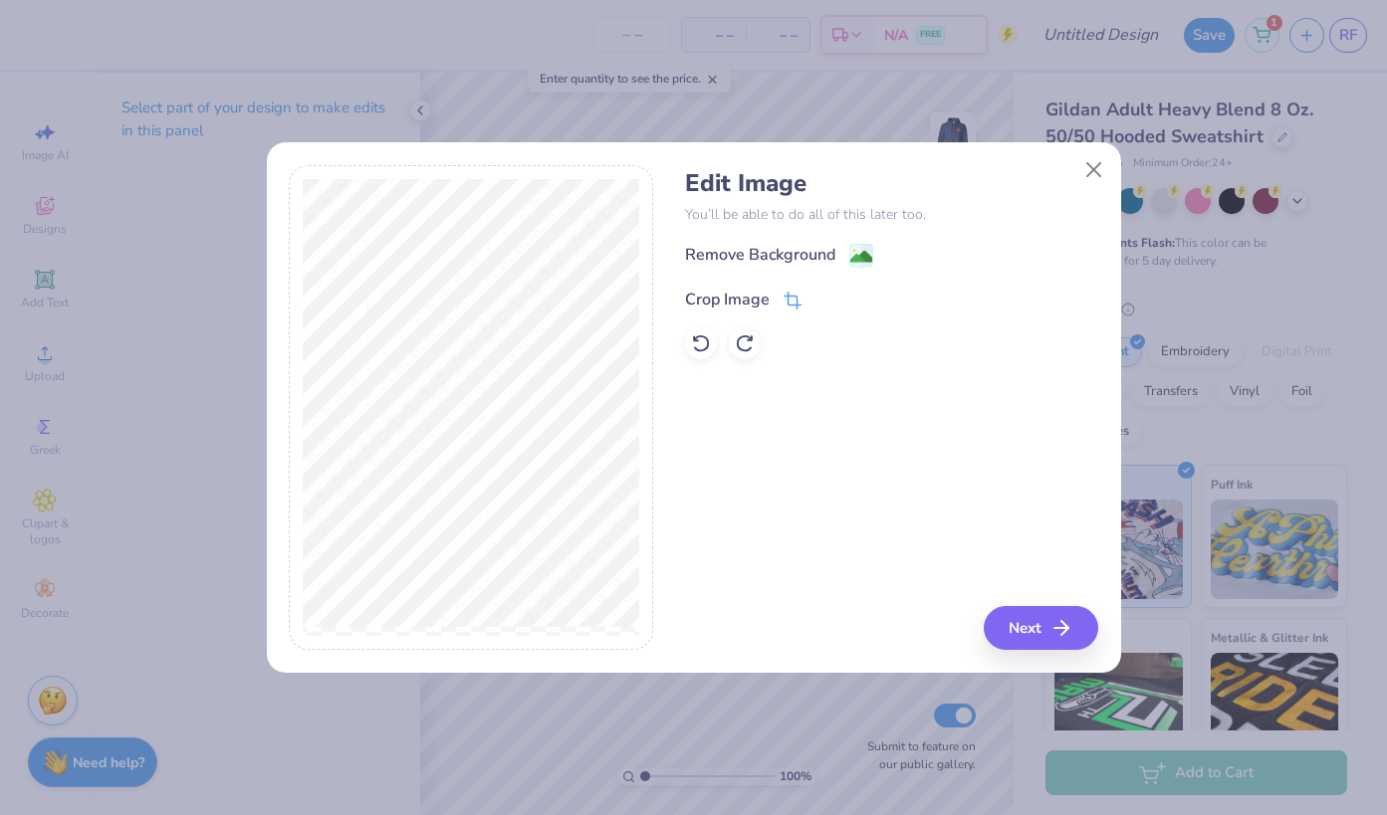
click at [790, 295] on icon at bounding box center [793, 301] width 18 height 18
click at [1083, 624] on div "Edit Image You’ll be able to do all of this later too. Remove Background Crop I…" at bounding box center [891, 408] width 413 height 486
click at [825, 300] on icon at bounding box center [825, 298] width 12 height 12
click at [1034, 629] on button "Next" at bounding box center [1044, 628] width 114 height 44
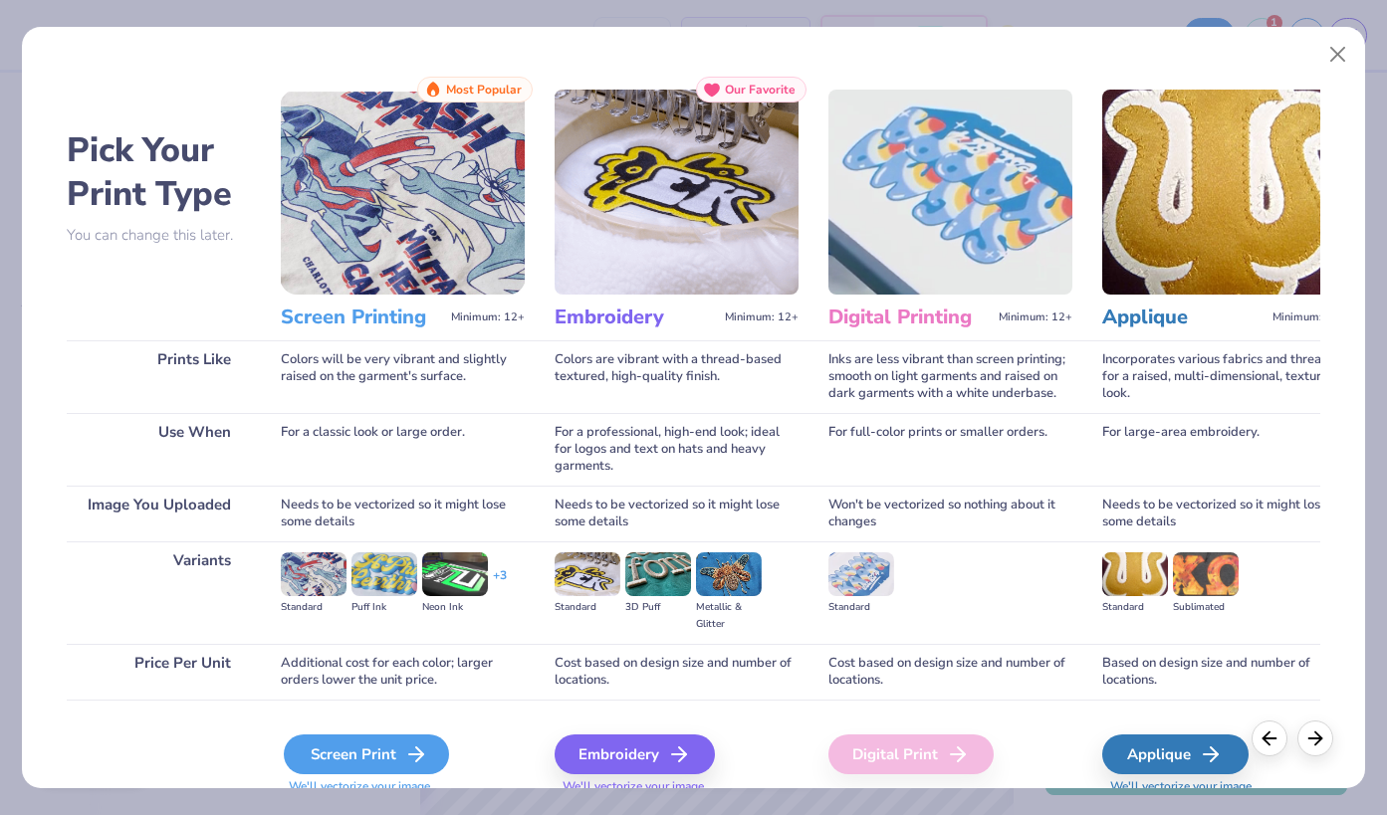
click at [414, 751] on icon at bounding box center [416, 755] width 24 height 24
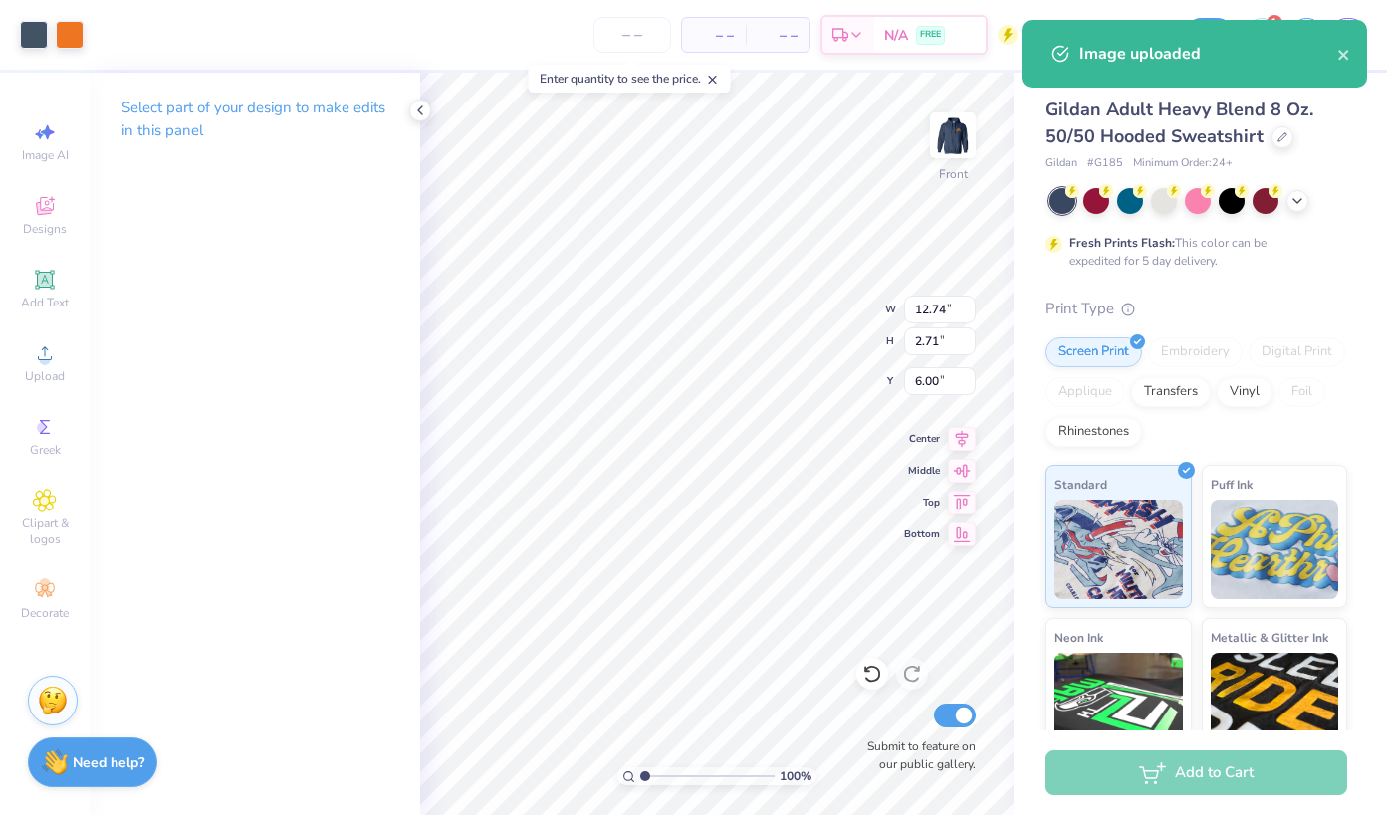
type input "6.00"
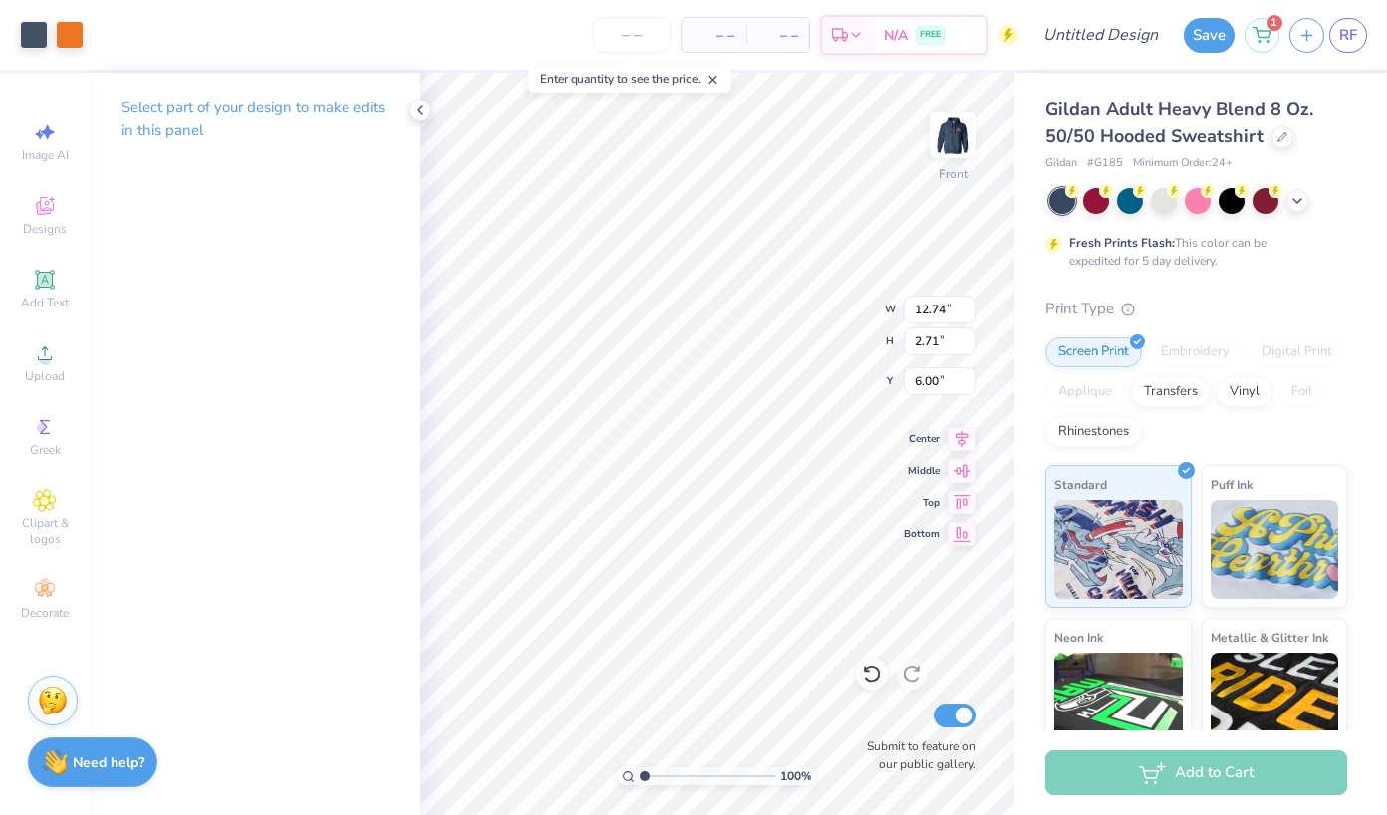
type input "14.16"
type input "3.01"
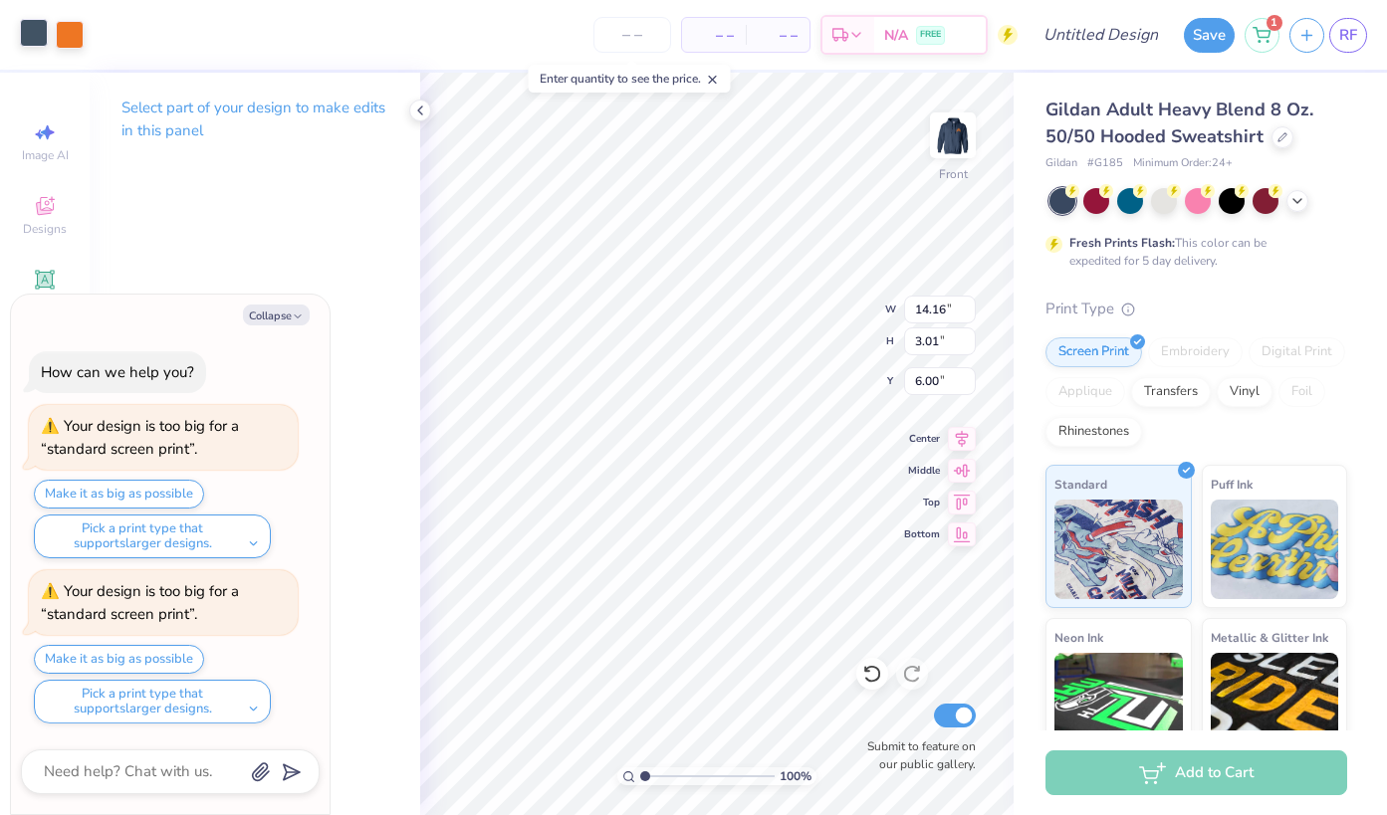
click at [27, 27] on div at bounding box center [34, 33] width 28 height 28
type textarea "x"
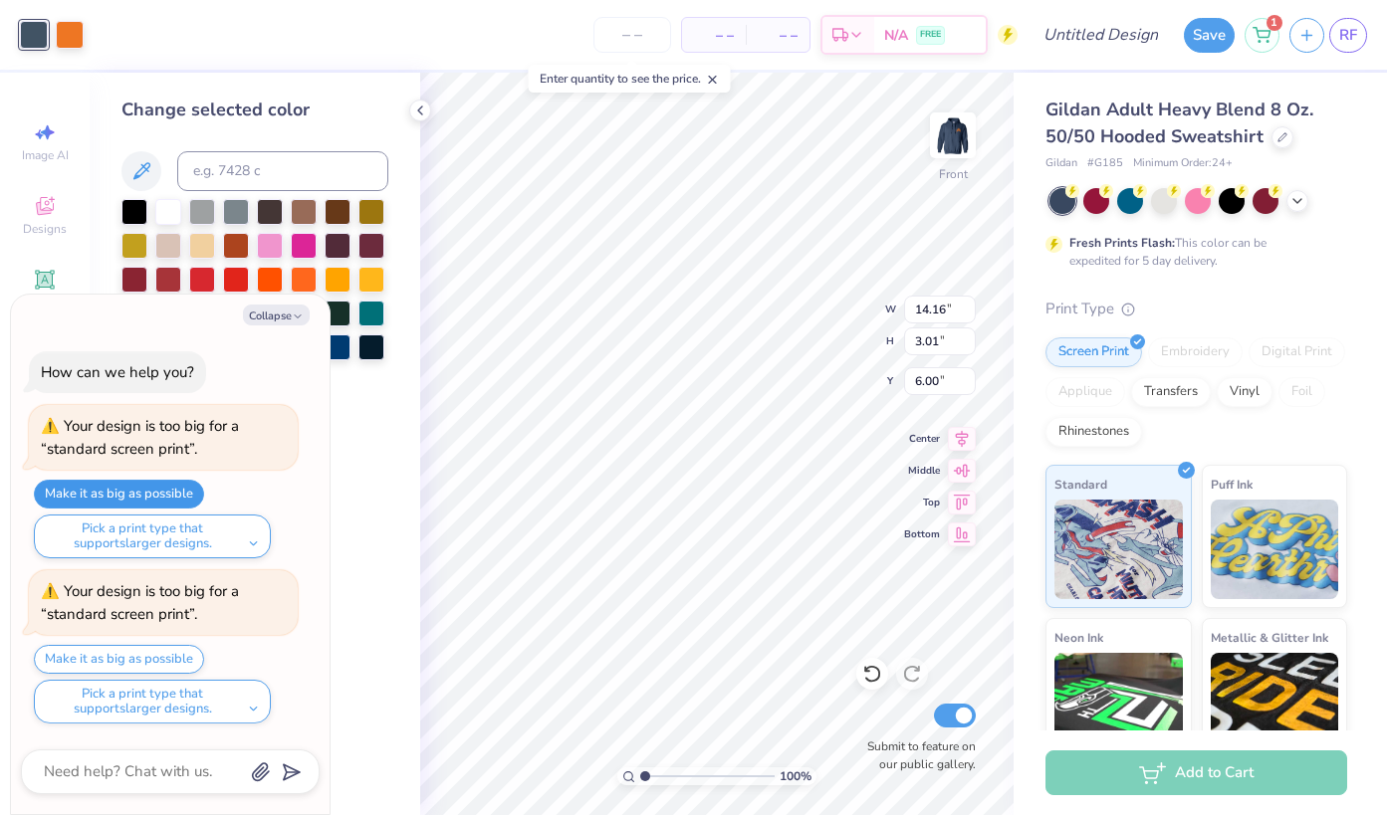
click at [177, 488] on button "Make it as big as possible" at bounding box center [119, 494] width 170 height 29
type input "15.00"
type input "3.19"
click at [170, 661] on button "Make it as big as possible" at bounding box center [119, 659] width 170 height 29
click at [292, 312] on icon "button" at bounding box center [298, 317] width 12 height 12
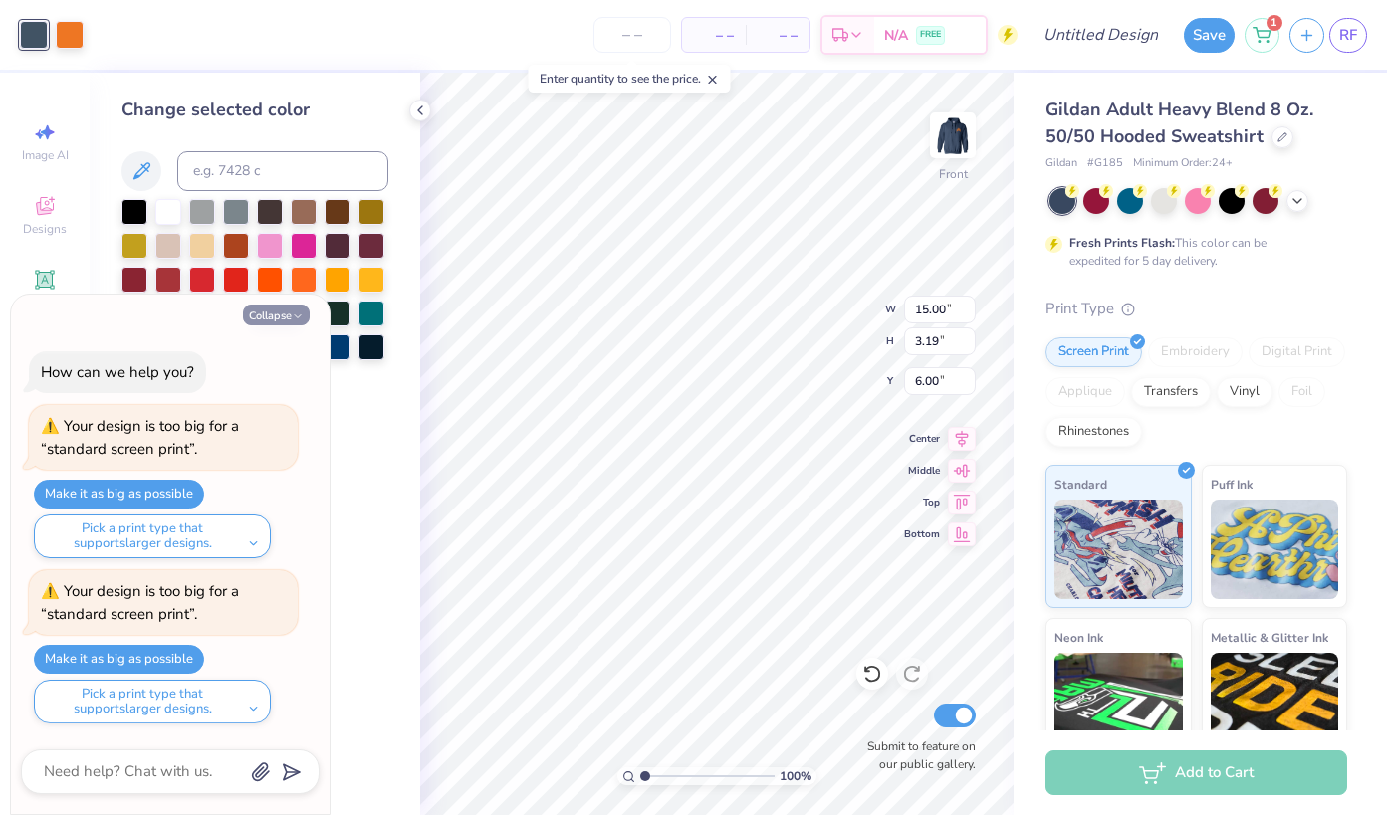
type textarea "x"
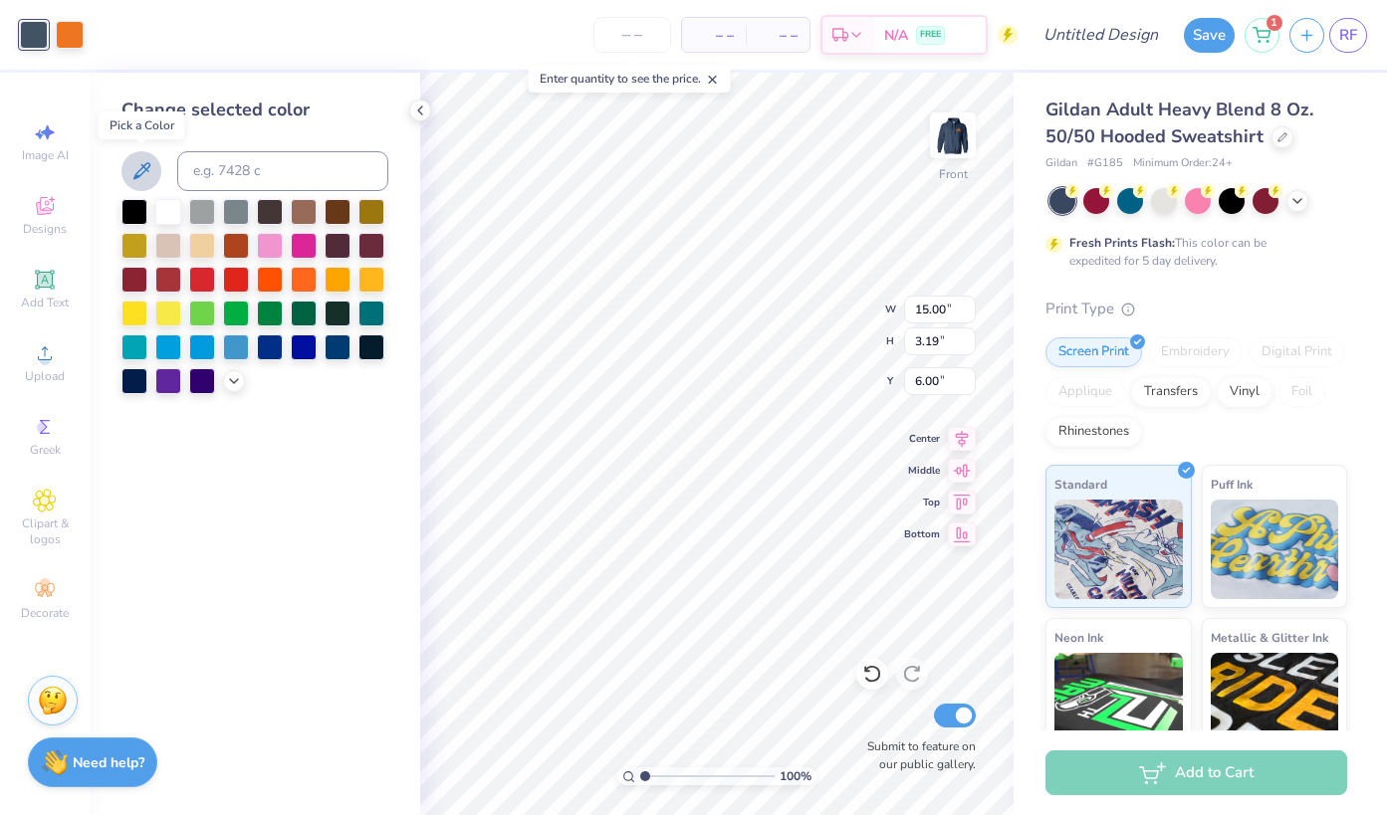
click at [135, 171] on icon at bounding box center [141, 171] width 24 height 24
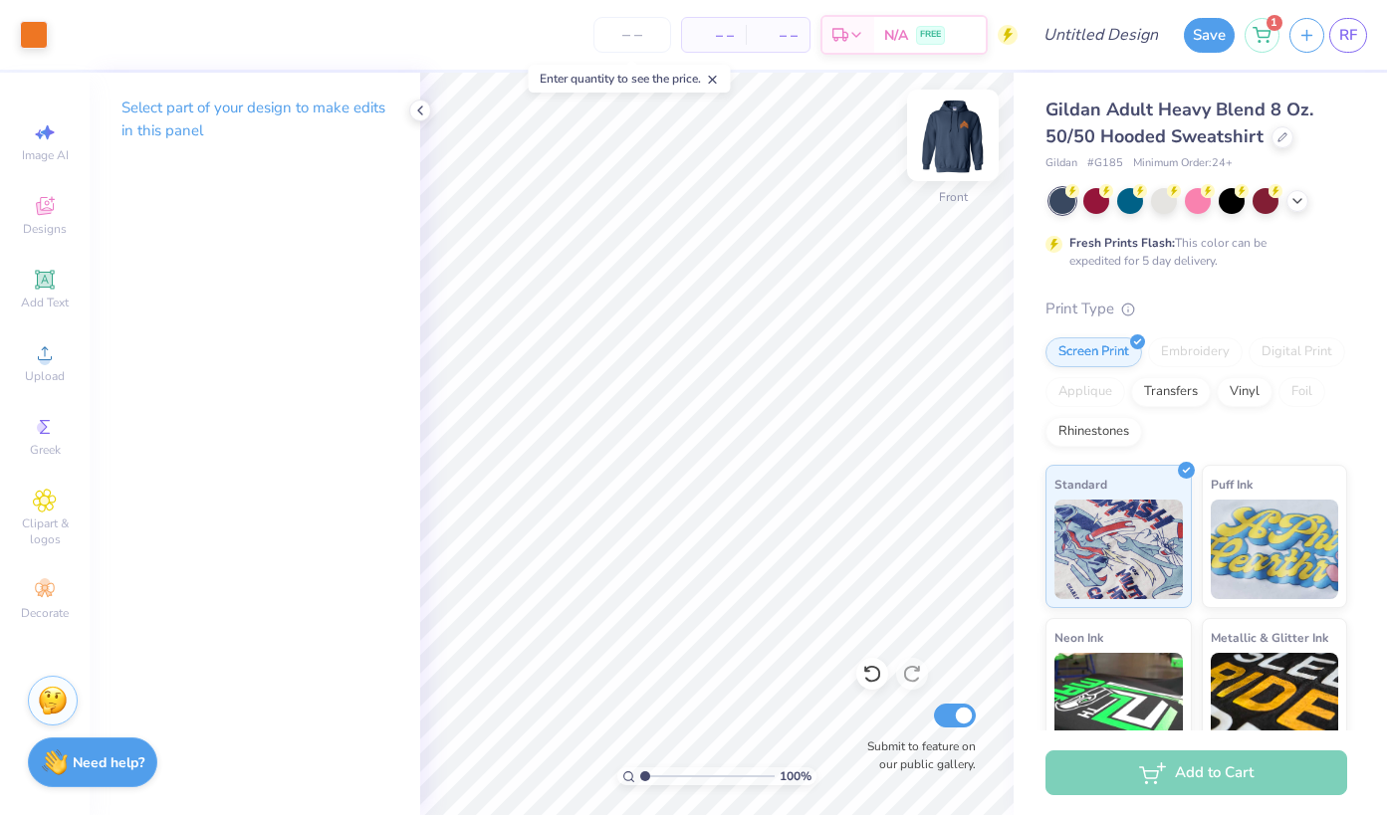
click at [954, 132] on img at bounding box center [953, 136] width 80 height 80
click at [962, 142] on img at bounding box center [953, 136] width 80 height 80
click at [1076, 40] on input "Design Title" at bounding box center [1125, 35] width 98 height 40
type input "CadenceHoodie"
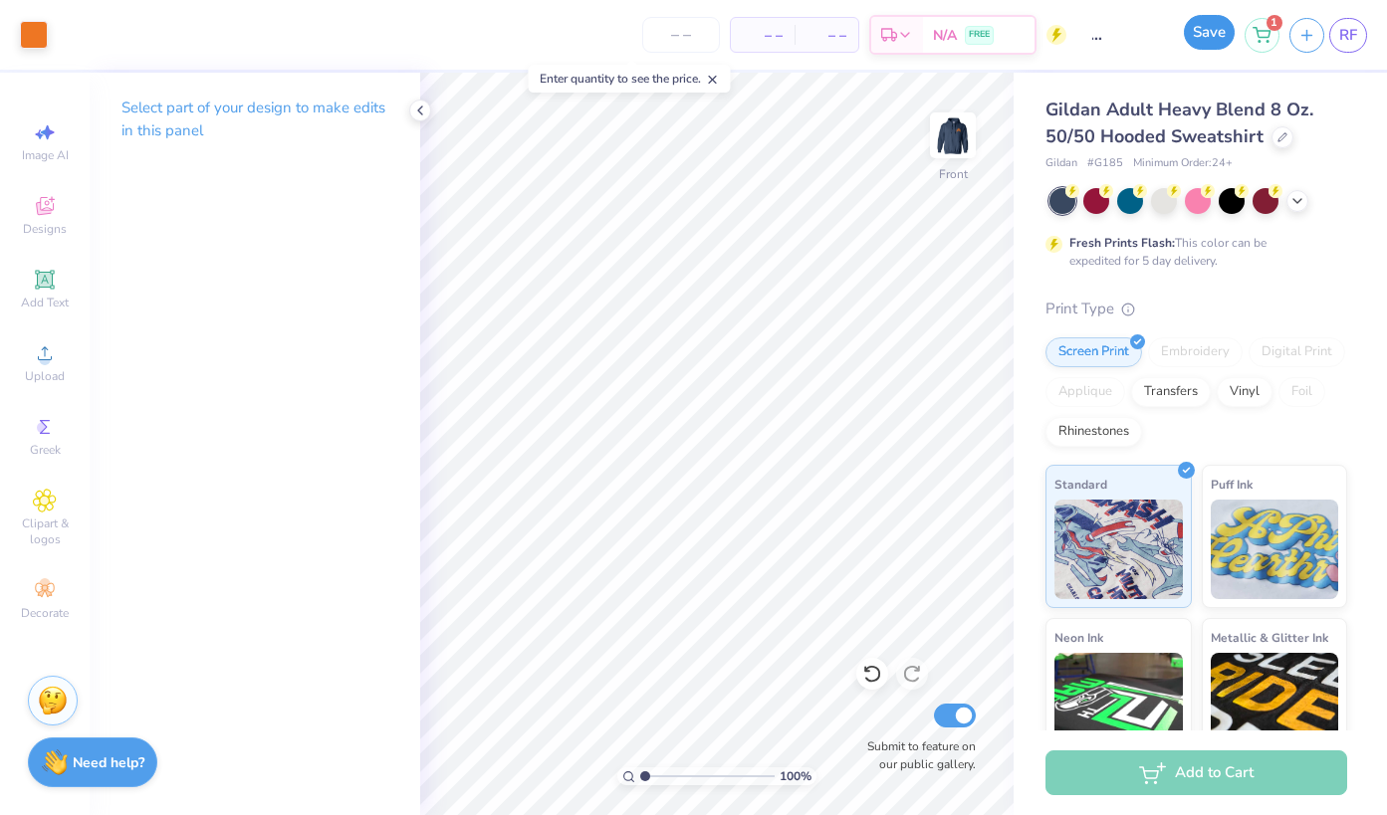
click at [1217, 32] on button "Save" at bounding box center [1209, 32] width 51 height 35
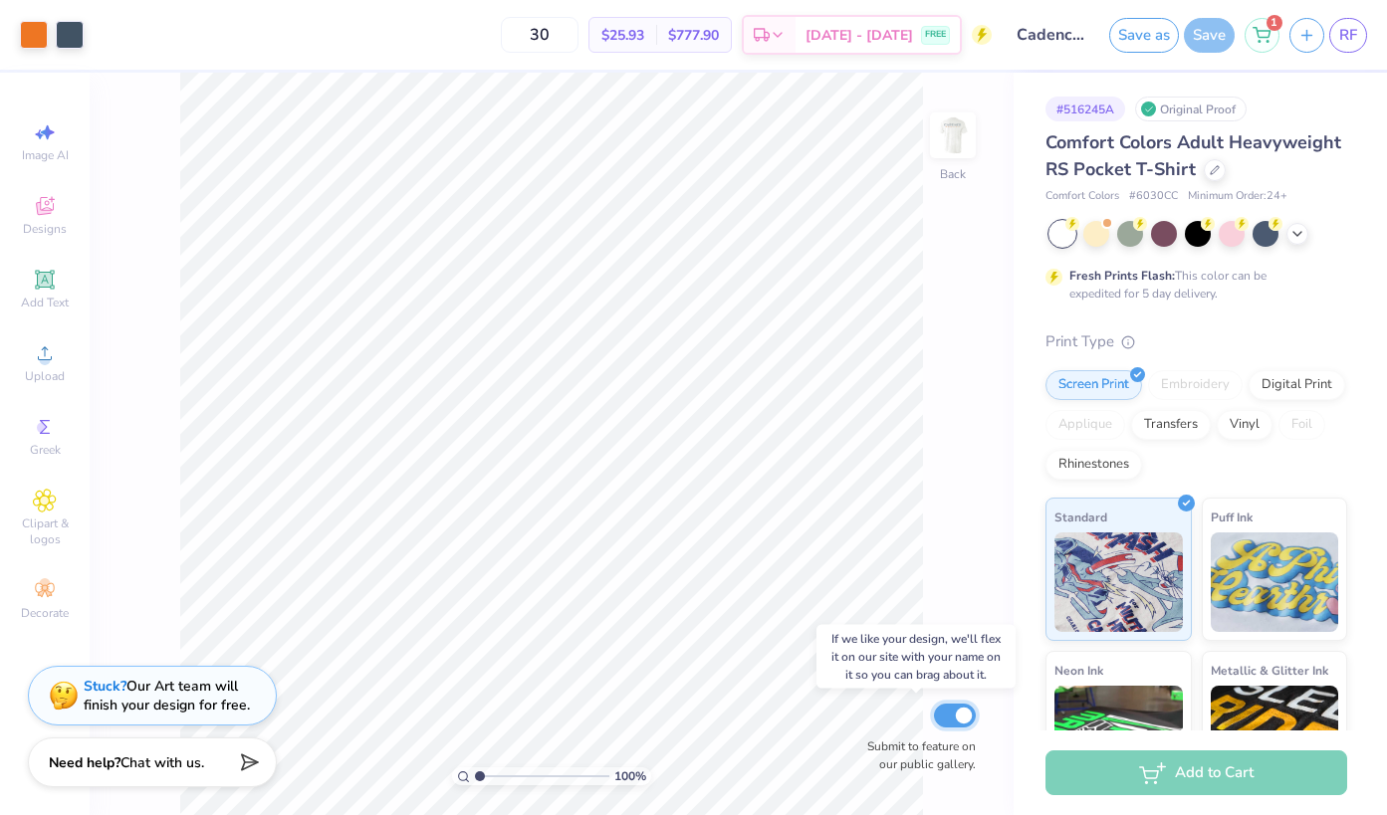
click at [951, 723] on input "Submit to feature on our public gallery." at bounding box center [955, 716] width 42 height 24
checkbox input "false"
click at [1213, 32] on div "Save" at bounding box center [1209, 35] width 51 height 35
click at [1144, 31] on button "Save as" at bounding box center [1144, 32] width 70 height 35
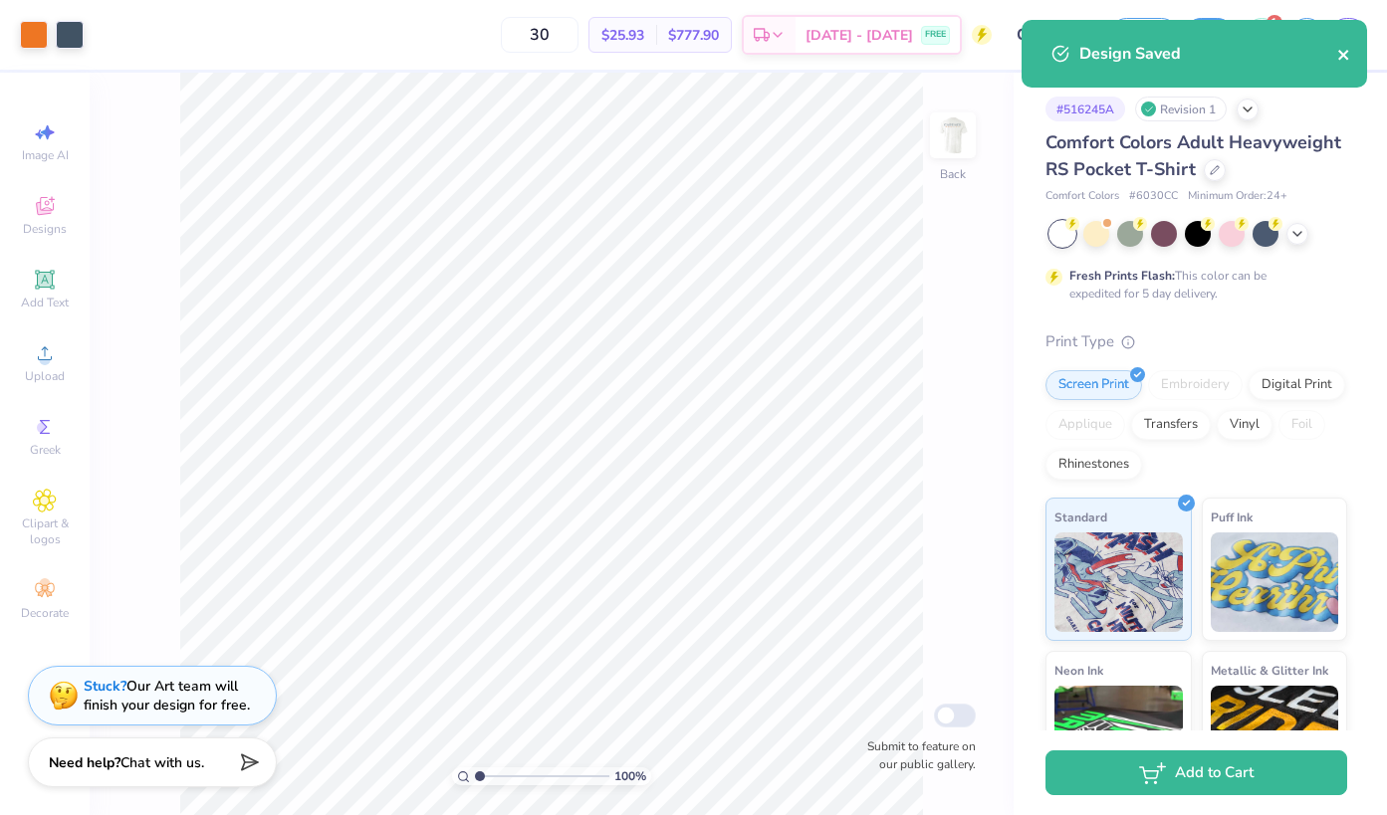
click at [1340, 59] on icon "close" at bounding box center [1344, 55] width 14 height 16
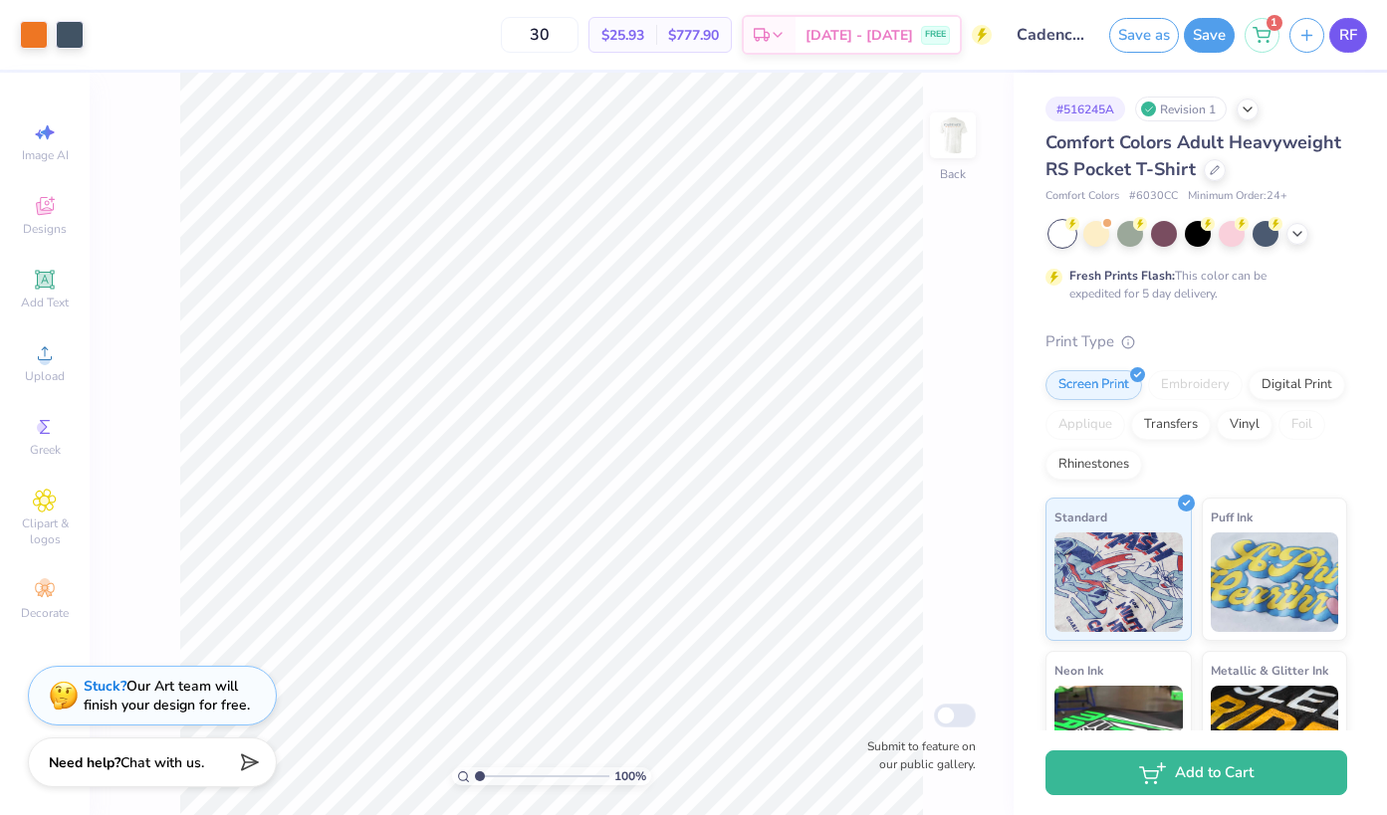
click at [1346, 21] on link "RF" at bounding box center [1348, 35] width 38 height 35
